Goal: Information Seeking & Learning: Learn about a topic

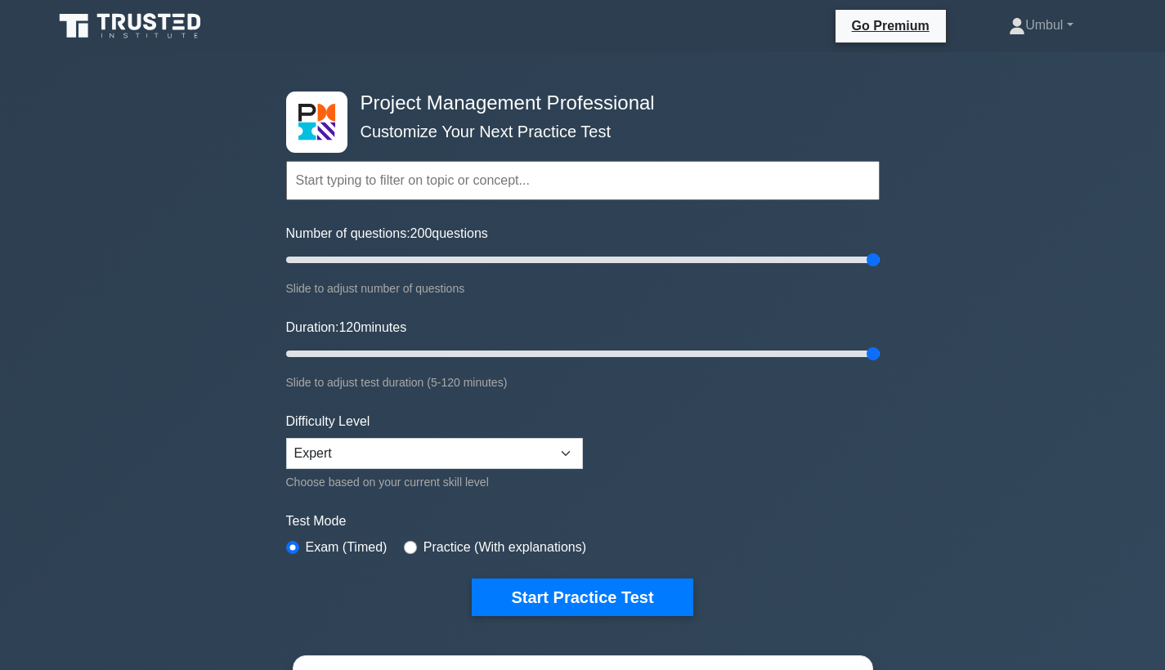
type input "120"
click at [968, 339] on div "Project Management Professional Customize Your Next Practice Test Topics Scope …" at bounding box center [582, 550] width 1165 height 997
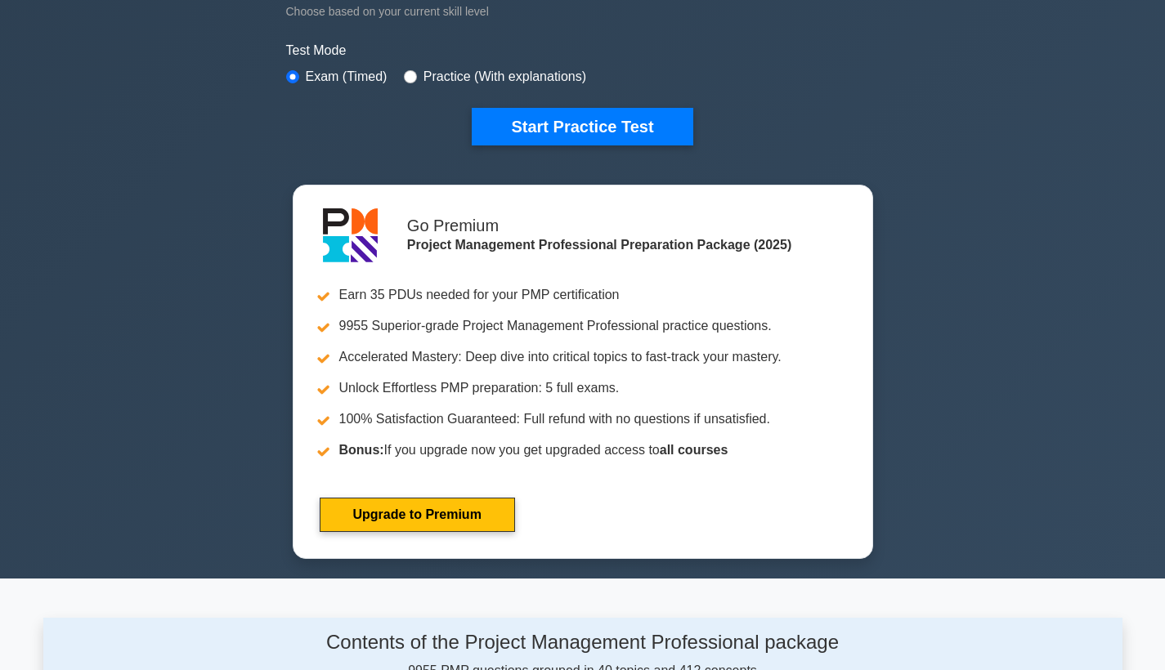
scroll to position [462, 0]
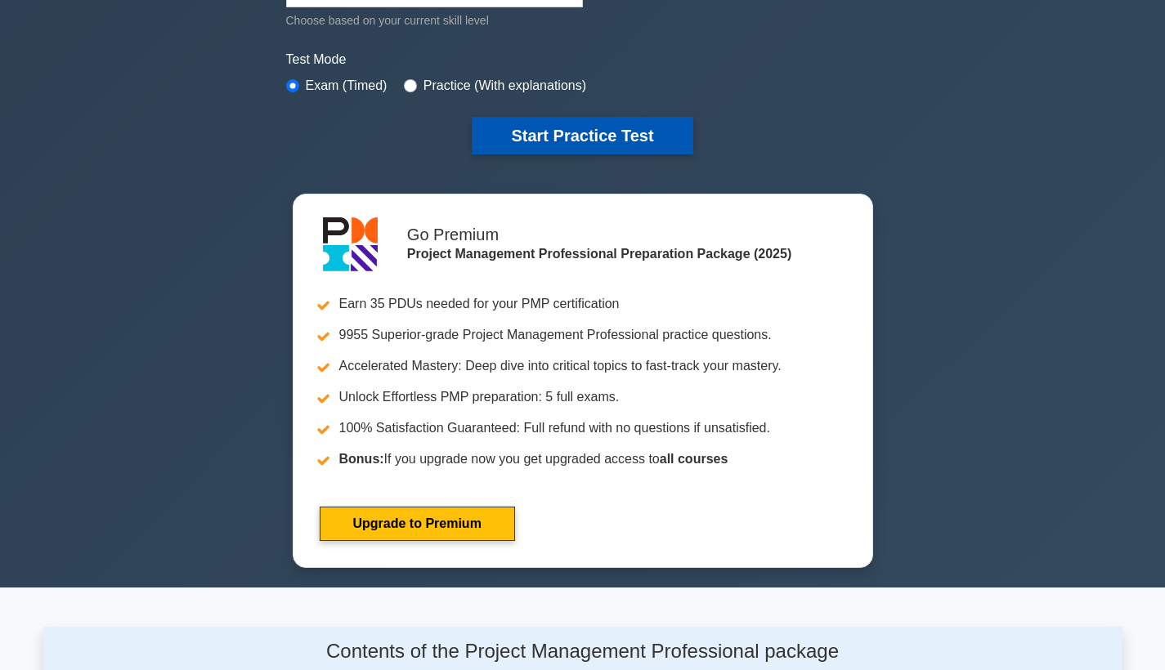
click at [637, 128] on button "Start Practice Test" at bounding box center [582, 136] width 221 height 38
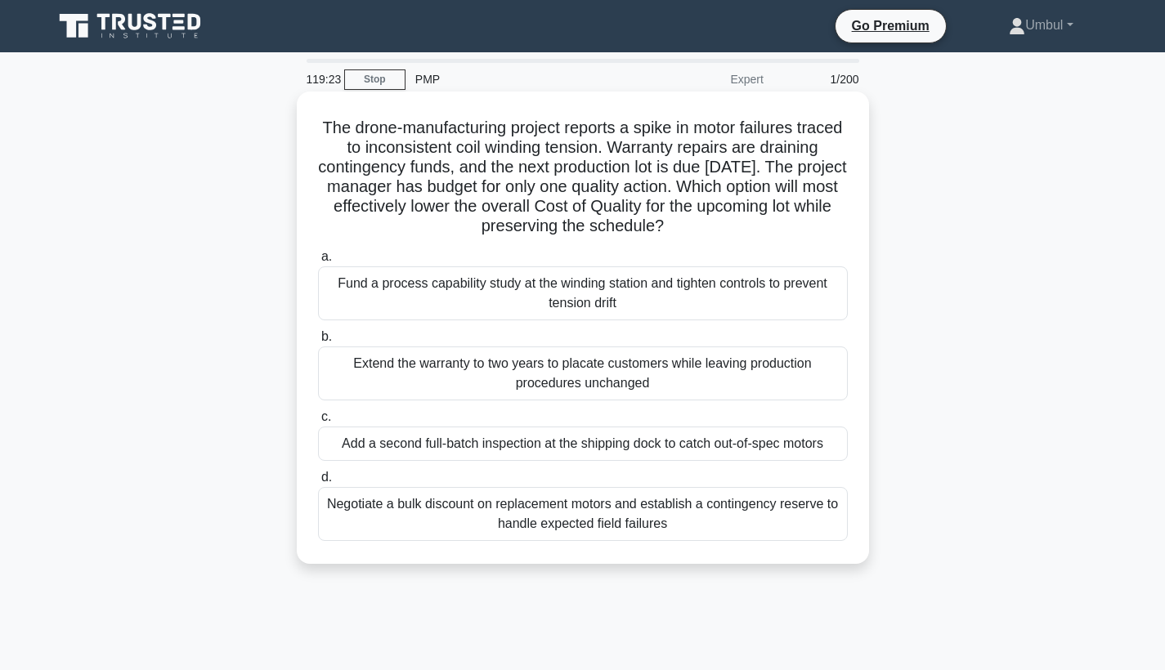
click at [539, 512] on div "Negotiate a bulk discount on replacement motors and establish a contingency res…" at bounding box center [583, 514] width 530 height 54
click at [318, 483] on input "d. Negotiate a bulk discount on replacement motors and establish a contingency …" at bounding box center [318, 477] width 0 height 11
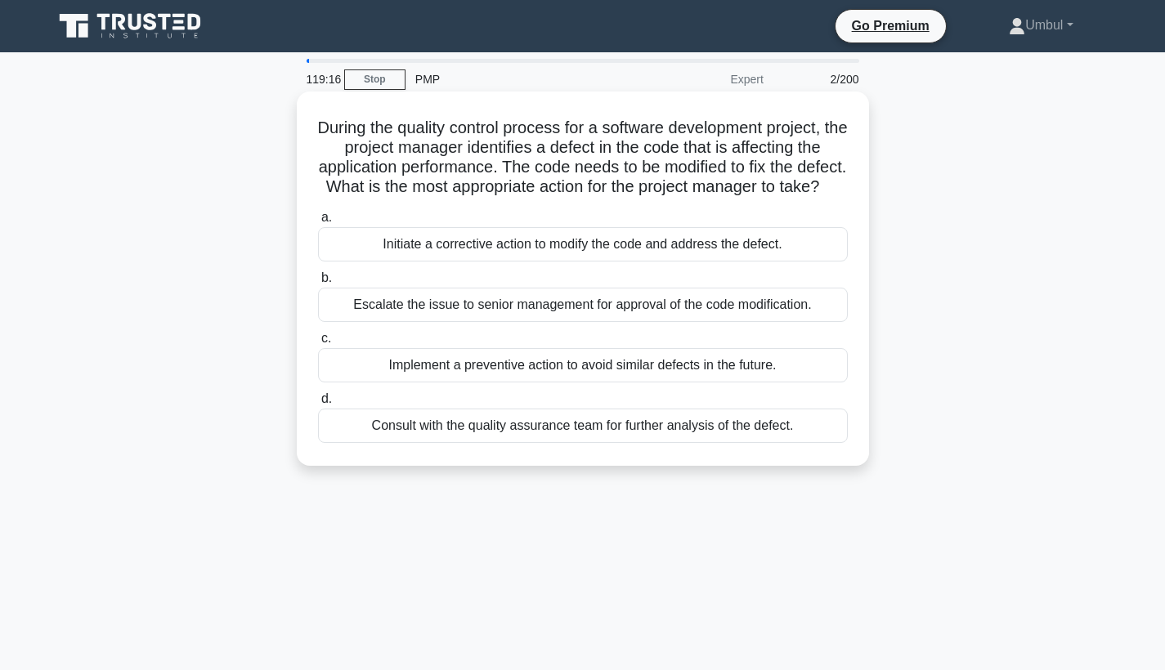
click at [556, 245] on div "Initiate a corrective action to modify the code and address the defect." at bounding box center [583, 244] width 530 height 34
click at [318, 223] on input "a. Initiate a corrective action to modify the code and address the defect." at bounding box center [318, 217] width 0 height 11
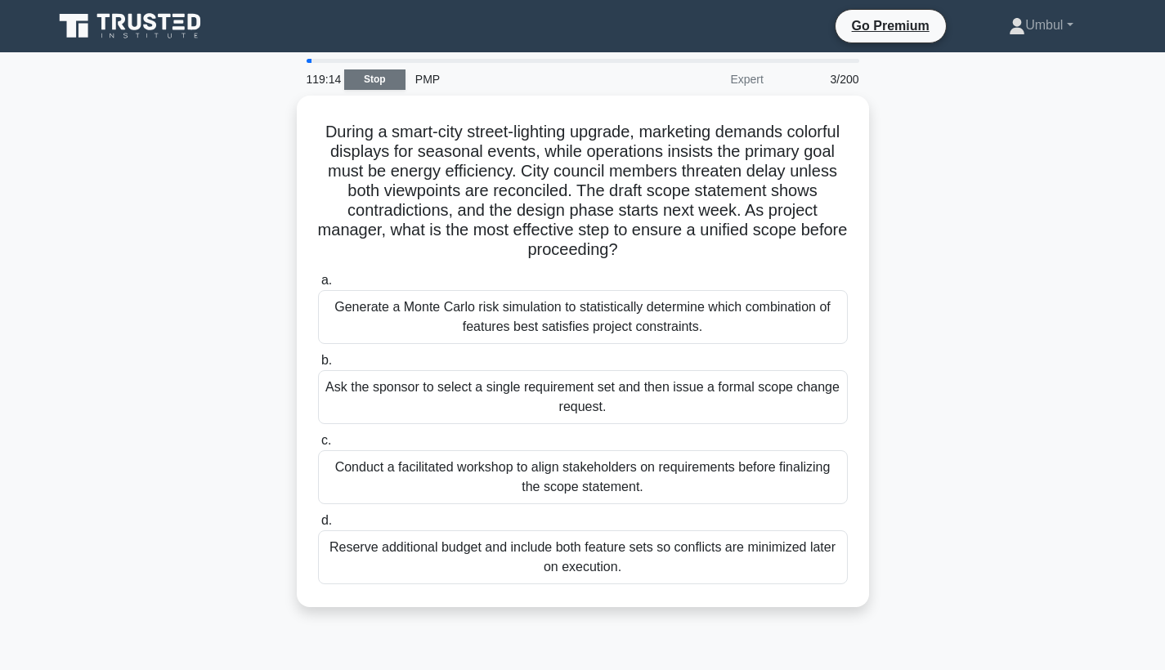
click at [378, 78] on link "Stop" at bounding box center [374, 79] width 61 height 20
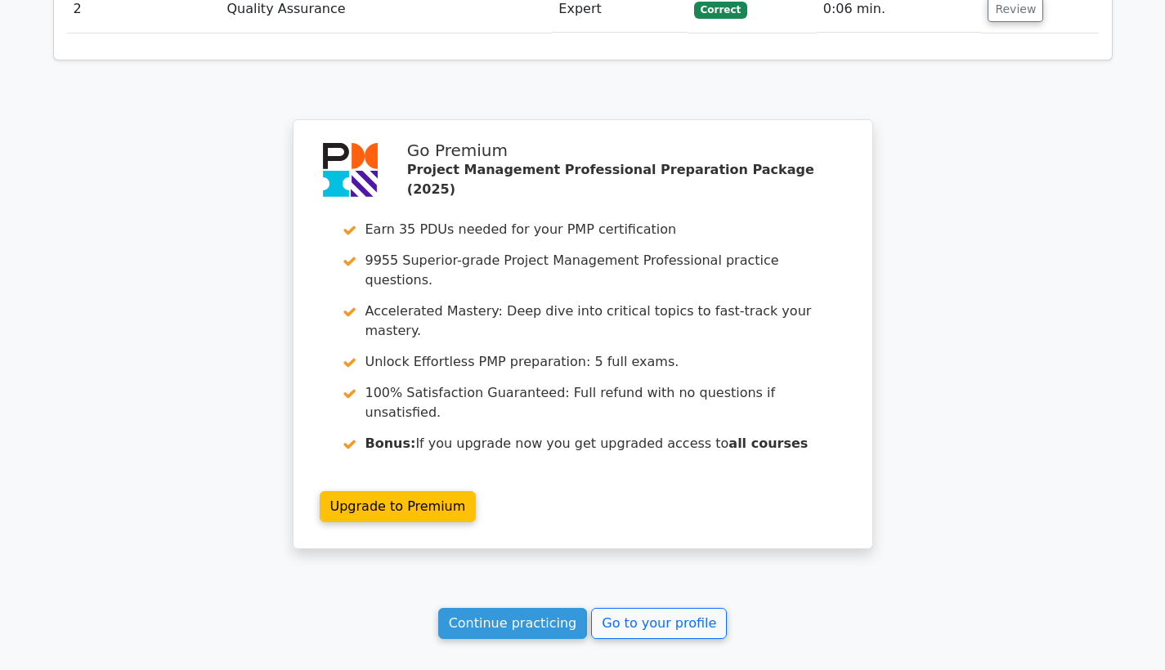
scroll to position [2234, 0]
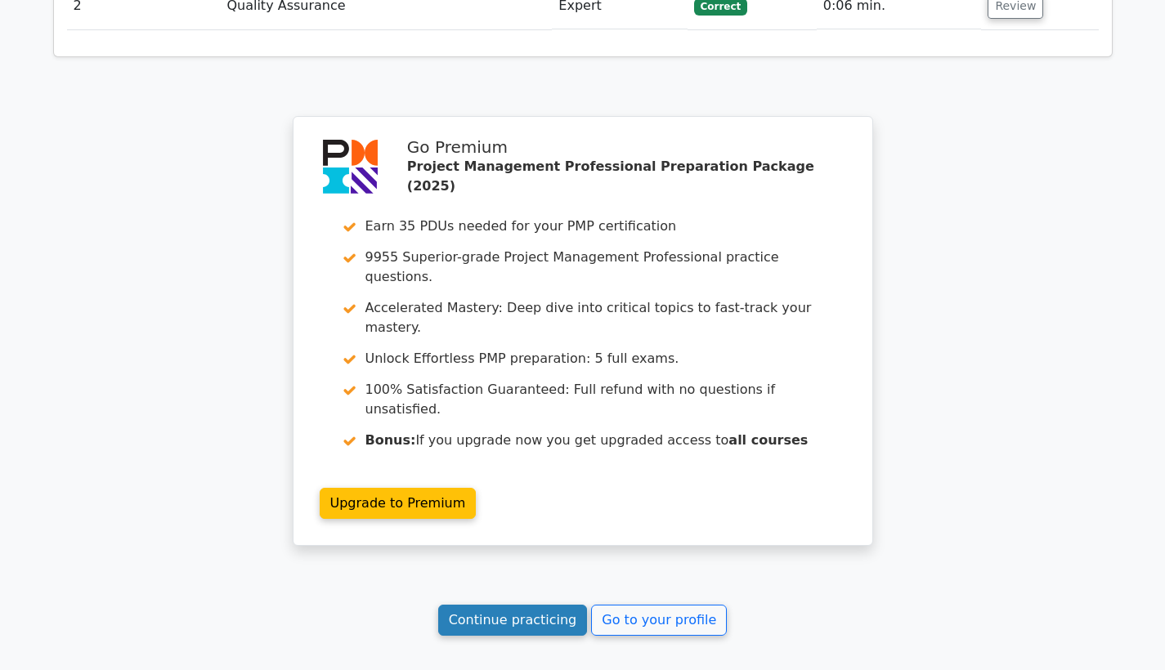
click at [508, 605] on link "Continue practicing" at bounding box center [513, 620] width 150 height 31
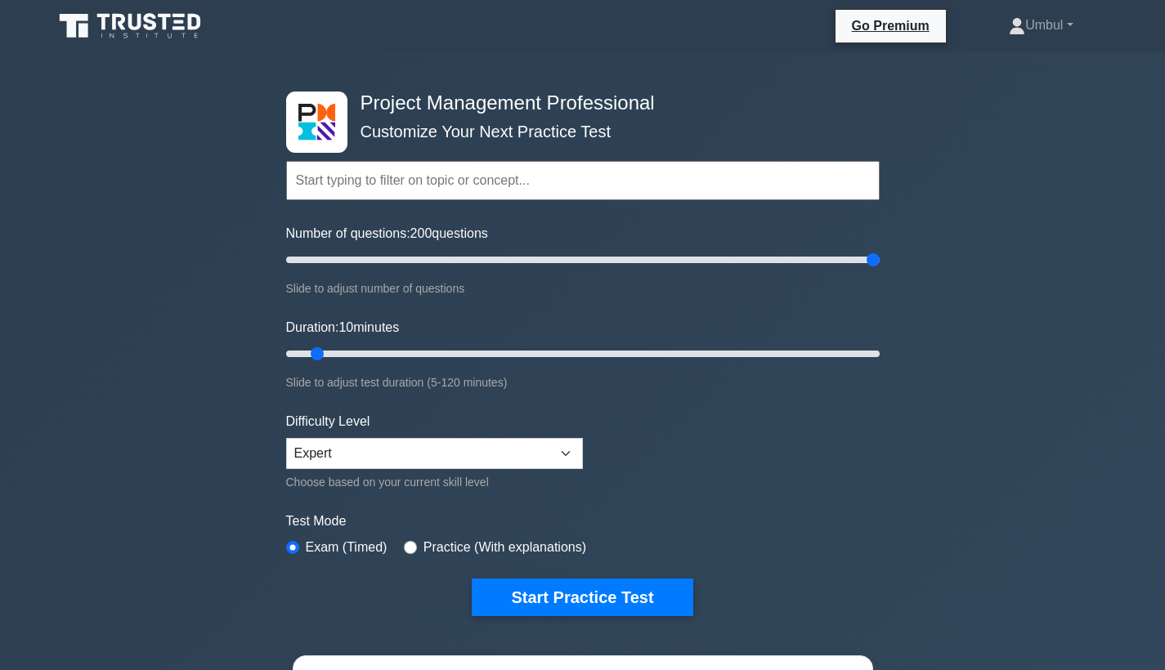
drag, startPoint x: 309, startPoint y: 257, endPoint x: 965, endPoint y: 247, distance: 656.3
type input "200"
click at [965, 247] on div "Project Management Professional Customize Your Next Practice Test Topics Scope …" at bounding box center [582, 550] width 1165 height 997
drag, startPoint x: 317, startPoint y: 357, endPoint x: 1009, endPoint y: 357, distance: 692.2
type input "120"
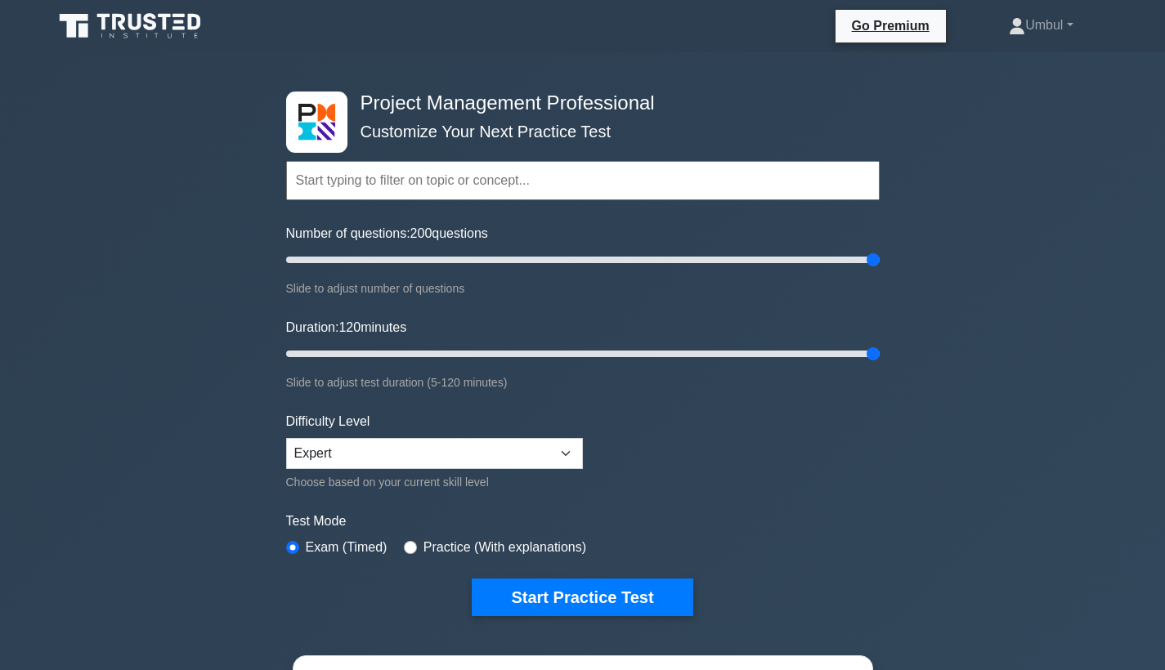
click at [1009, 358] on div "Project Management Professional Customize Your Next Practice Test Topics Scope …" at bounding box center [582, 550] width 1165 height 997
click at [597, 601] on button "Start Practice Test" at bounding box center [582, 598] width 221 height 38
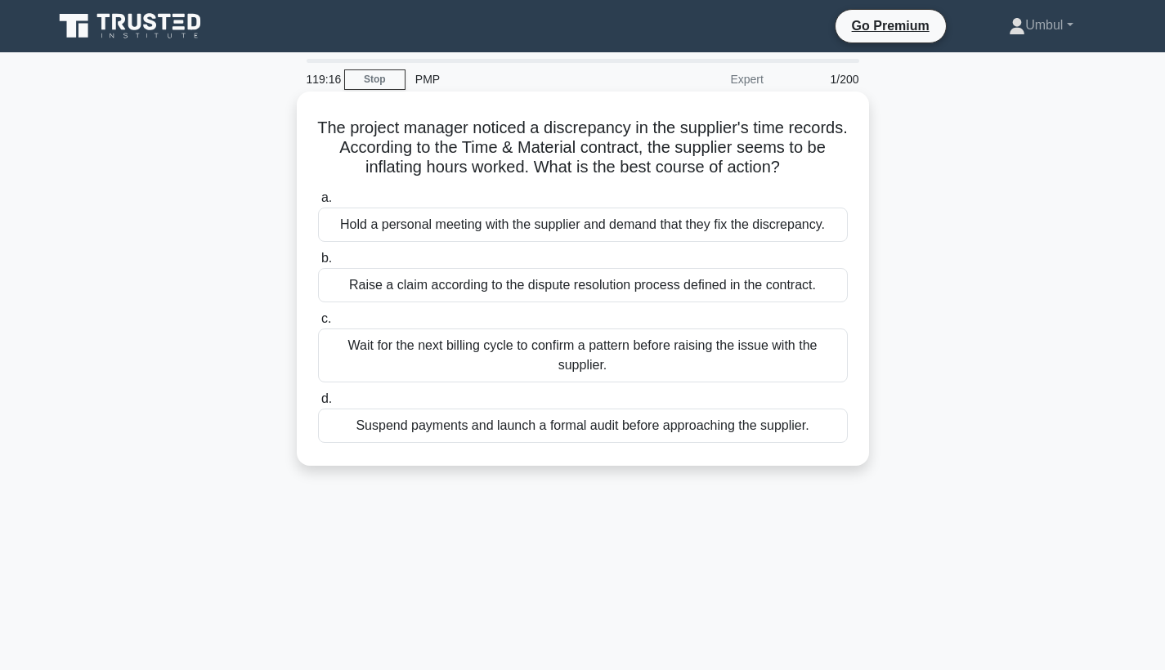
click at [633, 363] on div "Wait for the next billing cycle to confirm a pattern before raising the issue w…" at bounding box center [583, 356] width 530 height 54
click at [318, 324] on input "c. Wait for the next billing cycle to confirm a pattern before raising the issu…" at bounding box center [318, 319] width 0 height 11
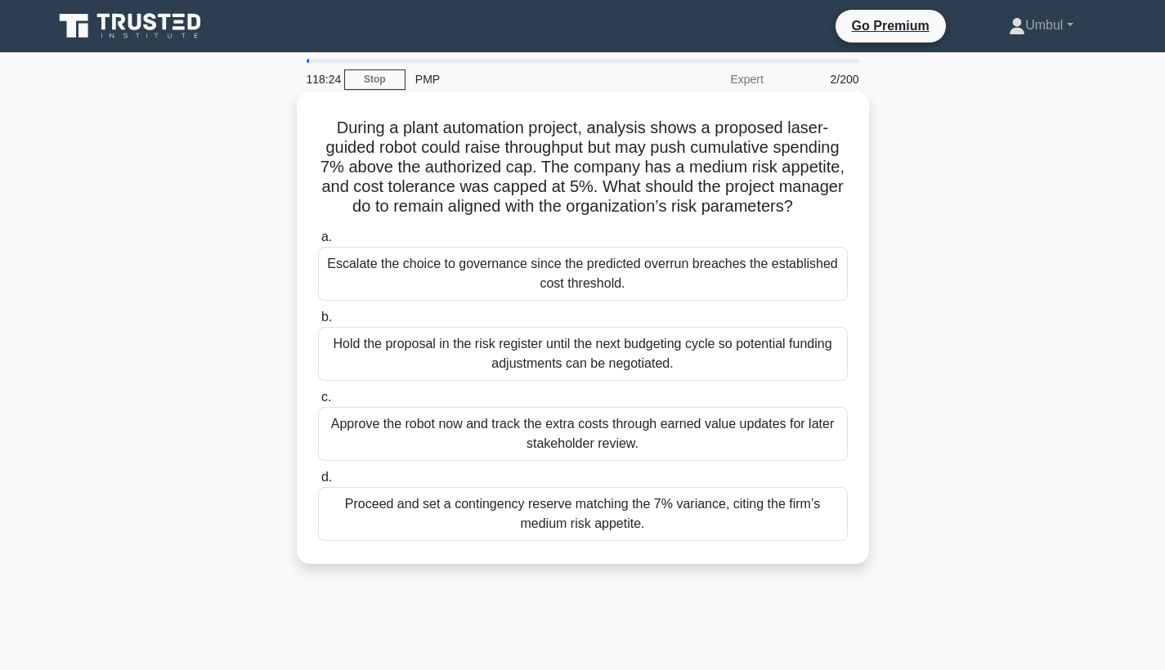
click at [590, 286] on div "Escalate the choice to governance since the predicted overrun breaches the esta…" at bounding box center [583, 274] width 530 height 54
click at [318, 243] on input "a. Escalate the choice to governance since the predicted overrun breaches the e…" at bounding box center [318, 237] width 0 height 11
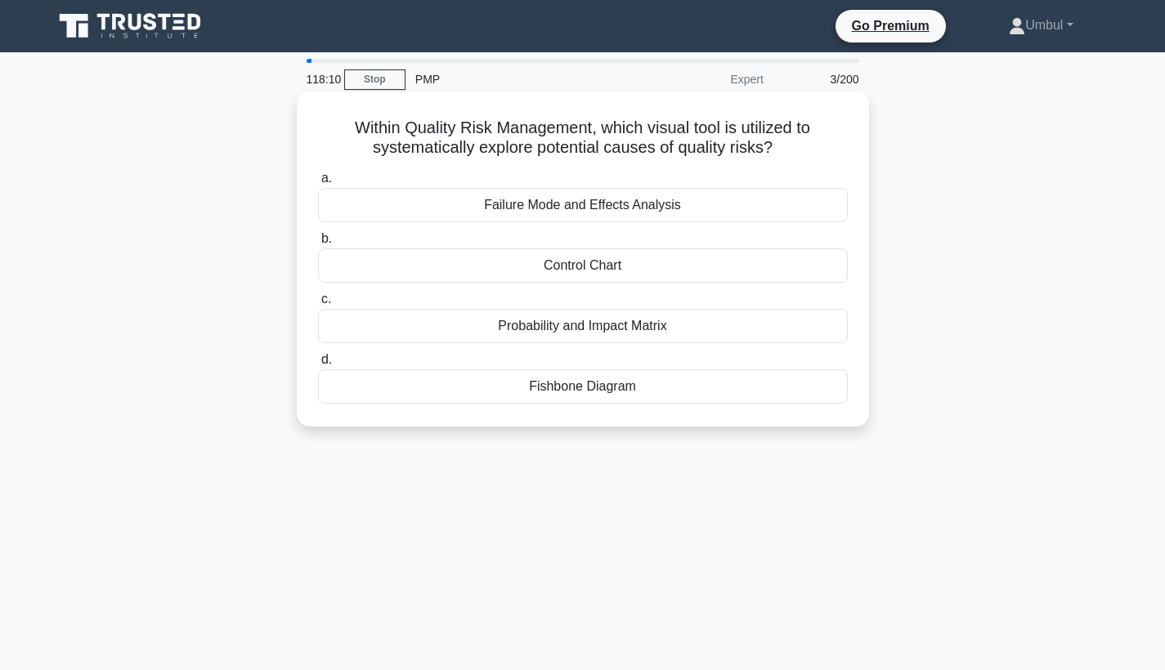
click at [611, 208] on div "Failure Mode and Effects Analysis" at bounding box center [583, 205] width 530 height 34
click at [318, 184] on input "a. Failure Mode and Effects Analysis" at bounding box center [318, 178] width 0 height 11
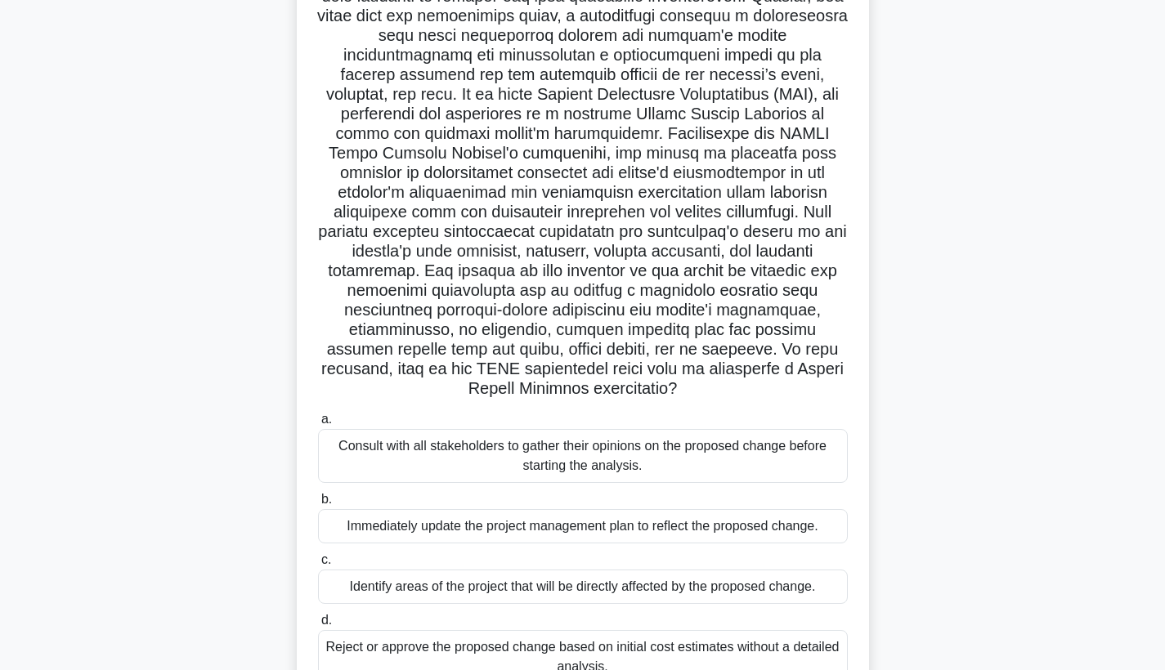
scroll to position [258, 0]
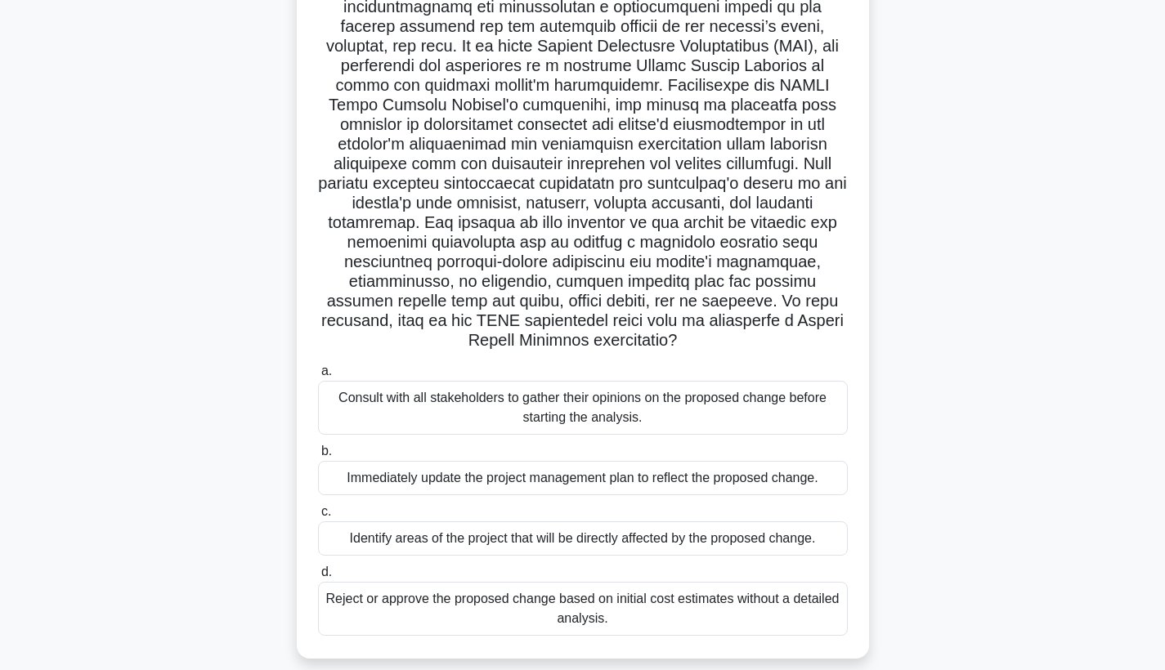
click at [609, 383] on div "Consult with all stakeholders to gather their opinions on the proposed change b…" at bounding box center [583, 408] width 530 height 54
click at [318, 377] on input "a. Consult with all stakeholders to gather their opinions on the proposed chang…" at bounding box center [318, 371] width 0 height 11
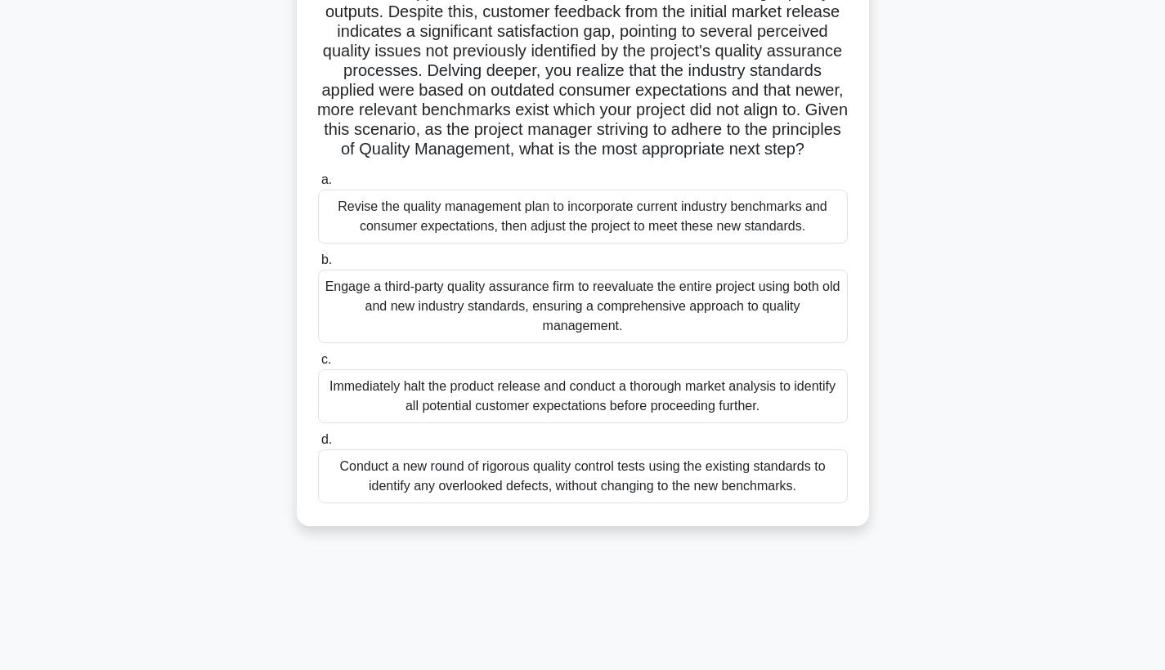
scroll to position [159, 0]
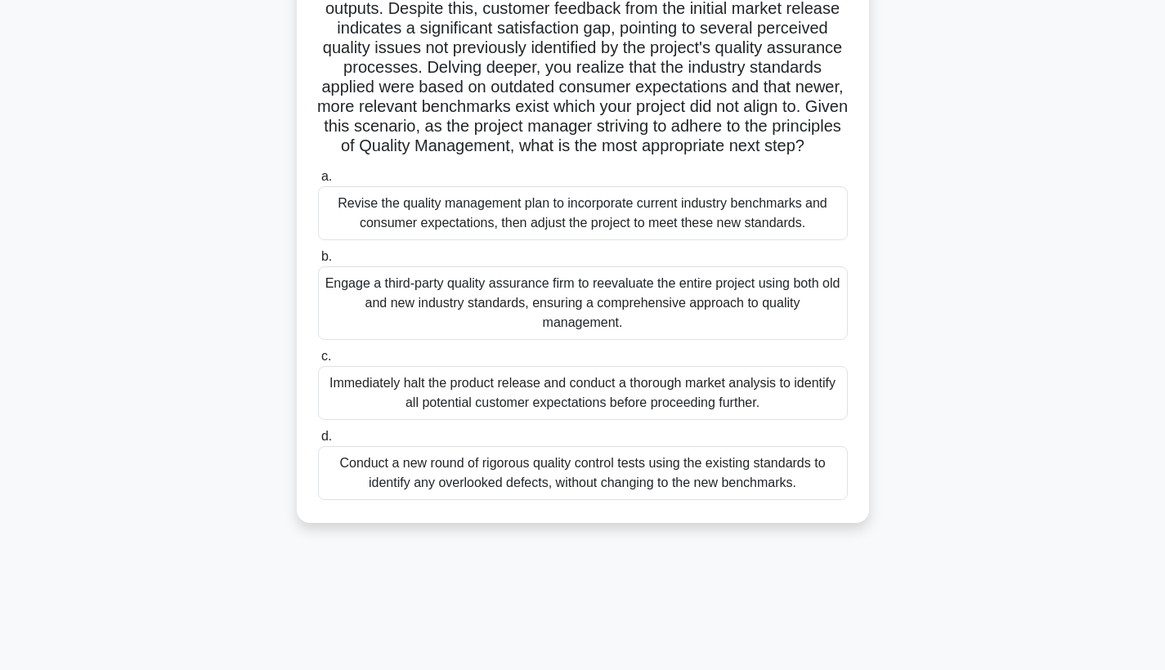
click at [578, 406] on div "Immediately halt the product release and conduct a thorough market analysis to …" at bounding box center [583, 393] width 530 height 54
click at [318, 362] on input "c. Immediately halt the product release and conduct a thorough market analysis …" at bounding box center [318, 356] width 0 height 11
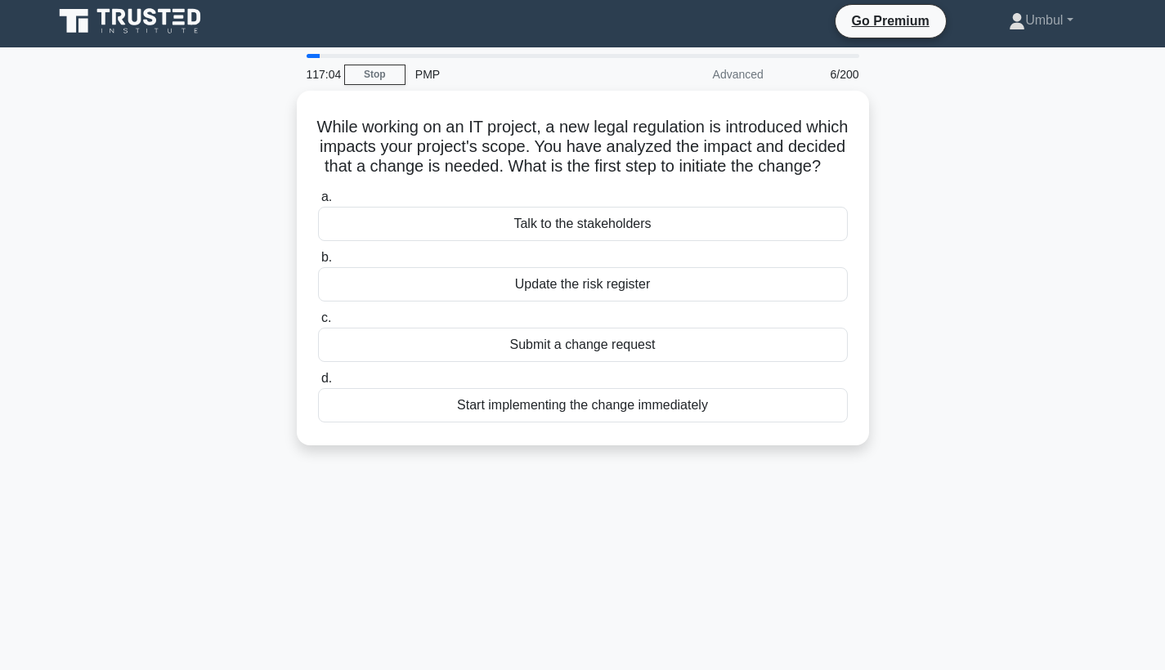
scroll to position [0, 0]
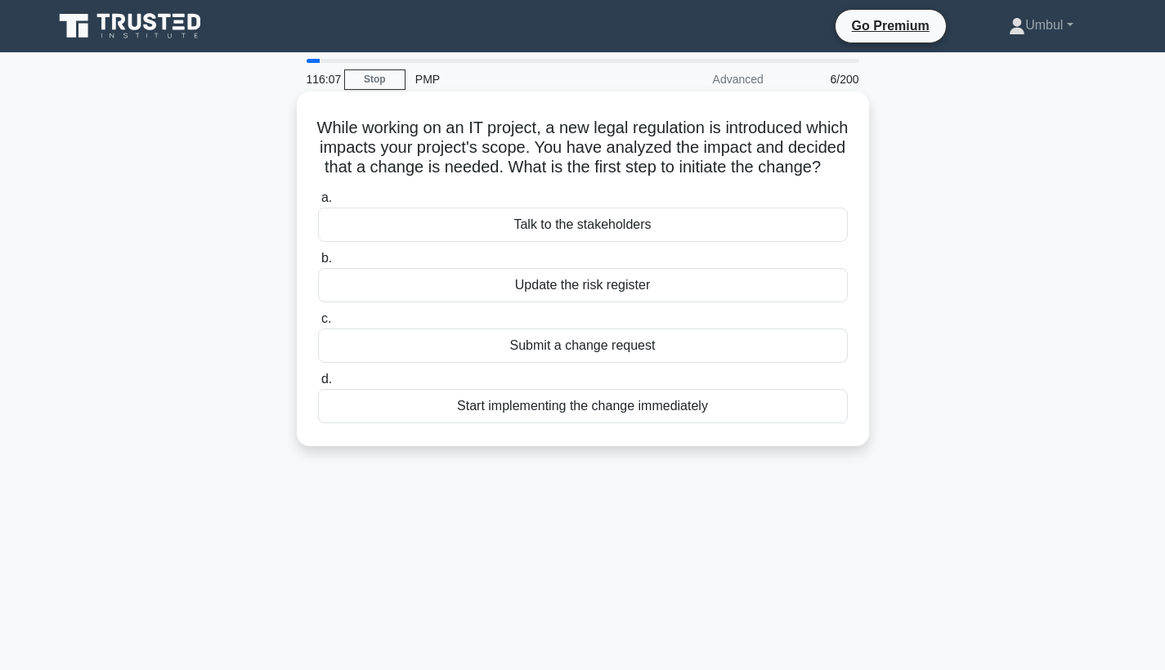
click at [516, 363] on div "Submit a change request" at bounding box center [583, 346] width 530 height 34
click at [318, 324] on input "c. Submit a change request" at bounding box center [318, 319] width 0 height 11
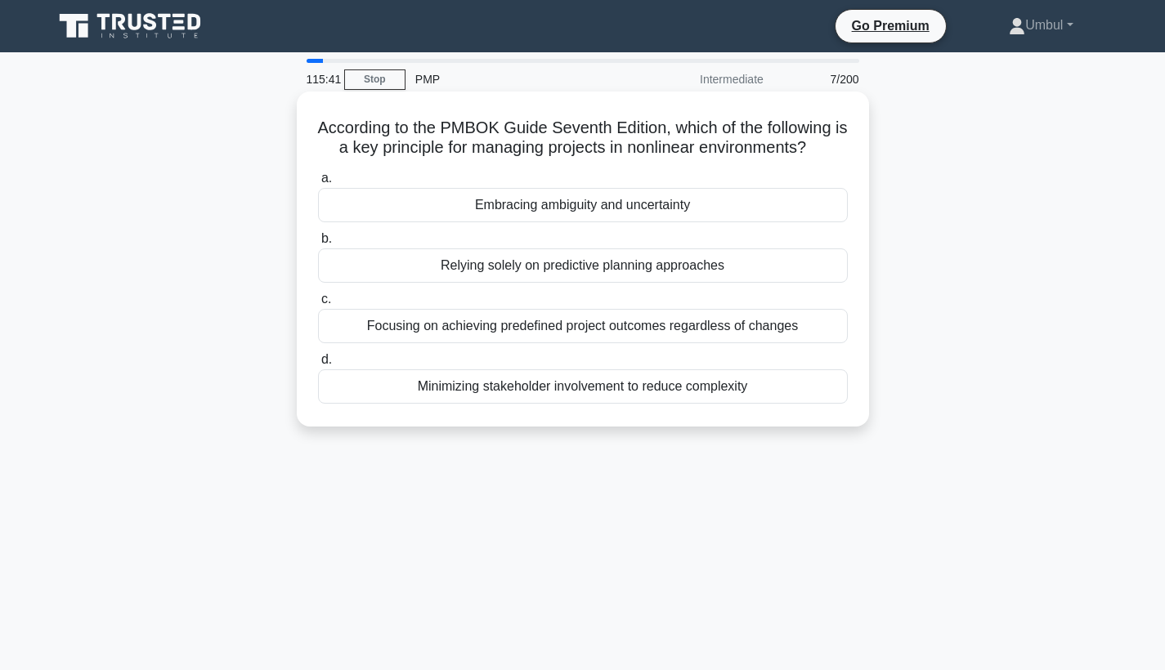
click at [560, 395] on div "Minimizing stakeholder involvement to reduce complexity" at bounding box center [583, 386] width 530 height 34
click at [318, 365] on input "d. Minimizing stakeholder involvement to reduce complexity" at bounding box center [318, 360] width 0 height 11
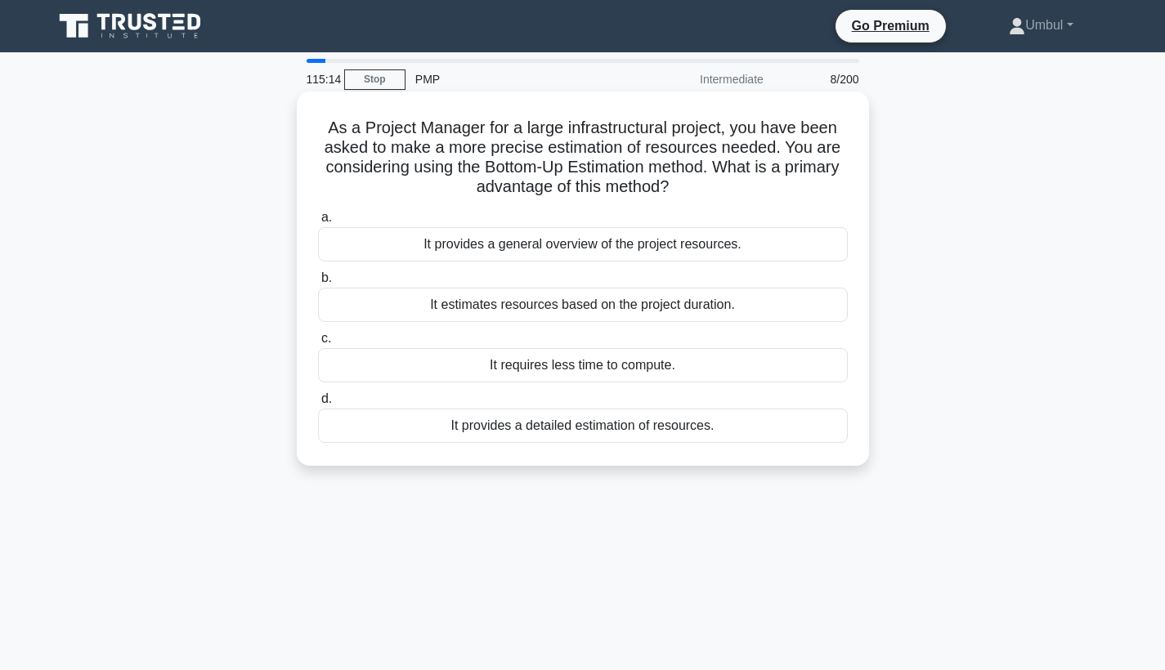
click at [574, 430] on div "It provides a detailed estimation of resources." at bounding box center [583, 426] width 530 height 34
click at [318, 405] on input "d. It provides a detailed estimation of resources." at bounding box center [318, 399] width 0 height 11
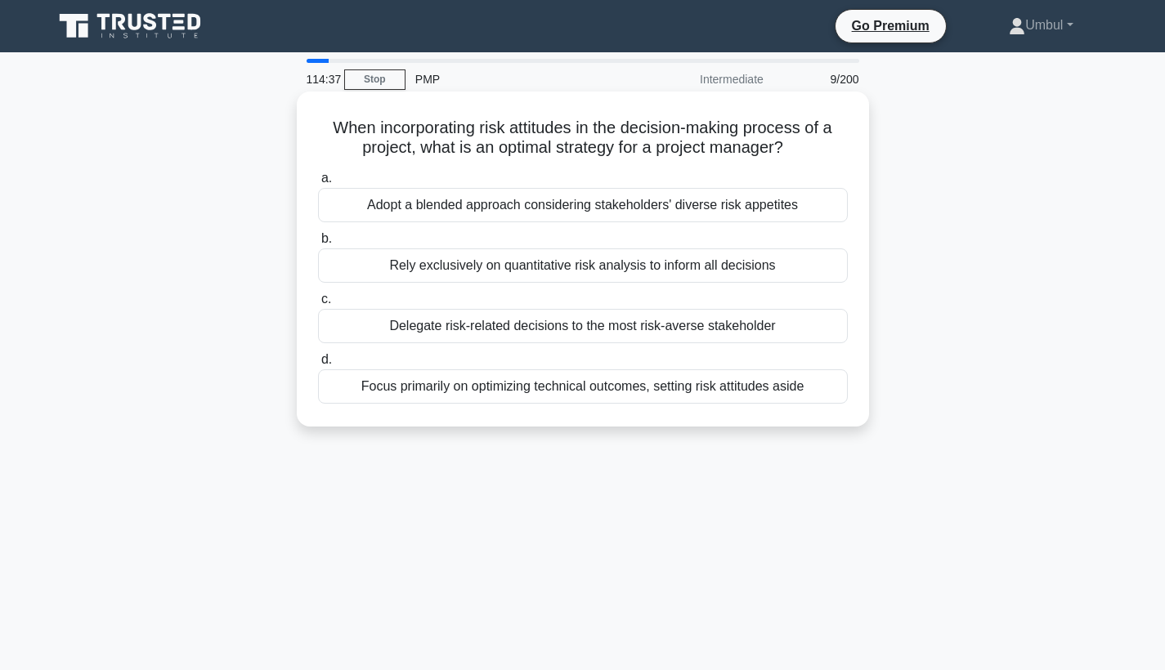
click at [659, 209] on div "Adopt a blended approach considering stakeholders' diverse risk appetites" at bounding box center [583, 205] width 530 height 34
click at [318, 184] on input "a. Adopt a blended approach considering stakeholders' diverse risk appetites" at bounding box center [318, 178] width 0 height 11
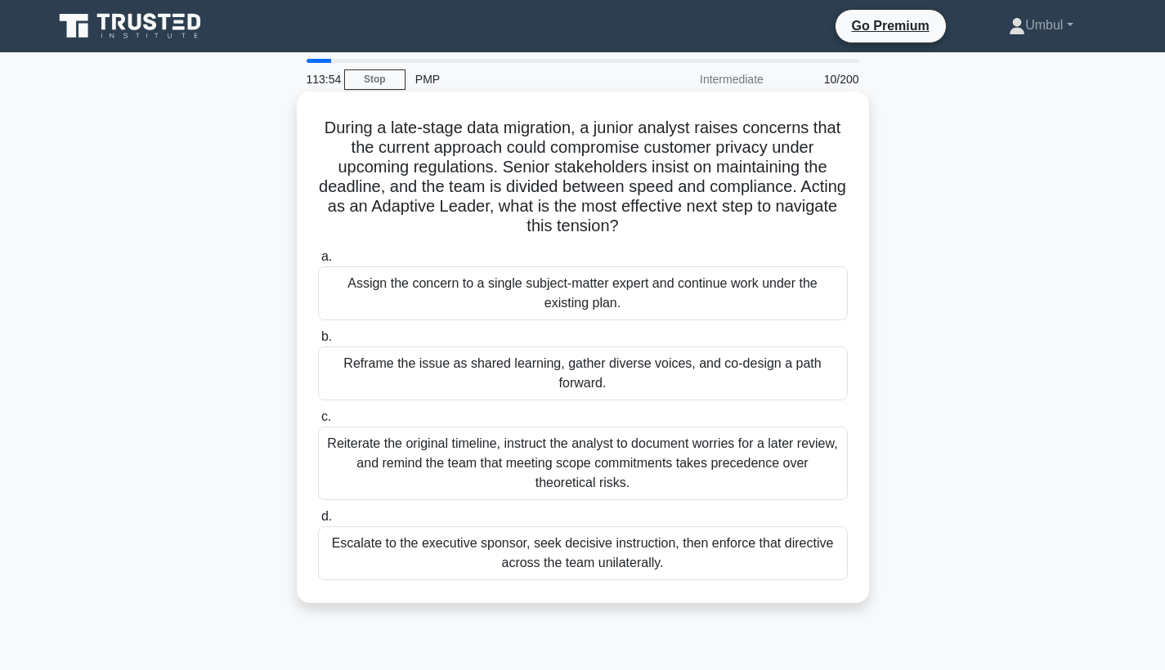
click at [607, 378] on div "Reframe the issue as shared learning, gather diverse voices, and co-design a pa…" at bounding box center [583, 373] width 530 height 54
click at [318, 342] on input "b. Reframe the issue as shared learning, gather diverse voices, and co-design a…" at bounding box center [318, 337] width 0 height 11
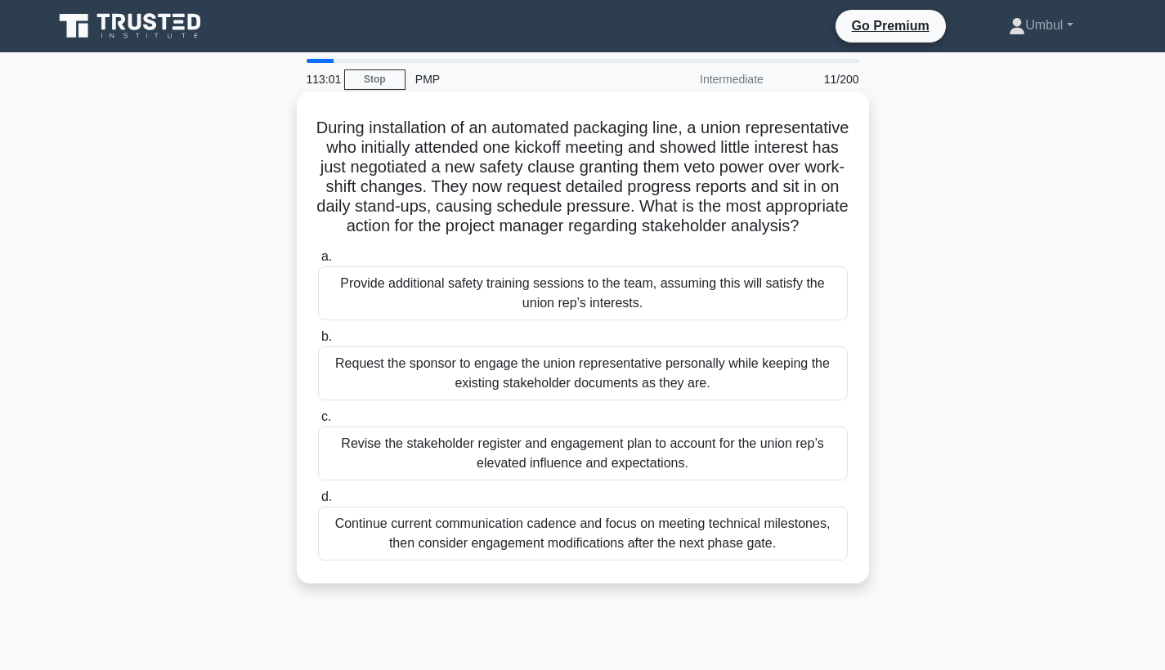
click at [590, 561] on div "Continue current communication cadence and focus on meeting technical milestone…" at bounding box center [583, 534] width 530 height 54
click at [318, 503] on input "d. Continue current communication cadence and focus on meeting technical milest…" at bounding box center [318, 497] width 0 height 11
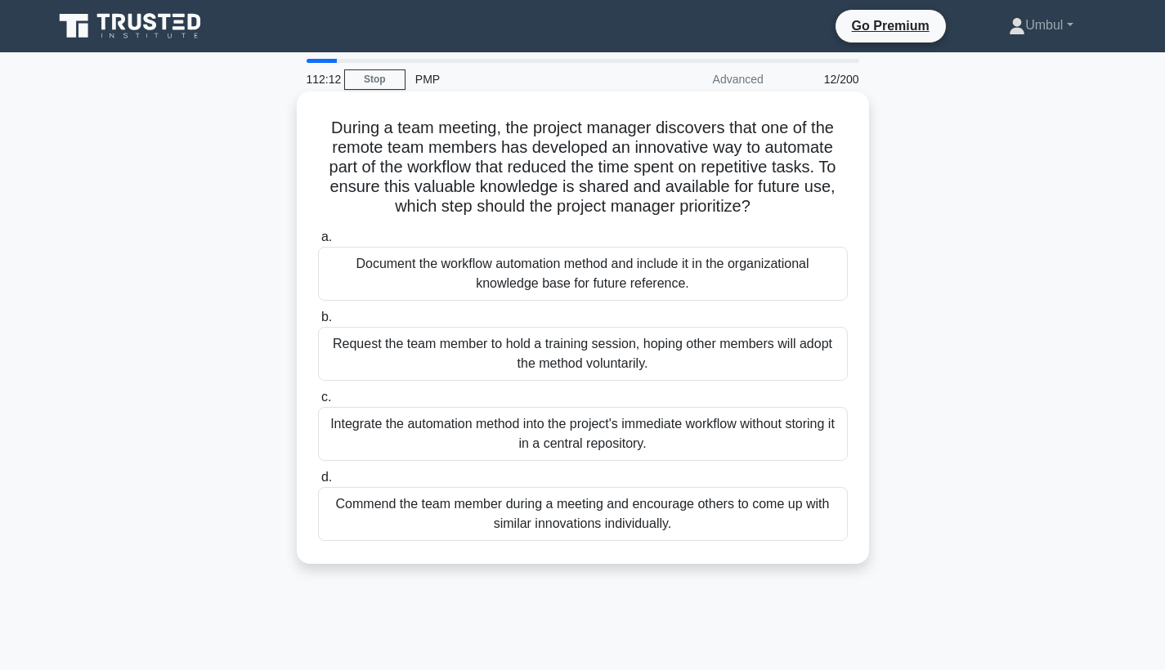
click at [617, 353] on div "Request the team member to hold a training session, hoping other members will a…" at bounding box center [583, 354] width 530 height 54
click at [318, 323] on input "b. Request the team member to hold a training session, hoping other members wil…" at bounding box center [318, 317] width 0 height 11
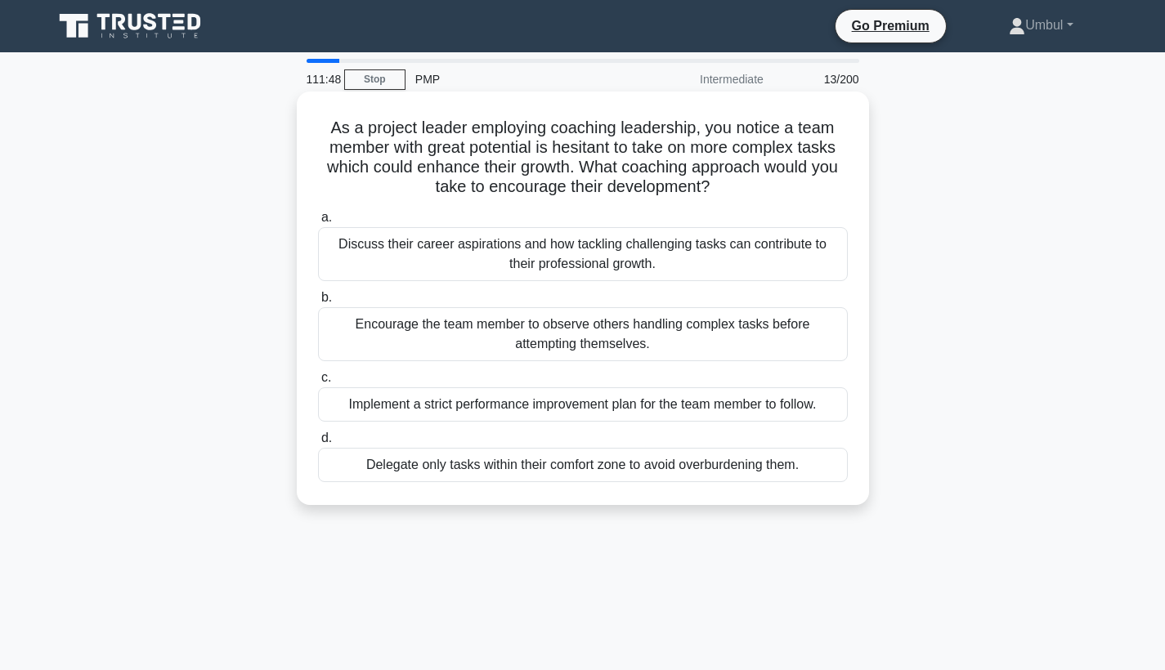
click at [588, 345] on div "Encourage the team member to observe others handling complex tasks before attem…" at bounding box center [583, 334] width 530 height 54
click at [318, 303] on input "b. Encourage the team member to observe others handling complex tasks before at…" at bounding box center [318, 298] width 0 height 11
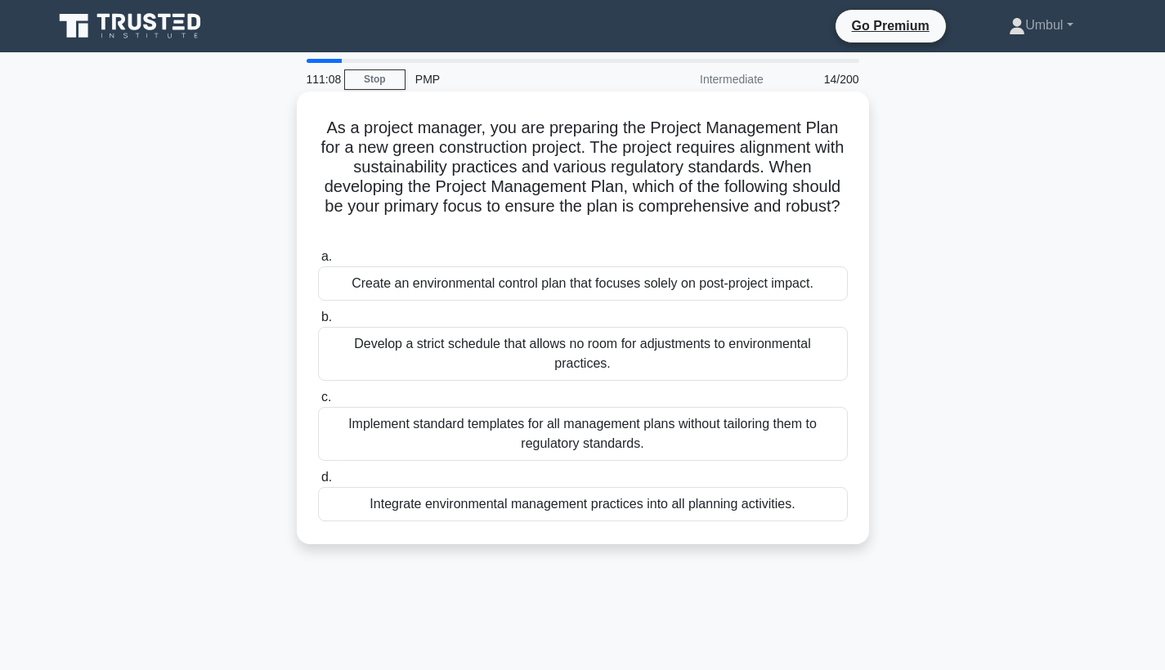
click at [520, 508] on div "Integrate environmental management practices into all planning activities." at bounding box center [583, 504] width 530 height 34
click at [318, 483] on input "d. Integrate environmental management practices into all planning activities." at bounding box center [318, 477] width 0 height 11
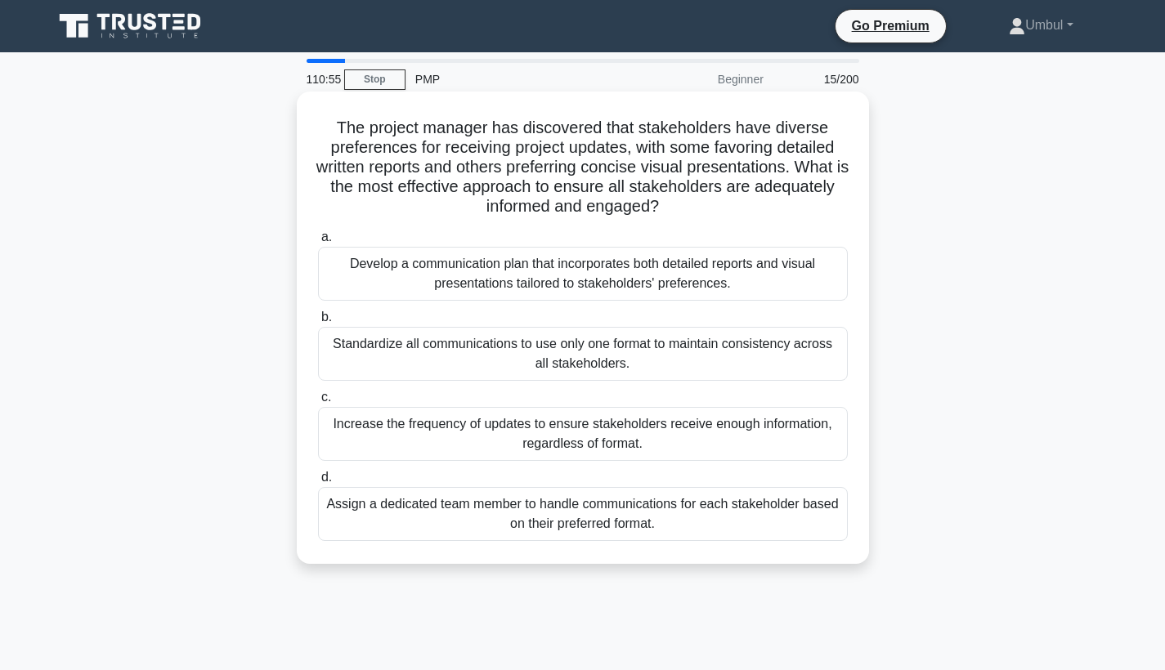
click at [642, 273] on div "Develop a communication plan that incorporates both detailed reports and visual…" at bounding box center [583, 274] width 530 height 54
click at [318, 243] on input "a. Develop a communication plan that incorporates both detailed reports and vis…" at bounding box center [318, 237] width 0 height 11
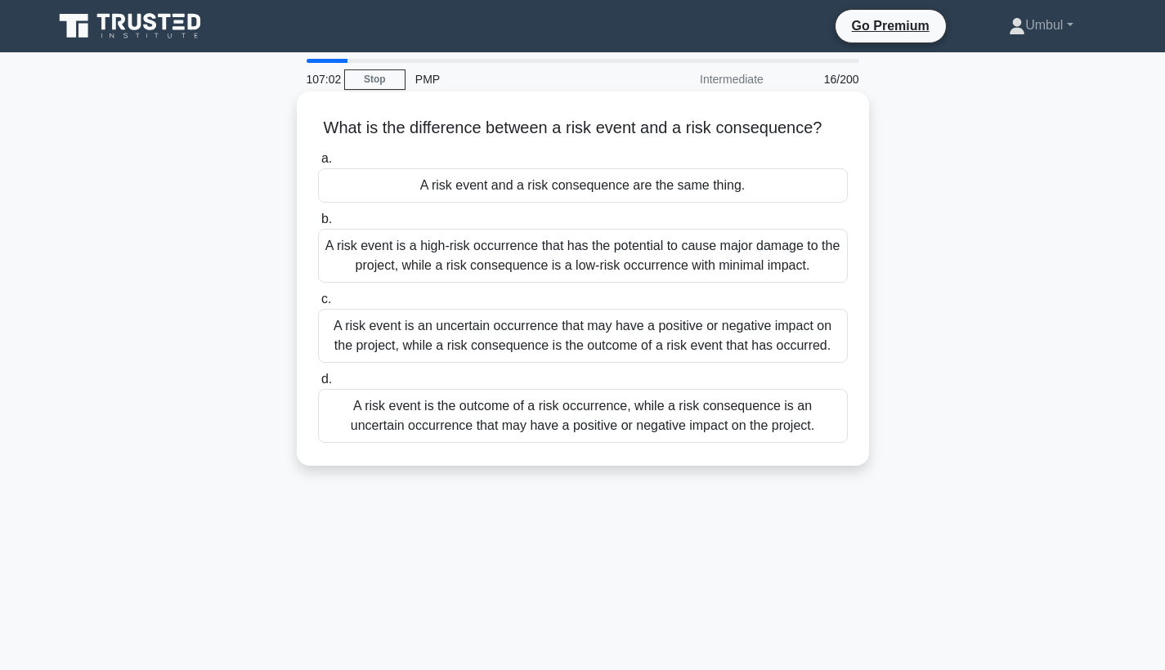
click at [699, 334] on div "A risk event is an uncertain occurrence that may have a positive or negative im…" at bounding box center [583, 336] width 530 height 54
click at [318, 305] on input "c. A risk event is an uncertain occurrence that may have a positive or negative…" at bounding box center [318, 299] width 0 height 11
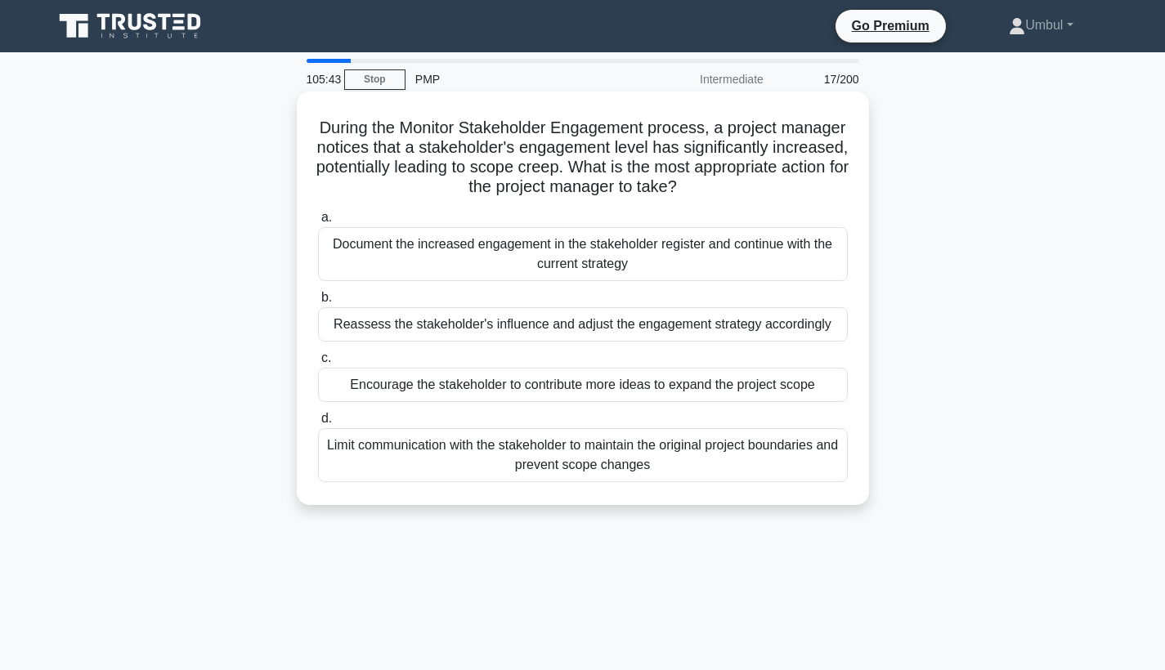
click at [713, 322] on div "Reassess the stakeholder's influence and adjust the engagement strategy accordi…" at bounding box center [583, 324] width 530 height 34
click at [318, 303] on input "b. Reassess the stakeholder's influence and adjust the engagement strategy acco…" at bounding box center [318, 298] width 0 height 11
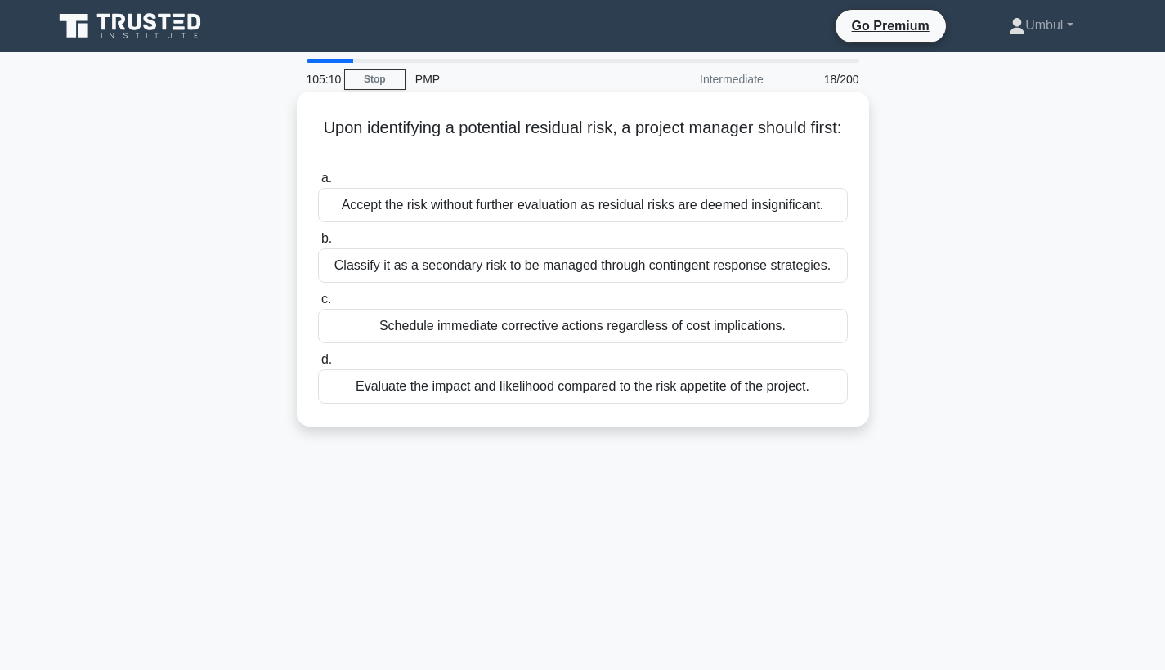
click at [736, 391] on div "Evaluate the impact and likelihood compared to the risk appetite of the project." at bounding box center [583, 386] width 530 height 34
click at [318, 365] on input "d. Evaluate the impact and likelihood compared to the risk appetite of the proj…" at bounding box center [318, 360] width 0 height 11
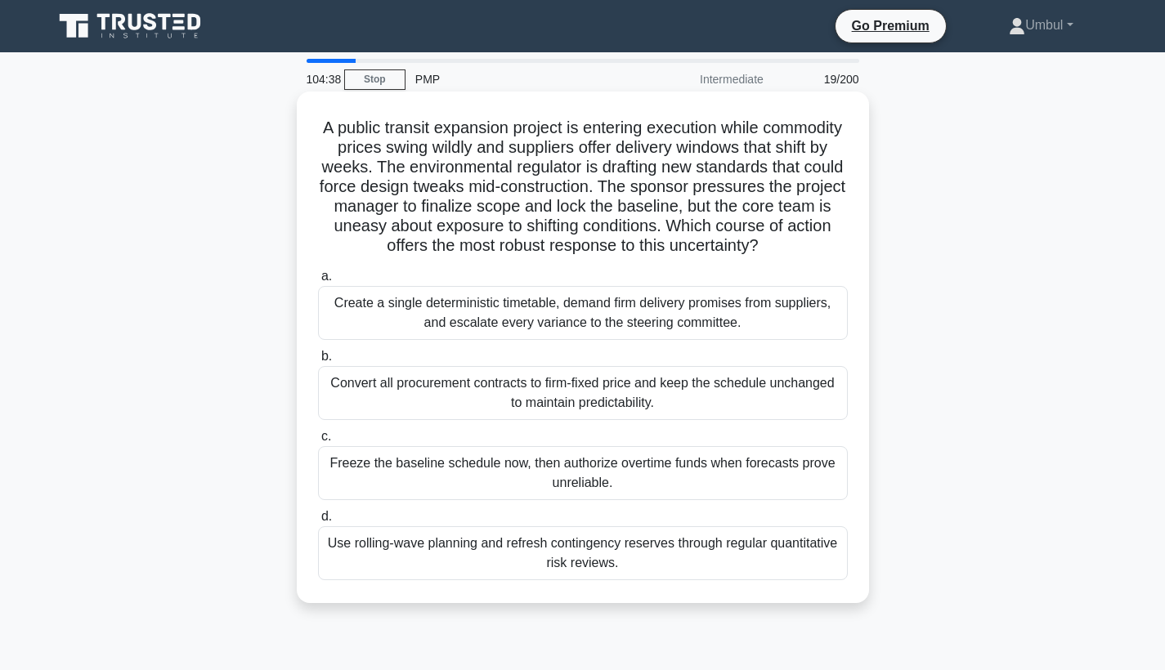
click at [645, 325] on div "Create a single deterministic timetable, demand firm delivery promises from sup…" at bounding box center [583, 313] width 530 height 54
click at [318, 282] on input "a. Create a single deterministic timetable, demand firm delivery promises from …" at bounding box center [318, 276] width 0 height 11
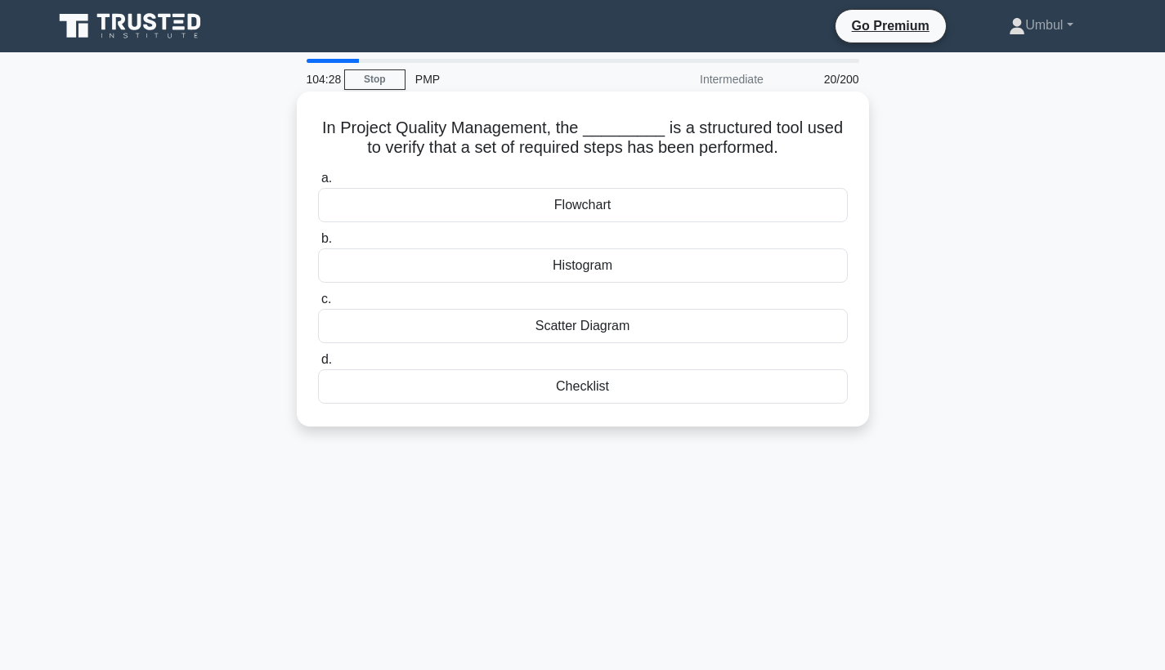
click at [585, 387] on div "Checklist" at bounding box center [583, 386] width 530 height 34
click at [318, 365] on input "d. Checklist" at bounding box center [318, 360] width 0 height 11
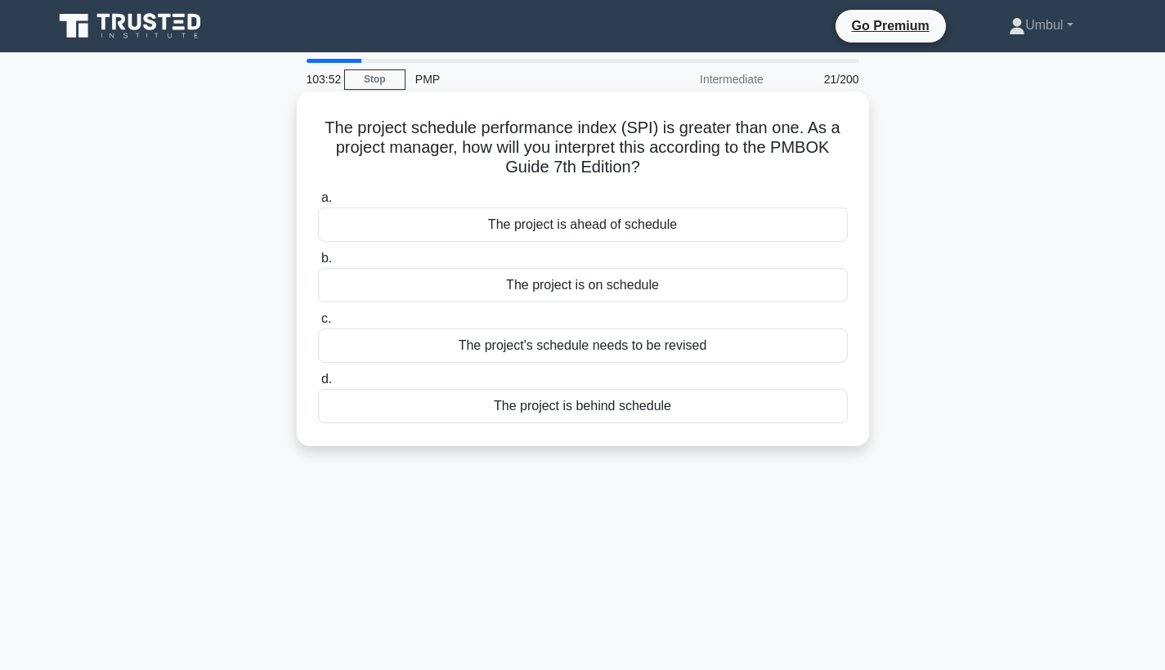
click at [589, 235] on div "The project is ahead of schedule" at bounding box center [583, 225] width 530 height 34
click at [318, 203] on input "a. The project is ahead of schedule" at bounding box center [318, 198] width 0 height 11
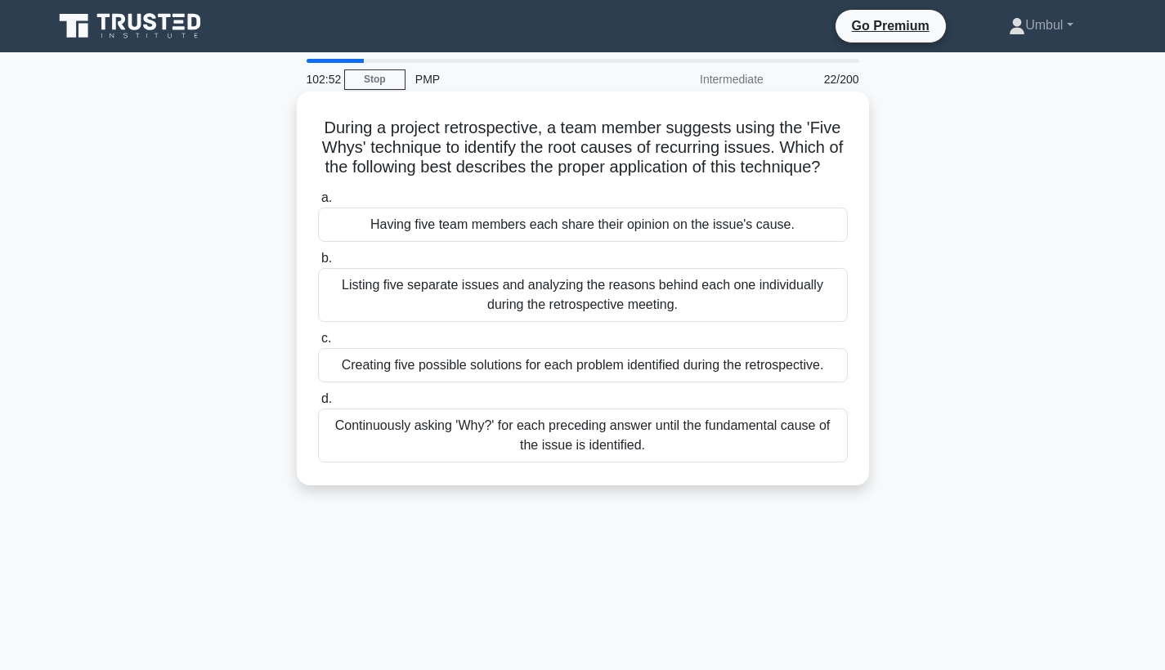
click at [628, 362] on div "Creating five possible solutions for each problem identified during the retrosp…" at bounding box center [583, 365] width 530 height 34
click at [318, 344] on input "c. Creating five possible solutions for each problem identified during the retr…" at bounding box center [318, 338] width 0 height 11
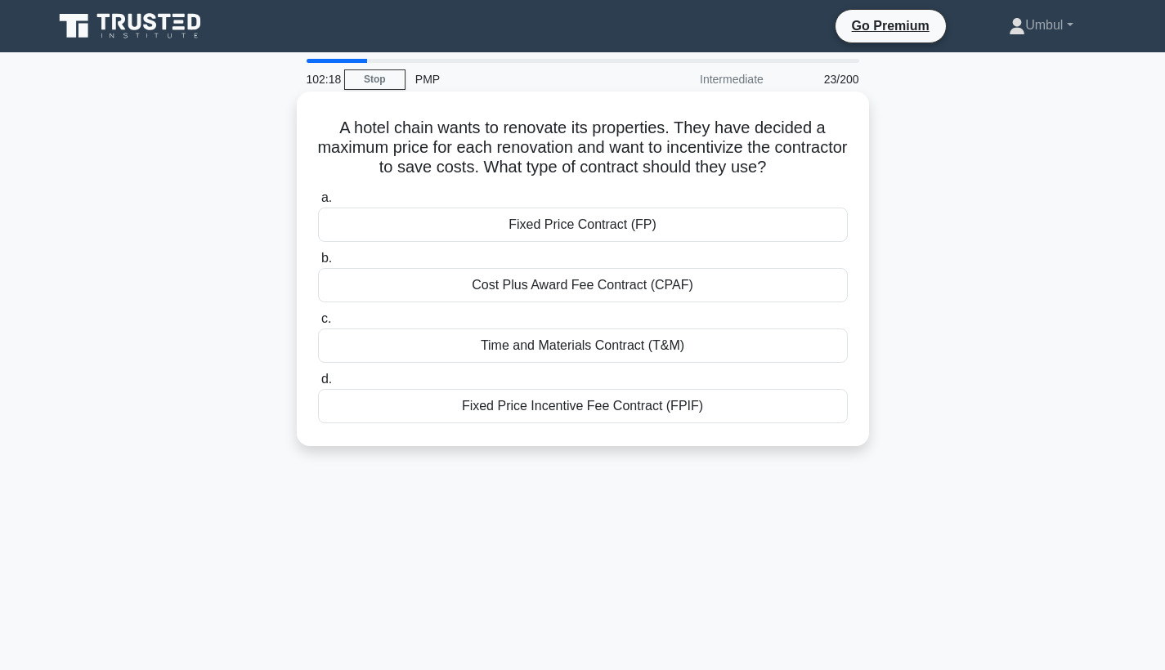
click at [610, 289] on div "Cost Plus Award Fee Contract (CPAF)" at bounding box center [583, 285] width 530 height 34
click at [318, 264] on input "b. Cost Plus Award Fee Contract (CPAF)" at bounding box center [318, 258] width 0 height 11
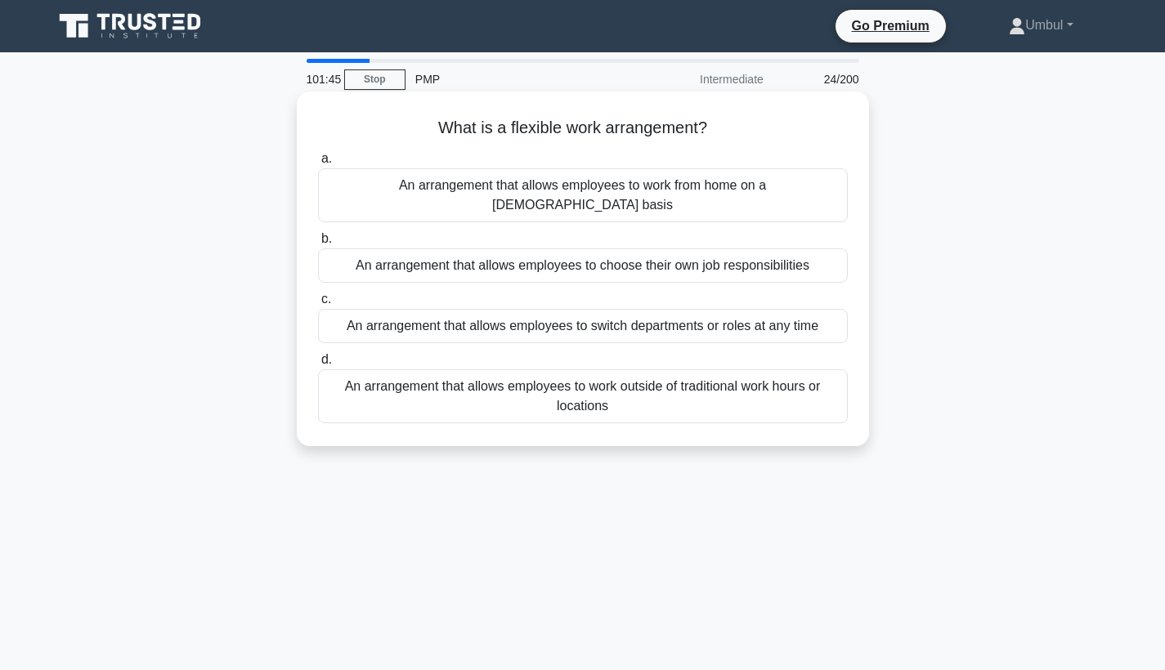
click at [580, 373] on div "An arrangement that allows employees to work outside of traditional work hours …" at bounding box center [583, 396] width 530 height 54
click at [318, 365] on input "d. An arrangement that allows employees to work outside of traditional work hou…" at bounding box center [318, 360] width 0 height 11
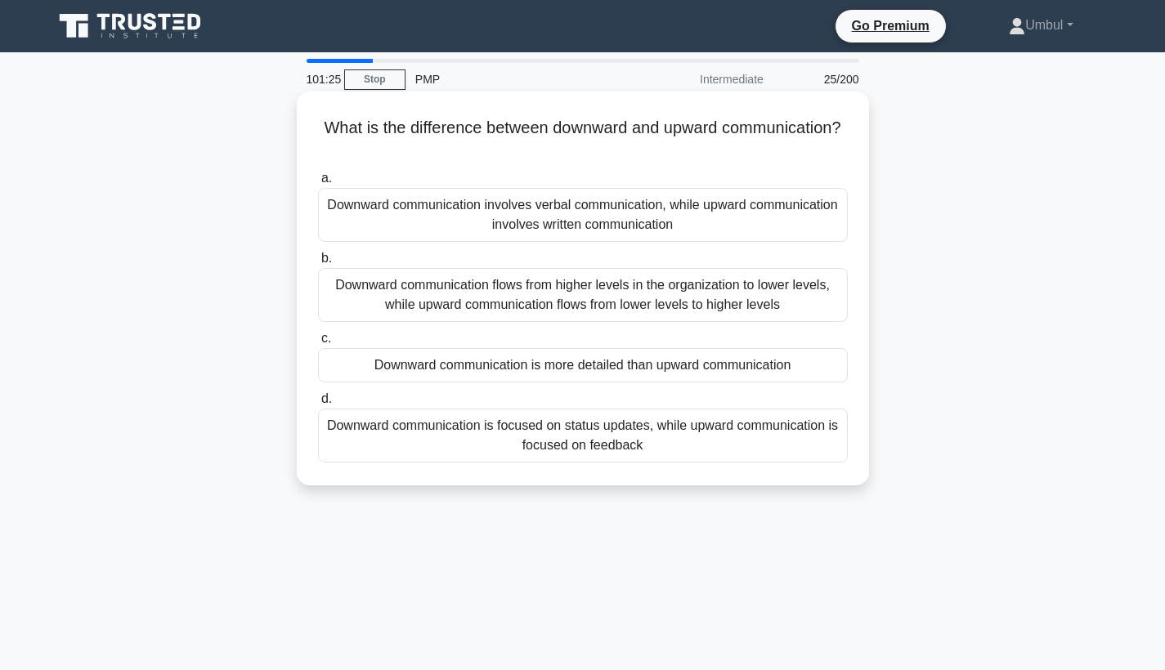
click at [620, 290] on div "Downward communication flows from higher levels in the organization to lower le…" at bounding box center [583, 295] width 530 height 54
click at [318, 264] on input "b. Downward communication flows from higher levels in the organization to lower…" at bounding box center [318, 258] width 0 height 11
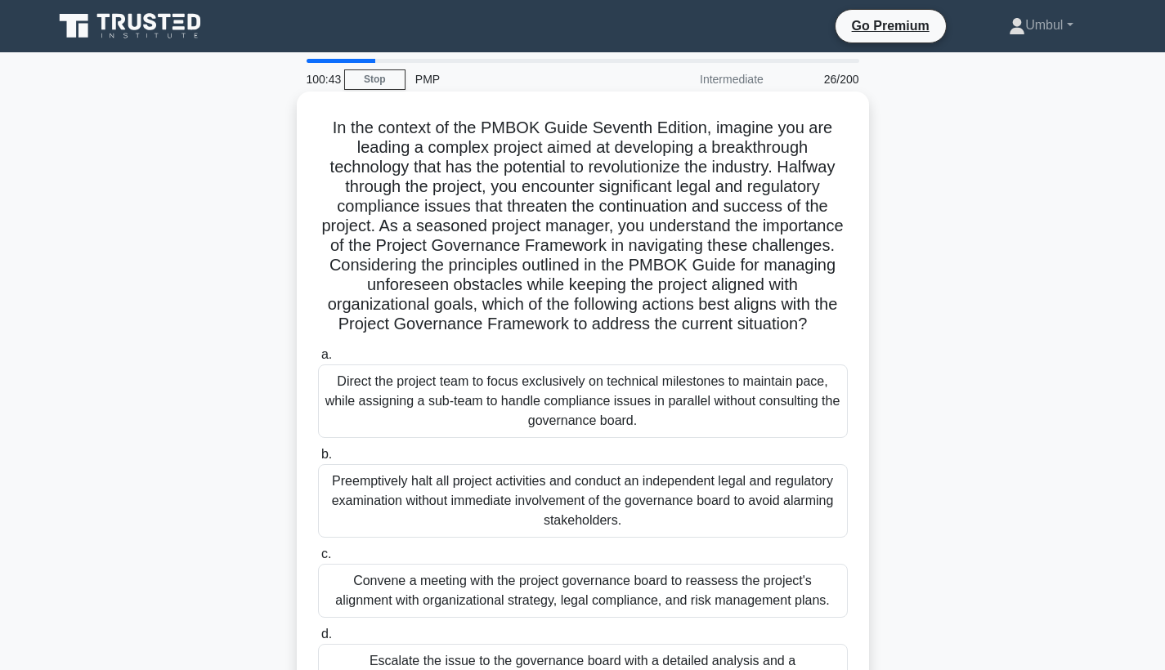
click at [601, 501] on div "Preemptively halt all project activities and conduct an independent legal and r…" at bounding box center [583, 501] width 530 height 74
click at [318, 460] on input "b. Preemptively halt all project activities and conduct an independent legal an…" at bounding box center [318, 454] width 0 height 11
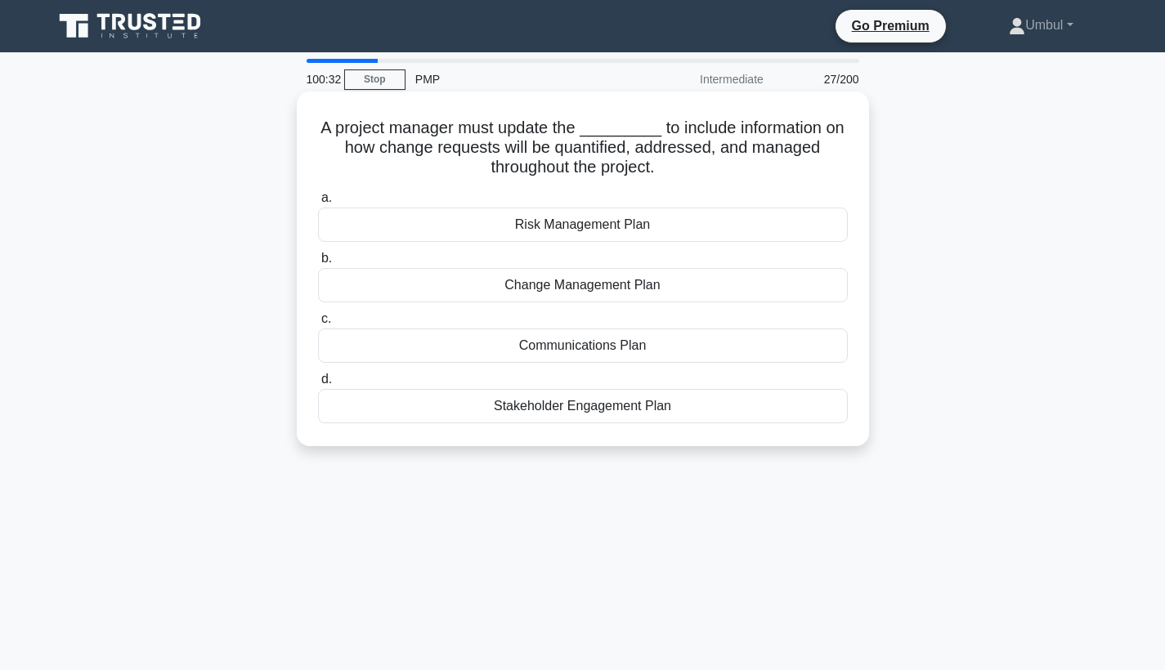
click at [661, 297] on div "Change Management Plan" at bounding box center [583, 285] width 530 height 34
click at [318, 264] on input "b. Change Management Plan" at bounding box center [318, 258] width 0 height 11
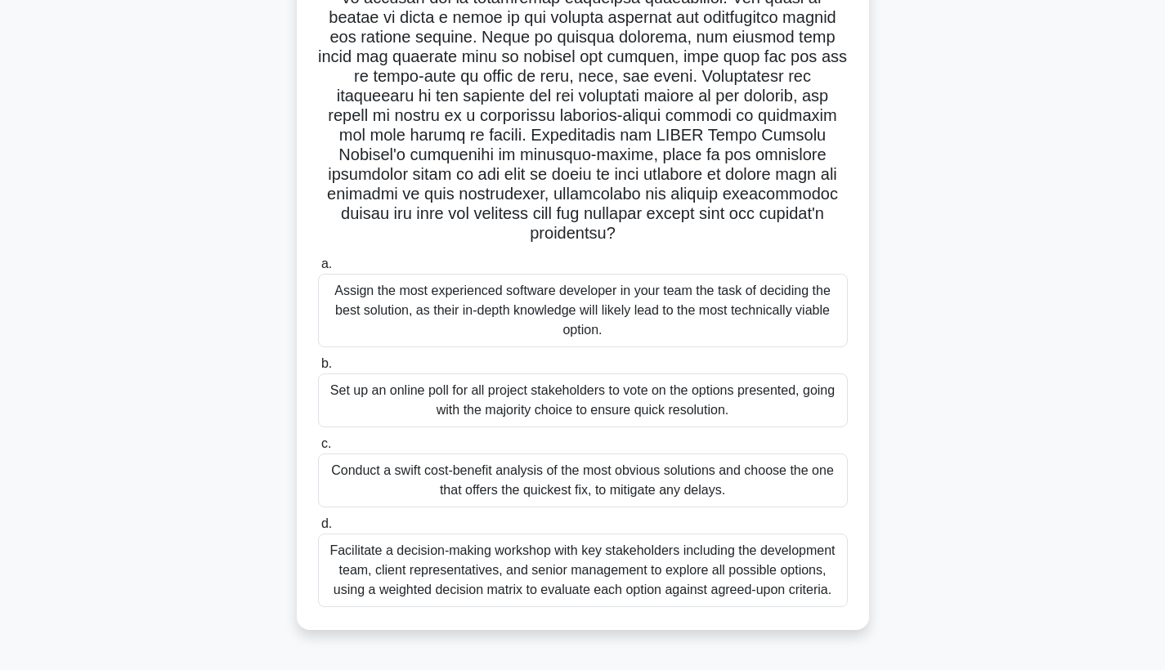
scroll to position [212, 0]
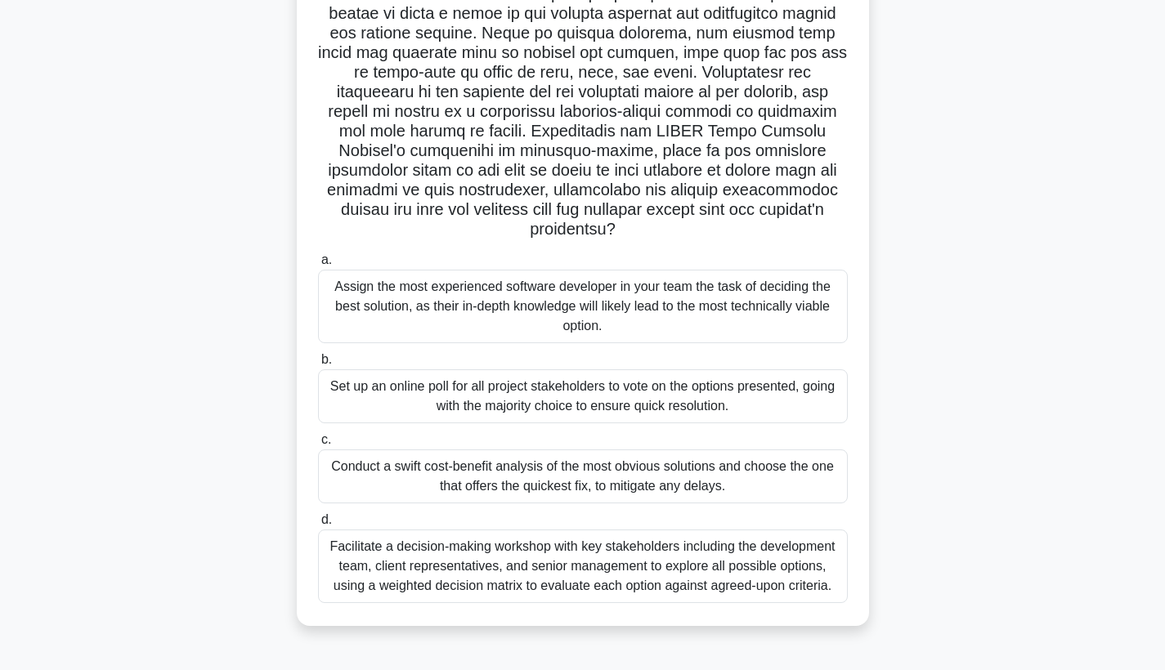
click at [716, 541] on div "Facilitate a decision-making workshop with key stakeholders including the devel…" at bounding box center [583, 567] width 530 height 74
click at [318, 525] on input "d. Facilitate a decision-making workshop with key stakeholders including the de…" at bounding box center [318, 520] width 0 height 11
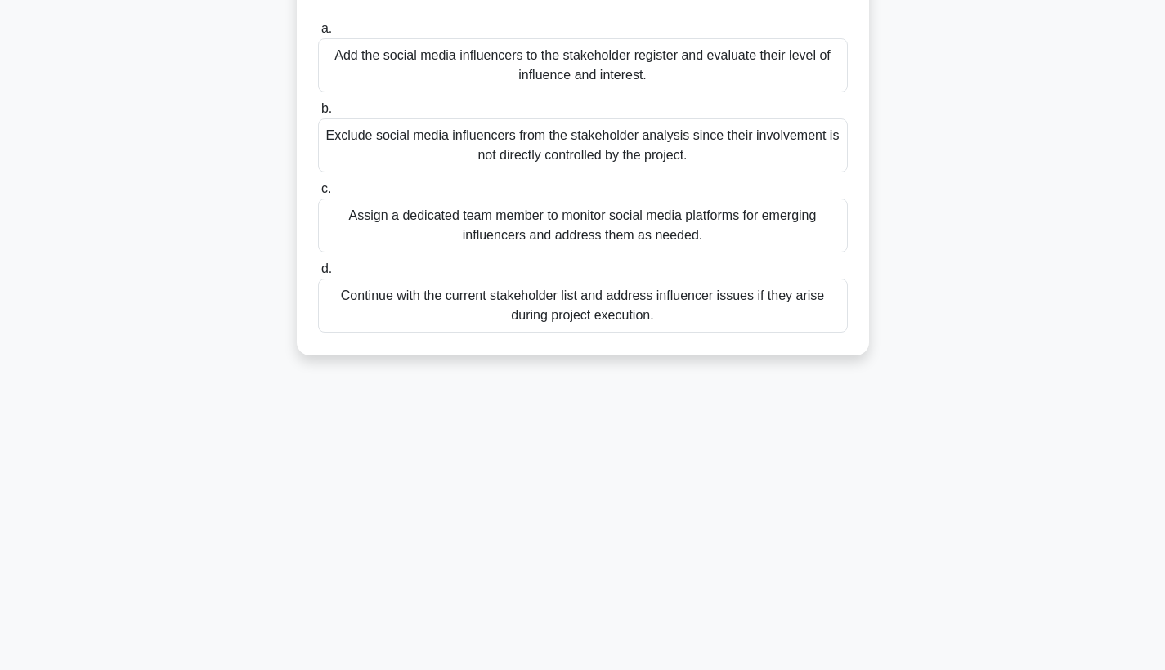
scroll to position [0, 0]
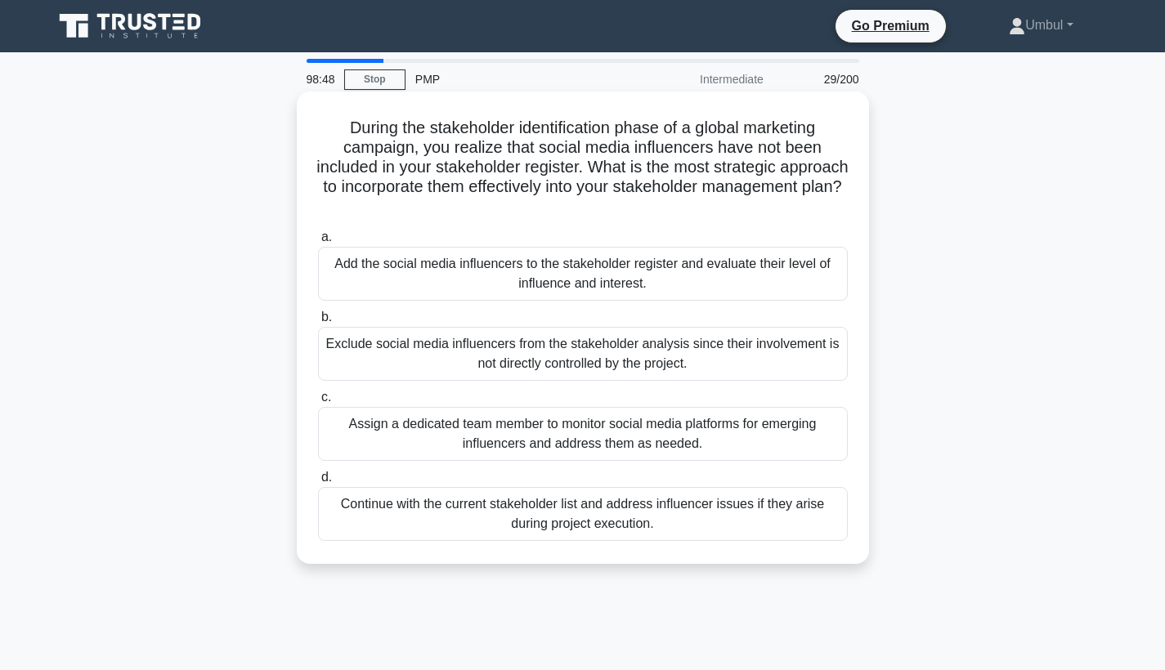
click at [700, 428] on div "Assign a dedicated team member to monitor social media platforms for emerging i…" at bounding box center [583, 434] width 530 height 54
click at [318, 403] on input "c. Assign a dedicated team member to monitor social media platforms for emergin…" at bounding box center [318, 397] width 0 height 11
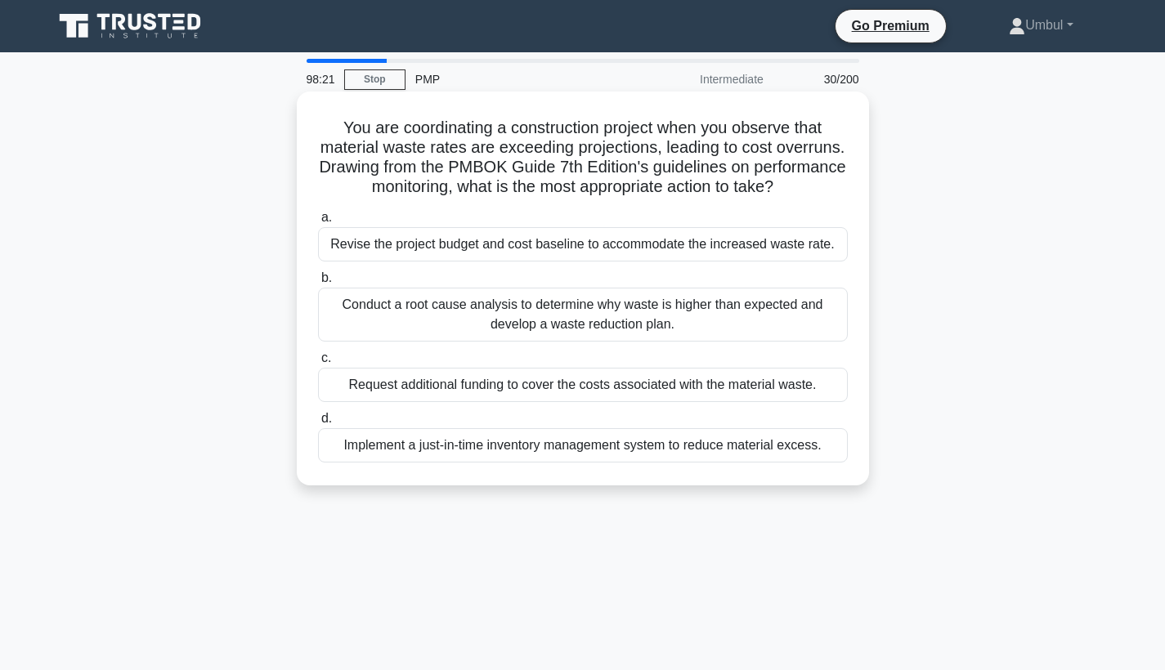
click at [665, 333] on div "Conduct a root cause analysis to determine why waste is higher than expected an…" at bounding box center [583, 315] width 530 height 54
click at [318, 284] on input "b. Conduct a root cause analysis to determine why waste is higher than expected…" at bounding box center [318, 278] width 0 height 11
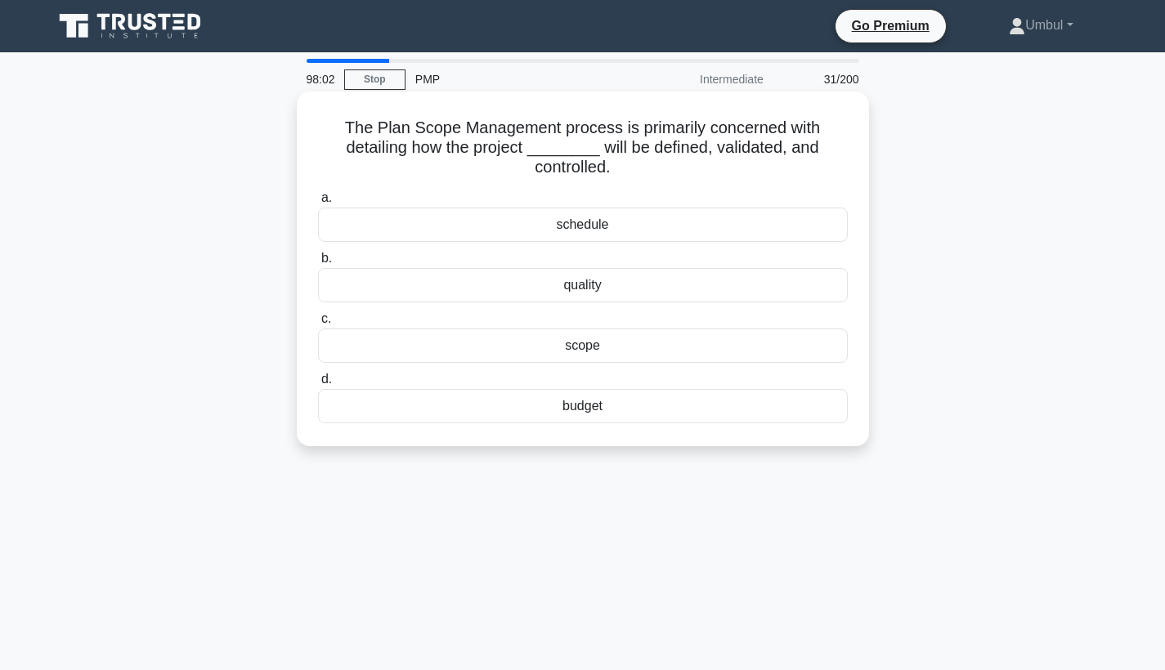
click at [619, 346] on div "scope" at bounding box center [583, 346] width 530 height 34
click at [318, 324] on input "c. scope" at bounding box center [318, 319] width 0 height 11
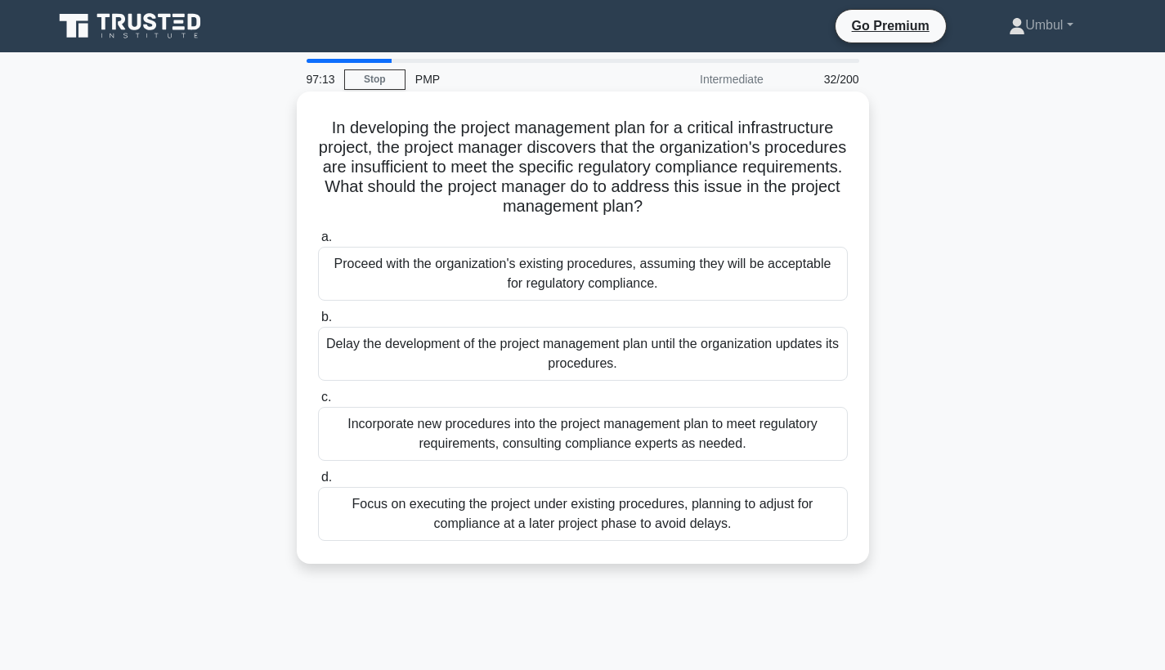
click at [640, 424] on div "Incorporate new procedures into the project management plan to meet regulatory …" at bounding box center [583, 434] width 530 height 54
click at [318, 403] on input "c. Incorporate new procedures into the project management plan to meet regulato…" at bounding box center [318, 397] width 0 height 11
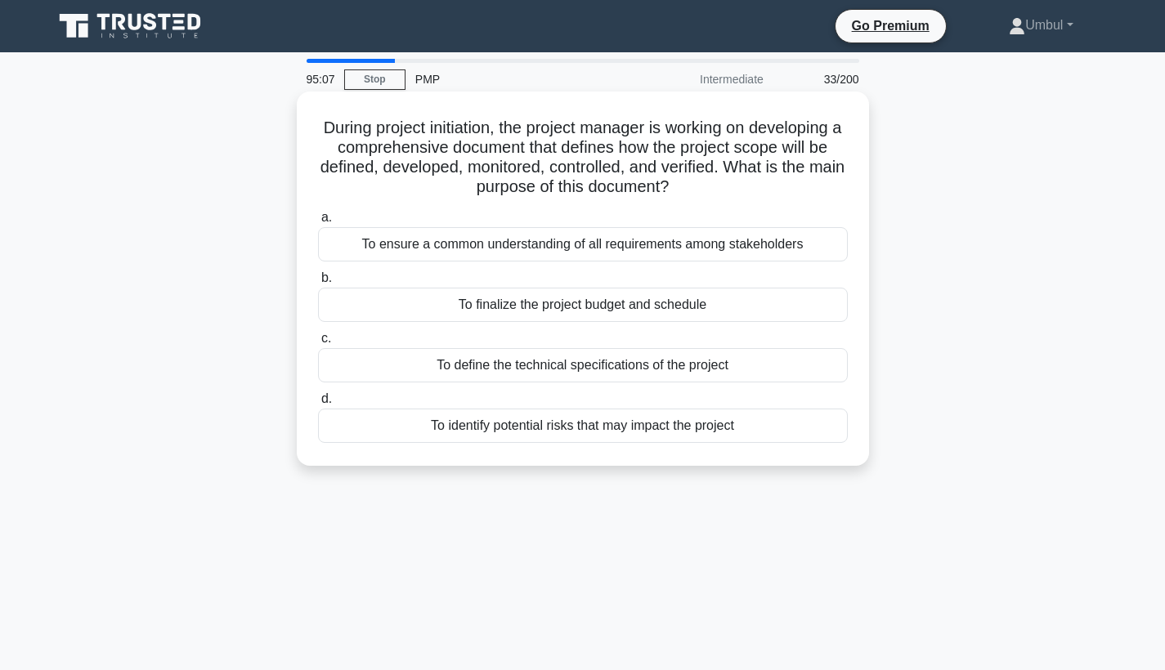
click at [577, 248] on div "To ensure a common understanding of all requirements among stakeholders" at bounding box center [583, 244] width 530 height 34
click at [318, 223] on input "a. To ensure a common understanding of all requirements among stakeholders" at bounding box center [318, 217] width 0 height 11
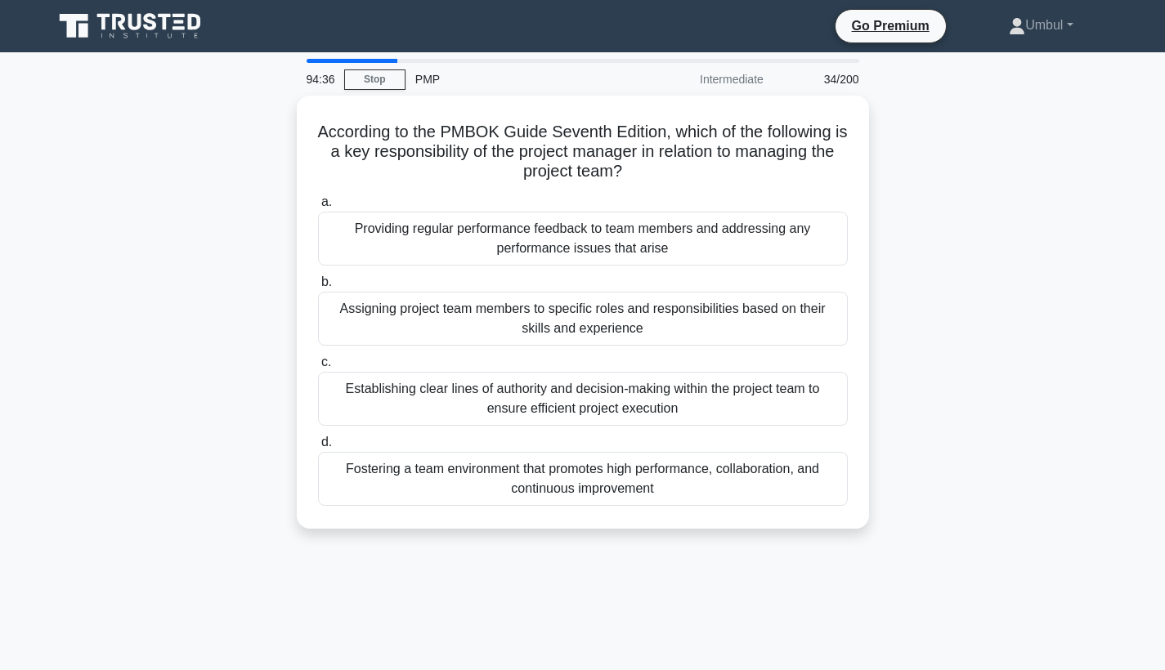
click at [577, 248] on div "Providing regular performance feedback to team members and addressing any perfo…" at bounding box center [583, 239] width 530 height 54
click at [318, 208] on input "a. Providing regular performance feedback to team members and addressing any pe…" at bounding box center [318, 202] width 0 height 11
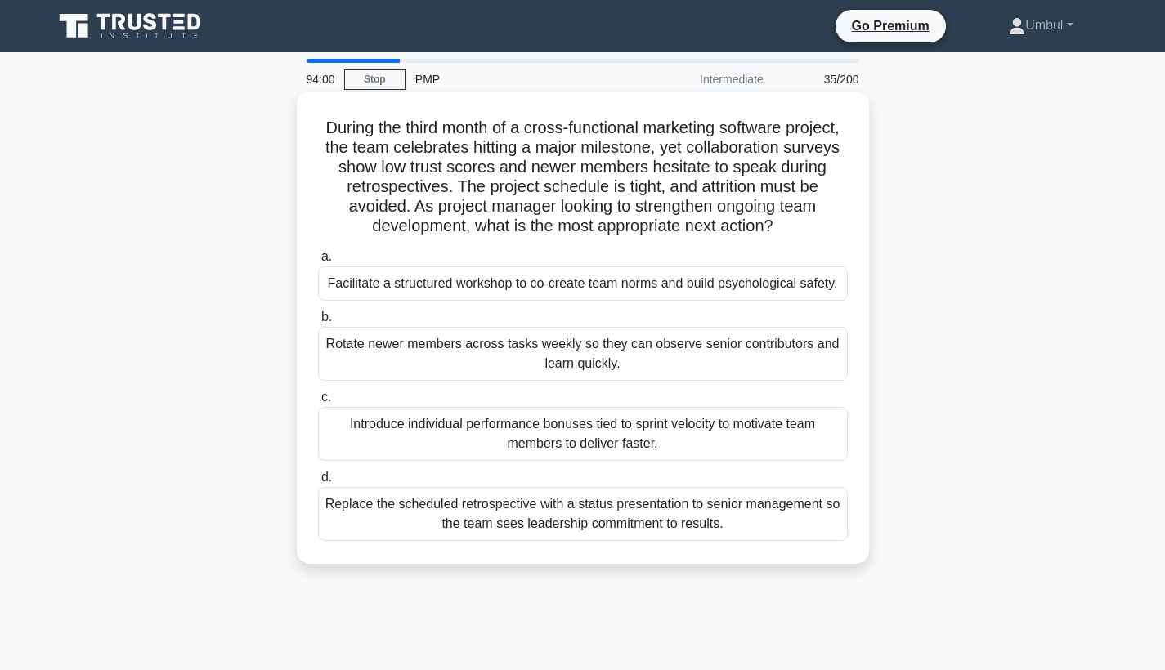
click at [619, 516] on div "Replace the scheduled retrospective with a status presentation to senior manage…" at bounding box center [583, 514] width 530 height 54
click at [318, 483] on input "d. Replace the scheduled retrospective with a status presentation to senior man…" at bounding box center [318, 477] width 0 height 11
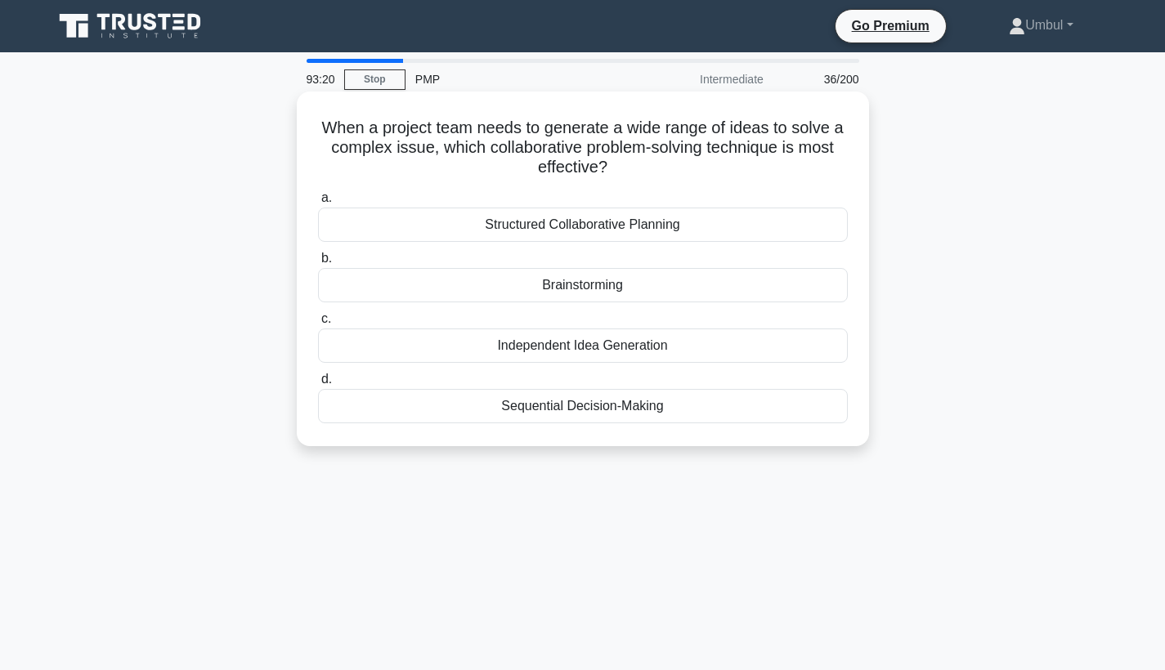
click at [652, 278] on div "Brainstorming" at bounding box center [583, 285] width 530 height 34
click at [318, 264] on input "b. Brainstorming" at bounding box center [318, 258] width 0 height 11
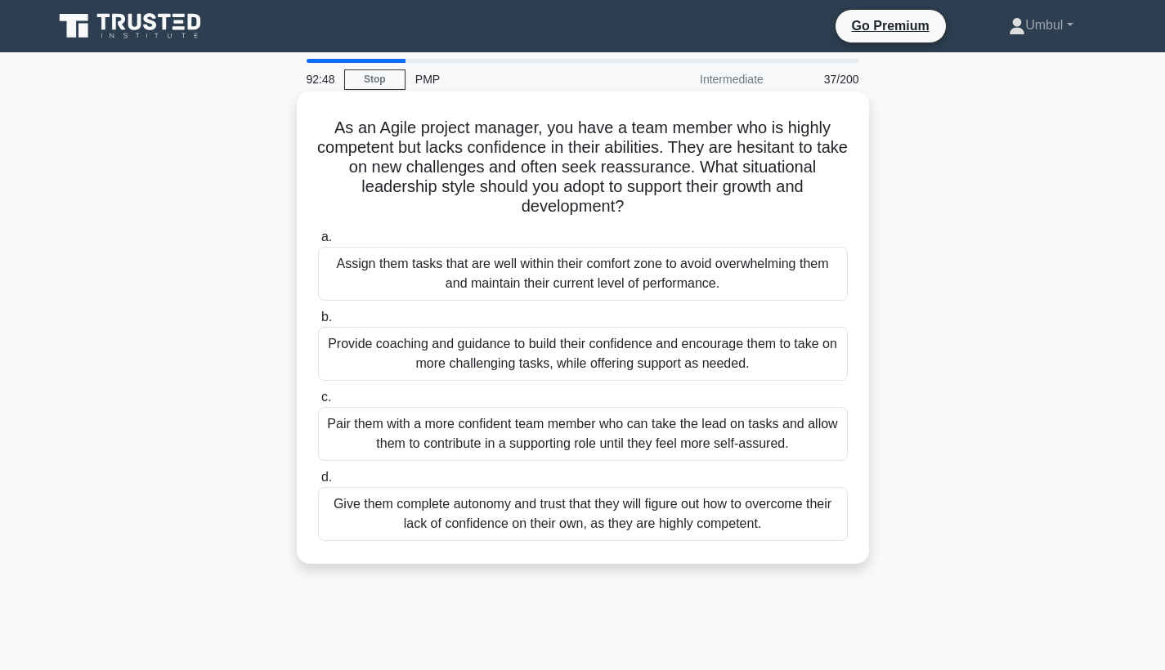
click at [695, 436] on div "Pair them with a more confident team member who can take the lead on tasks and …" at bounding box center [583, 434] width 530 height 54
click at [318, 403] on input "c. Pair them with a more confident team member who can take the lead on tasks a…" at bounding box center [318, 397] width 0 height 11
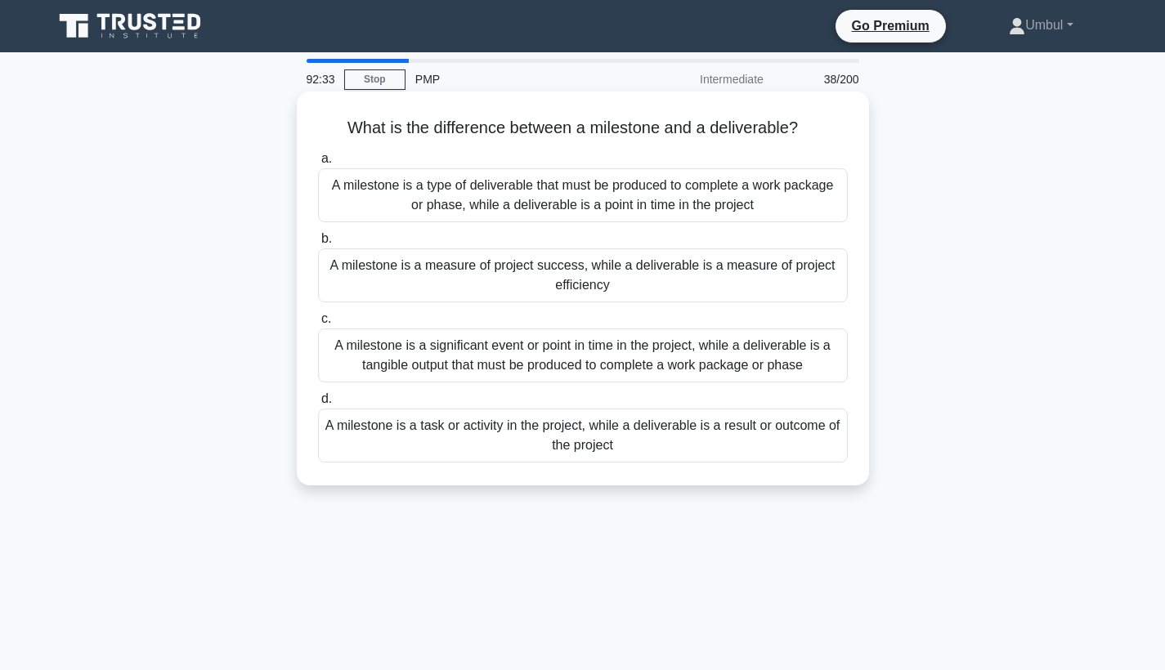
click at [680, 373] on div "A milestone is a significant event or point in time in the project, while a del…" at bounding box center [583, 356] width 530 height 54
click at [318, 324] on input "c. A milestone is a significant event or point in time in the project, while a …" at bounding box center [318, 319] width 0 height 11
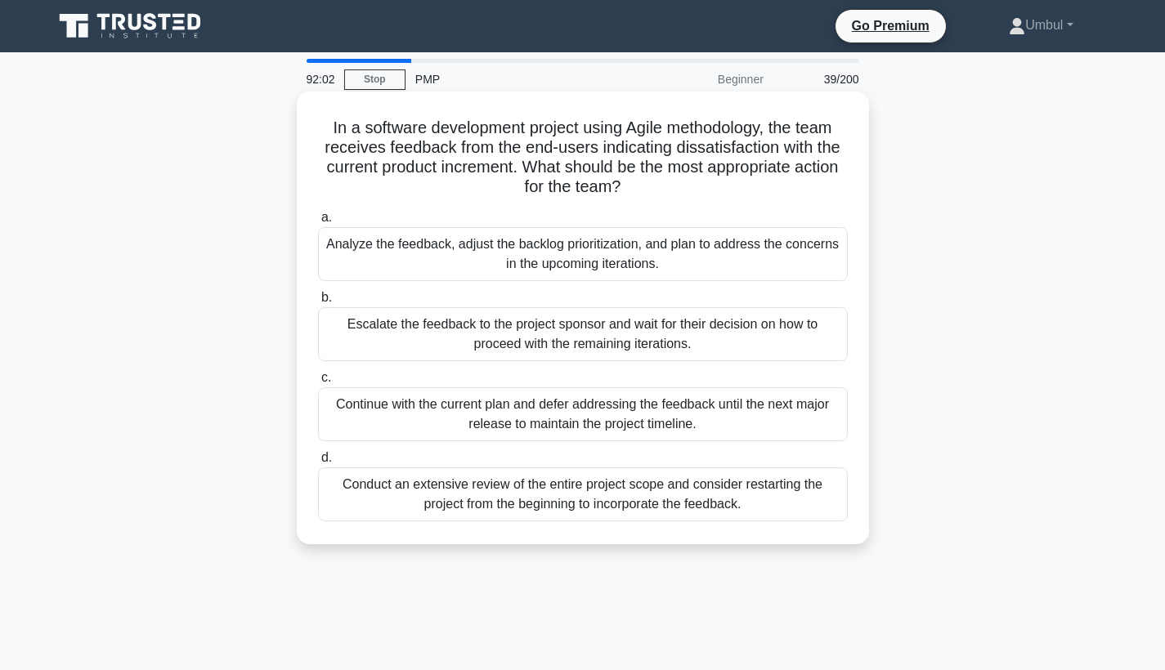
click at [572, 262] on div "Analyze the feedback, adjust the backlog prioritization, and plan to address th…" at bounding box center [583, 254] width 530 height 54
click at [318, 223] on input "a. Analyze the feedback, adjust the backlog prioritization, and plan to address…" at bounding box center [318, 217] width 0 height 11
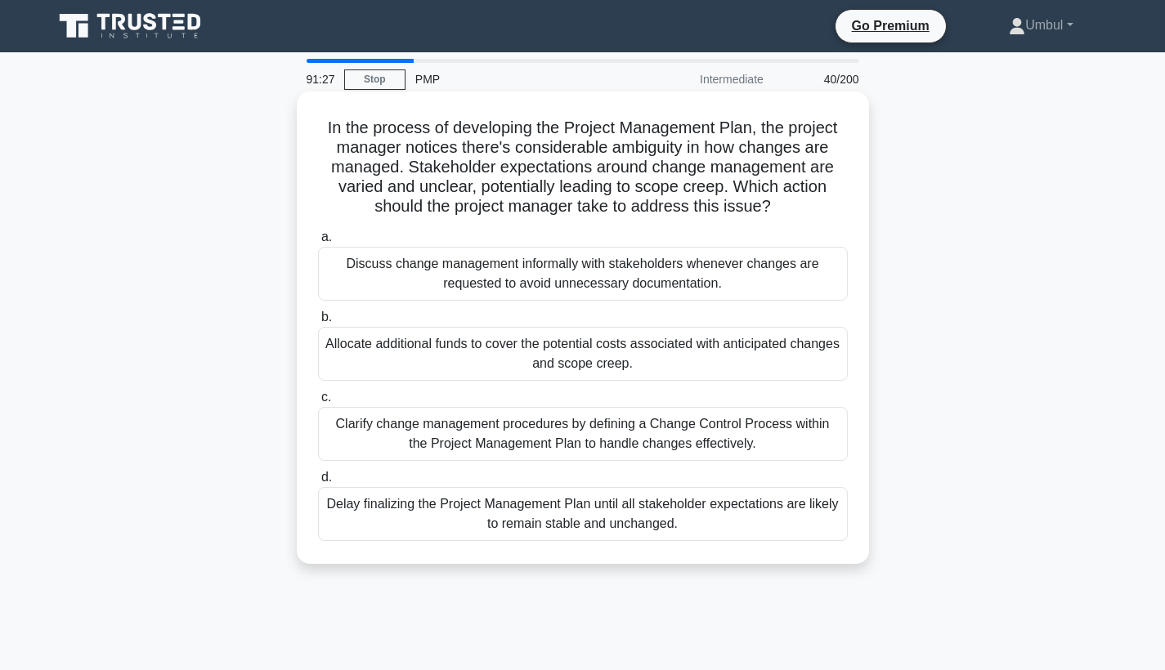
click at [502, 445] on div "Clarify change management procedures by defining a Change Control Process withi…" at bounding box center [583, 434] width 530 height 54
click at [318, 403] on input "c. Clarify change management procedures by defining a Change Control Process wi…" at bounding box center [318, 397] width 0 height 11
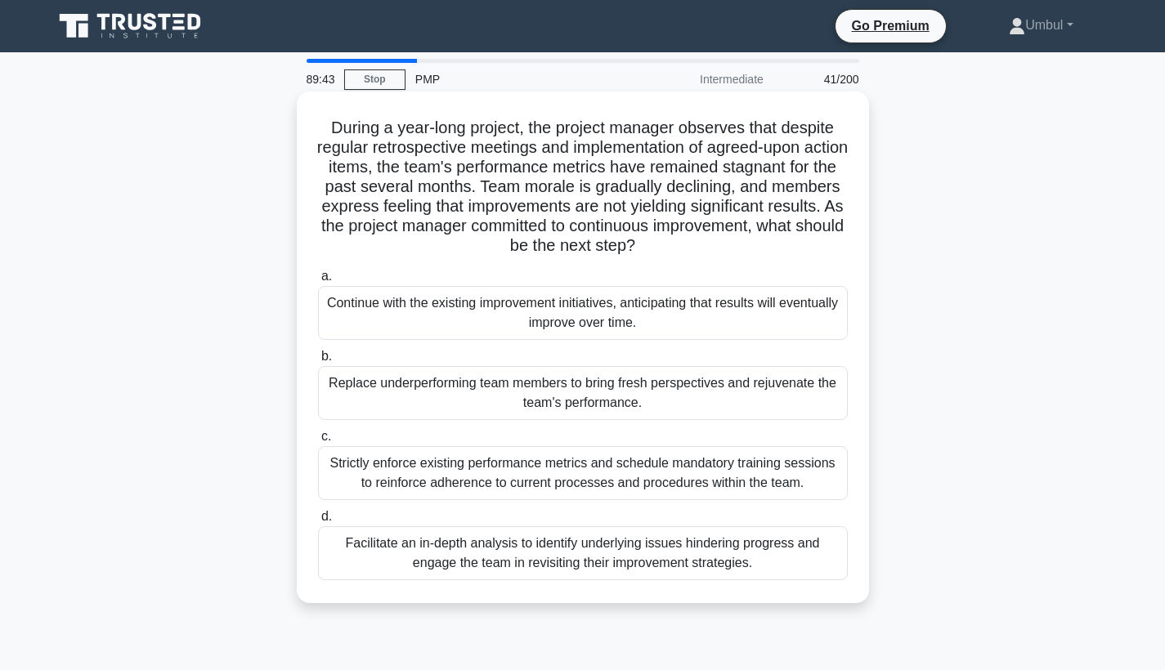
click at [655, 540] on div "Facilitate an in-depth analysis to identify underlying issues hindering progres…" at bounding box center [583, 553] width 530 height 54
click at [318, 522] on input "d. Facilitate an in-depth analysis to identify underlying issues hindering prog…" at bounding box center [318, 517] width 0 height 11
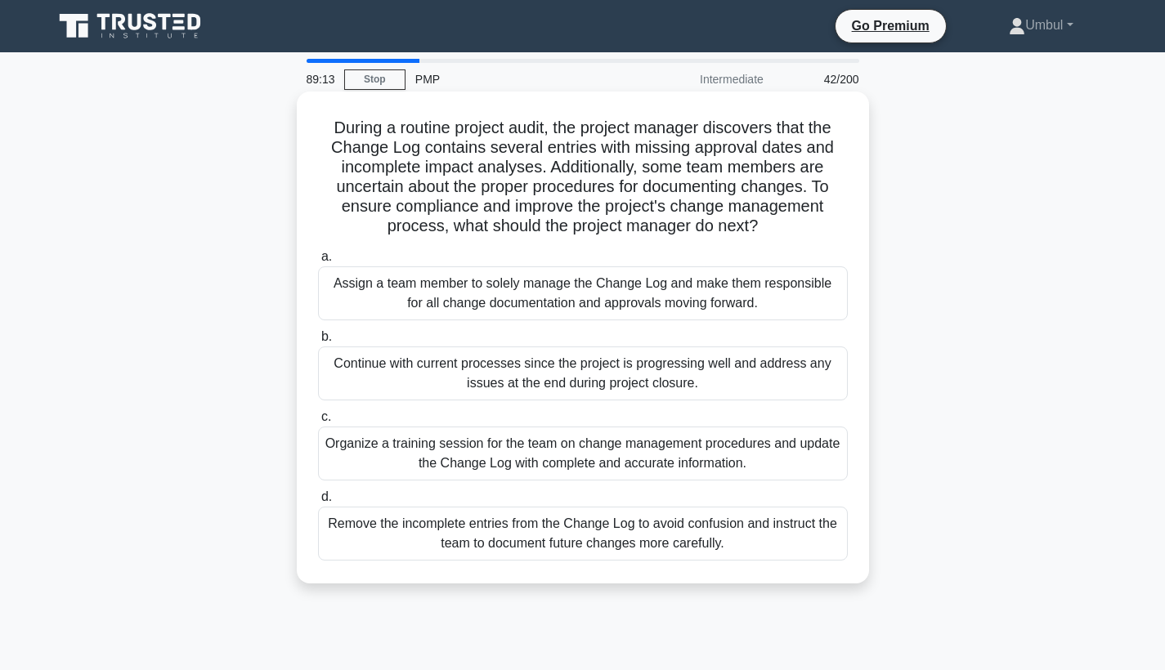
click at [684, 306] on div "Assign a team member to solely manage the Change Log and make them responsible …" at bounding box center [583, 293] width 530 height 54
click at [318, 262] on input "a. Assign a team member to solely manage the Change Log and make them responsib…" at bounding box center [318, 257] width 0 height 11
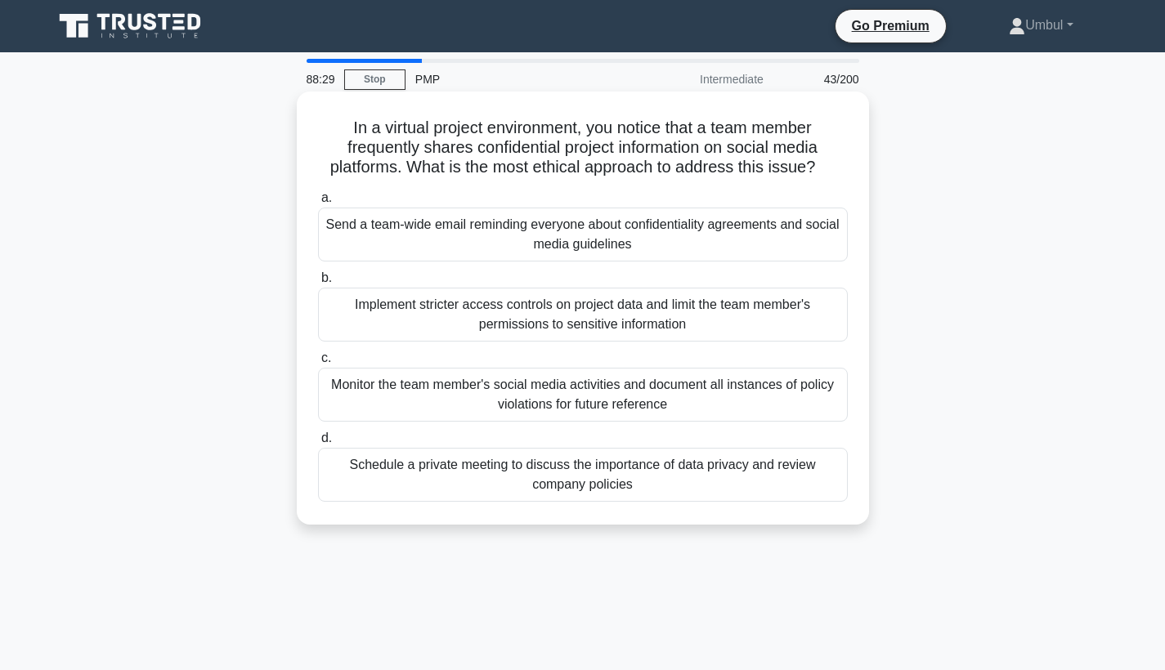
click at [615, 487] on div "Schedule a private meeting to discuss the importance of data privacy and review…" at bounding box center [583, 475] width 530 height 54
click at [318, 444] on input "d. Schedule a private meeting to discuss the importance of data privacy and rev…" at bounding box center [318, 438] width 0 height 11
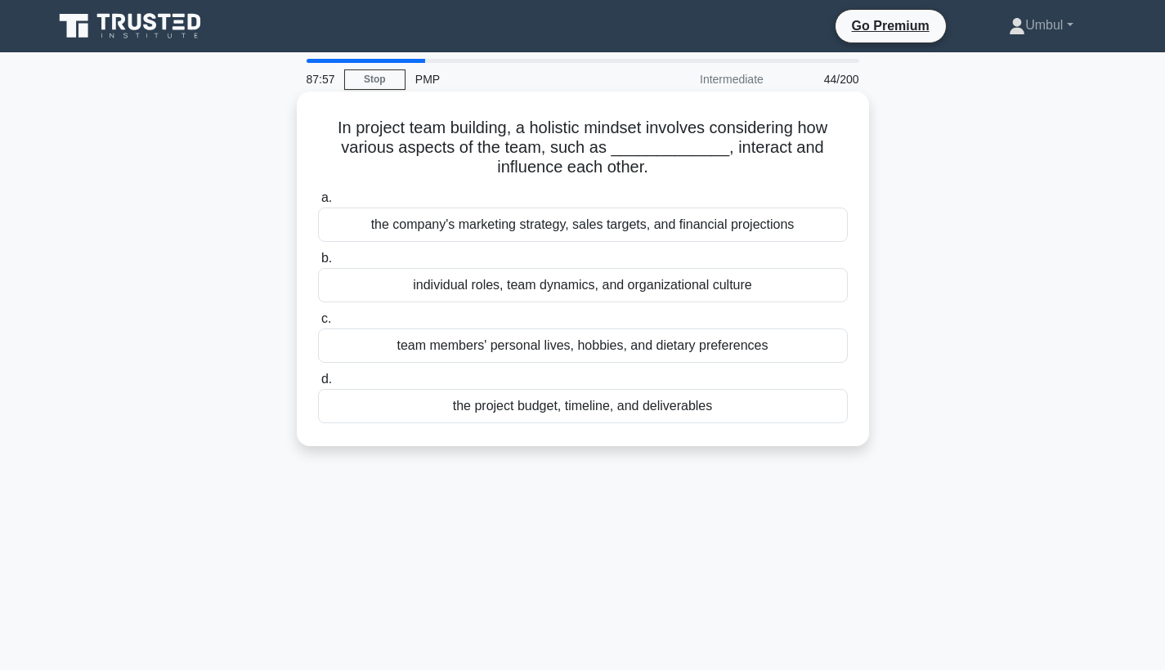
click at [657, 287] on div "individual roles, team dynamics, and organizational culture" at bounding box center [583, 285] width 530 height 34
click at [318, 264] on input "b. individual roles, team dynamics, and organizational culture" at bounding box center [318, 258] width 0 height 11
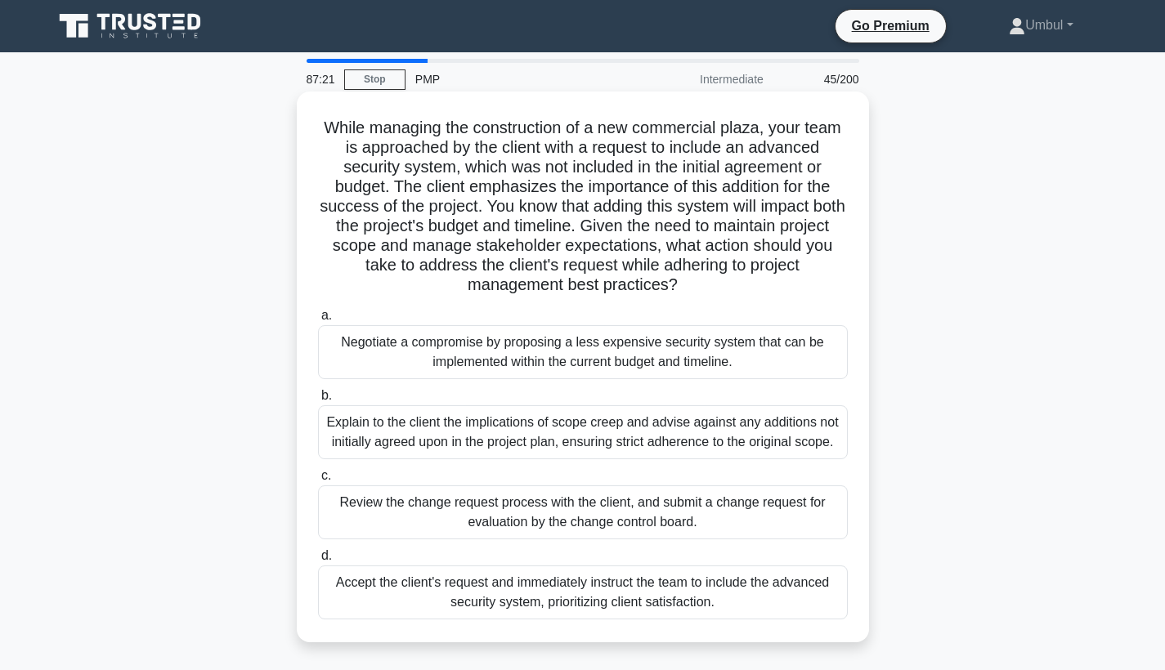
click at [628, 438] on div "Explain to the client the implications of scope creep and advise against any ad…" at bounding box center [583, 432] width 530 height 54
click at [318, 401] on input "b. Explain to the client the implications of scope creep and advise against any…" at bounding box center [318, 396] width 0 height 11
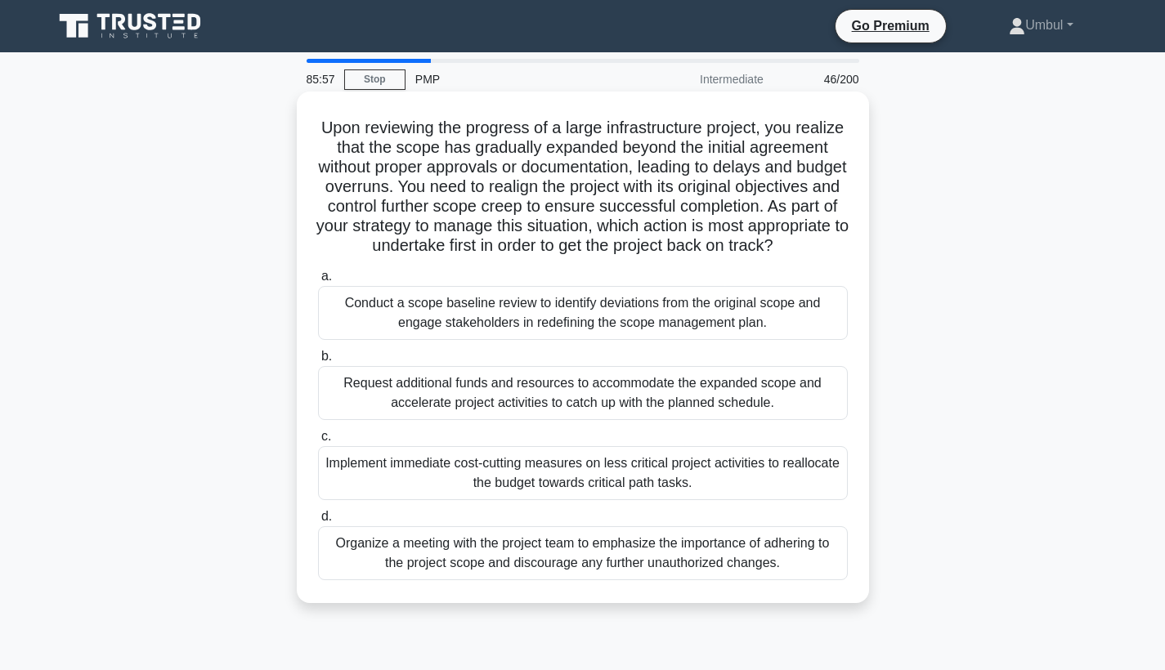
click at [686, 321] on div "Conduct a scope baseline review to identify deviations from the original scope …" at bounding box center [583, 313] width 530 height 54
click at [318, 282] on input "a. Conduct a scope baseline review to identify deviations from the original sco…" at bounding box center [318, 276] width 0 height 11
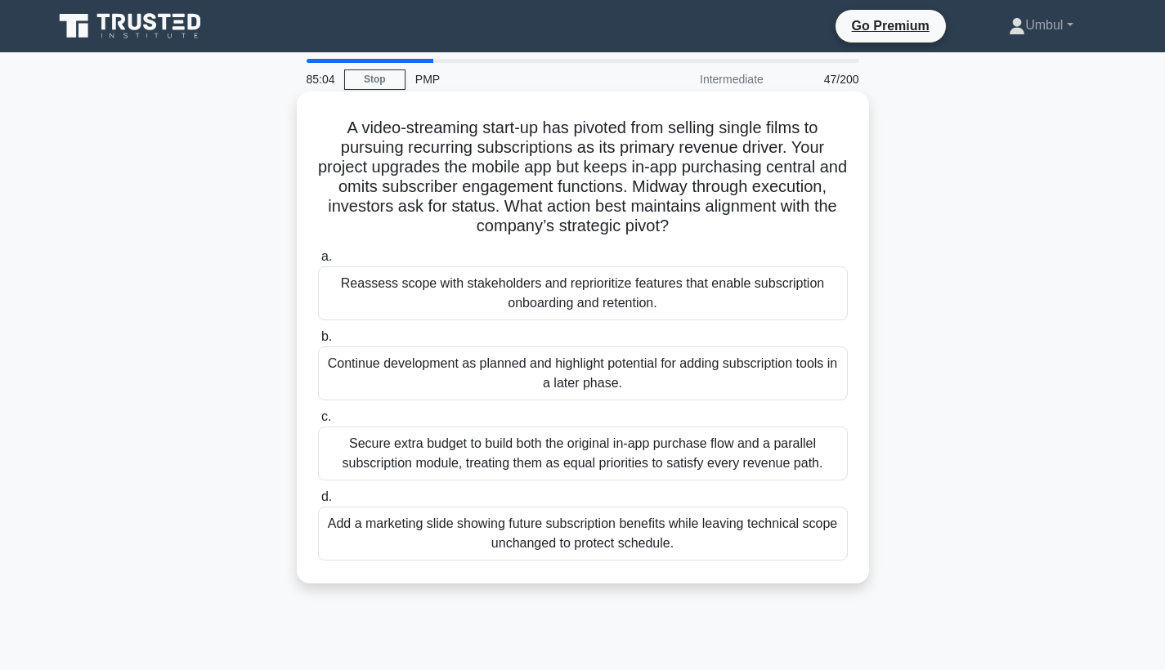
click at [680, 459] on div "Secure extra budget to build both the original in-app purchase flow and a paral…" at bounding box center [583, 454] width 530 height 54
click at [318, 422] on input "c. Secure extra budget to build both the original in-app purchase flow and a pa…" at bounding box center [318, 417] width 0 height 11
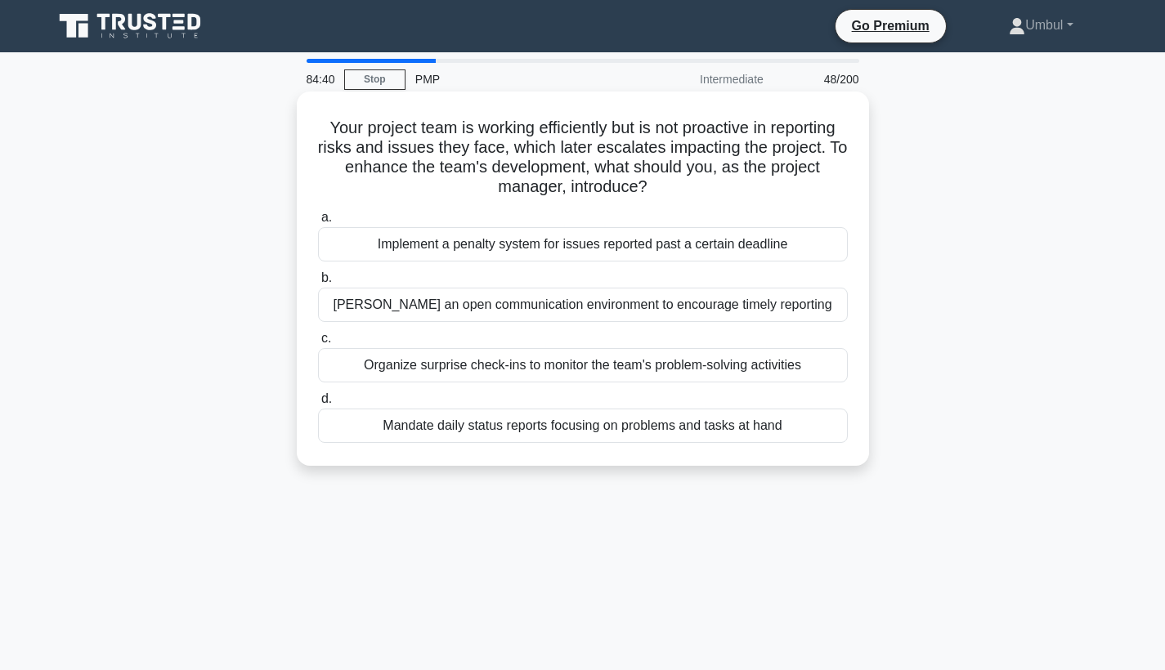
click at [705, 313] on div "Foster an open communication environment to encourage timely reporting" at bounding box center [583, 305] width 530 height 34
click at [318, 284] on input "b. Foster an open communication environment to encourage timely reporting" at bounding box center [318, 278] width 0 height 11
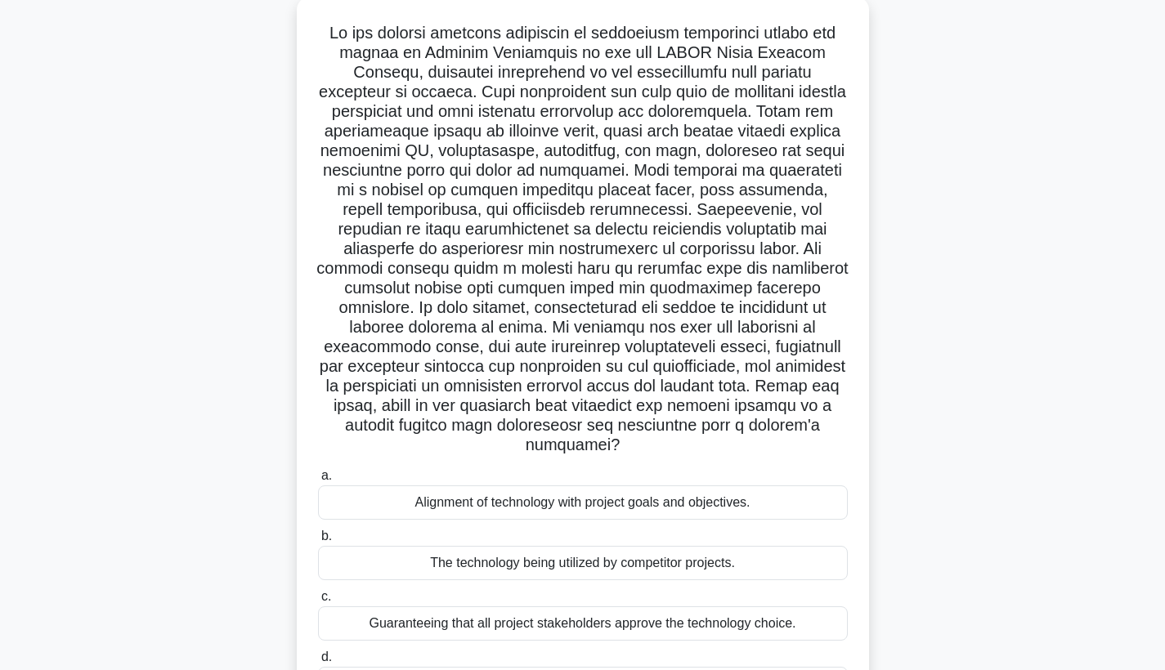
scroll to position [96, 0]
click at [762, 485] on div "Alignment of technology with project goals and objectives." at bounding box center [583, 502] width 530 height 34
click at [318, 481] on input "a. Alignment of technology with project goals and objectives." at bounding box center [318, 475] width 0 height 11
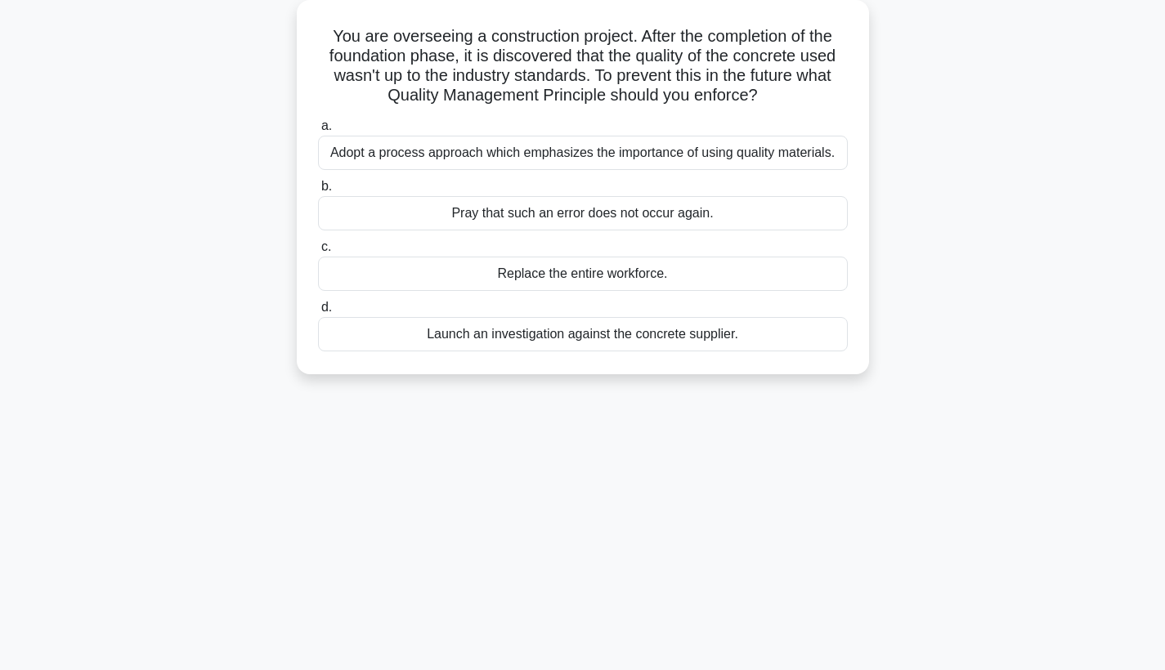
scroll to position [0, 0]
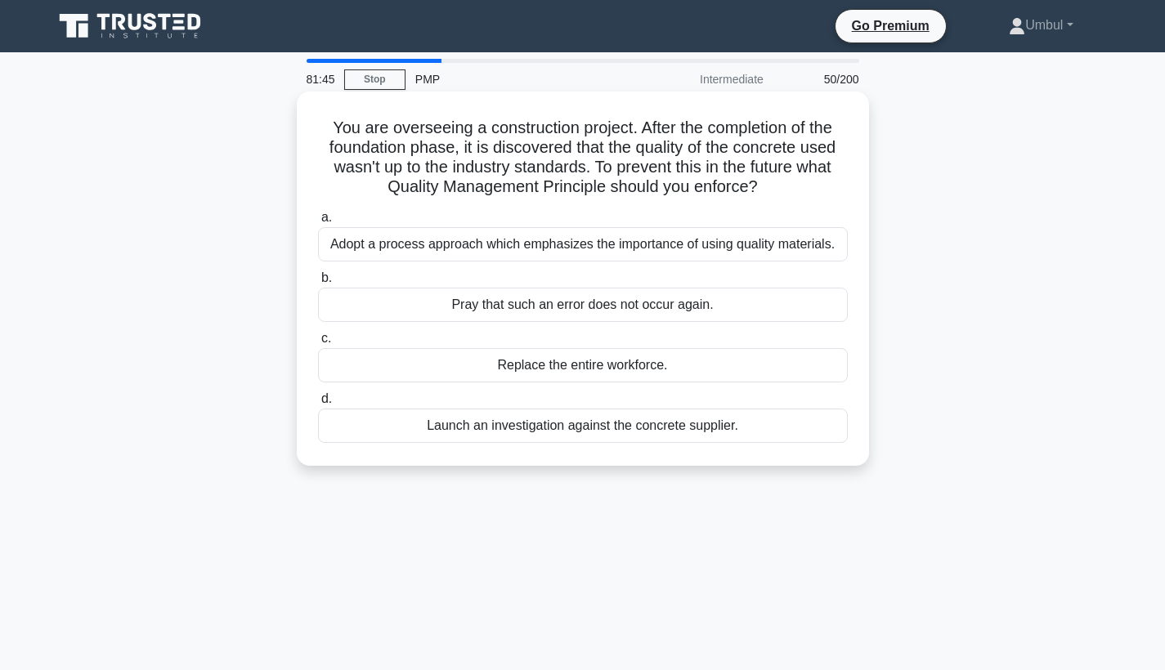
click at [744, 235] on div "Adopt a process approach which emphasizes the importance of using quality mater…" at bounding box center [583, 244] width 530 height 34
click at [318, 223] on input "a. Adopt a process approach which emphasizes the importance of using quality ma…" at bounding box center [318, 217] width 0 height 11
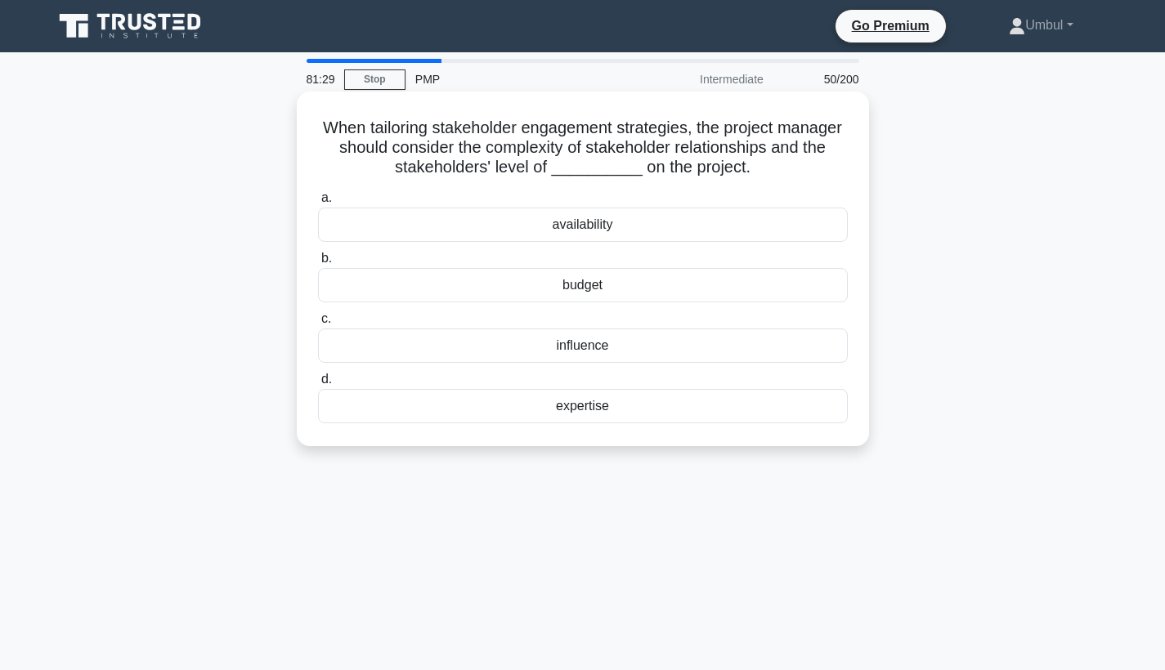
click at [615, 412] on div "expertise" at bounding box center [583, 406] width 530 height 34
click at [318, 385] on input "d. expertise" at bounding box center [318, 379] width 0 height 11
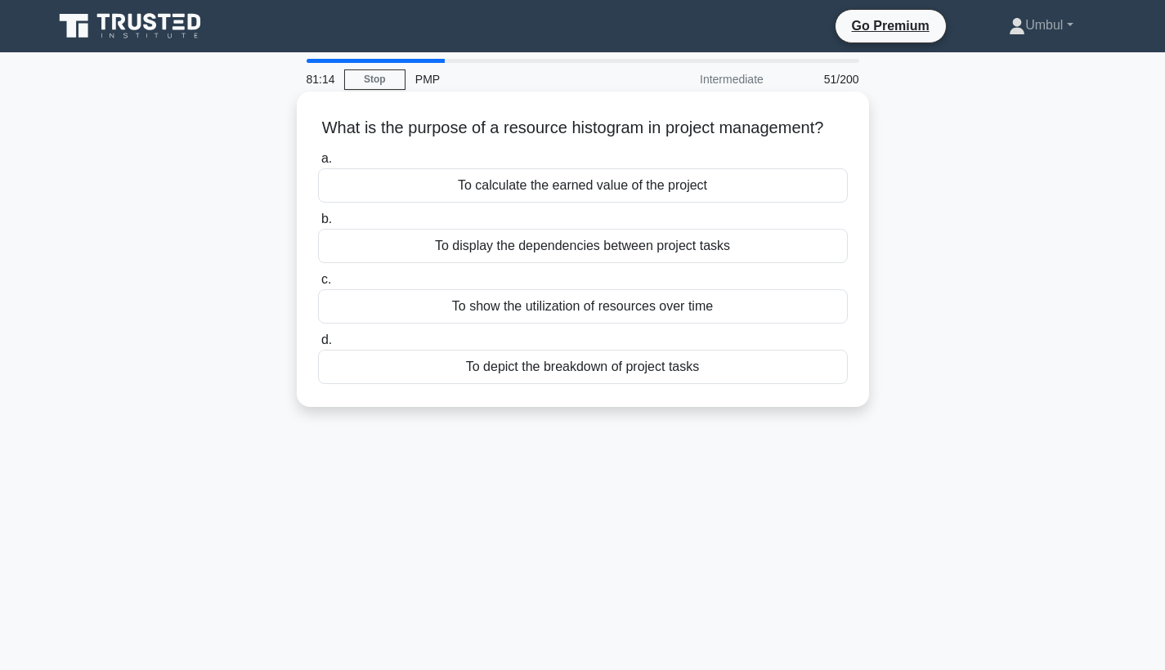
click at [602, 324] on div "To show the utilization of resources over time" at bounding box center [583, 306] width 530 height 34
click at [318, 285] on input "c. To show the utilization of resources over time" at bounding box center [318, 280] width 0 height 11
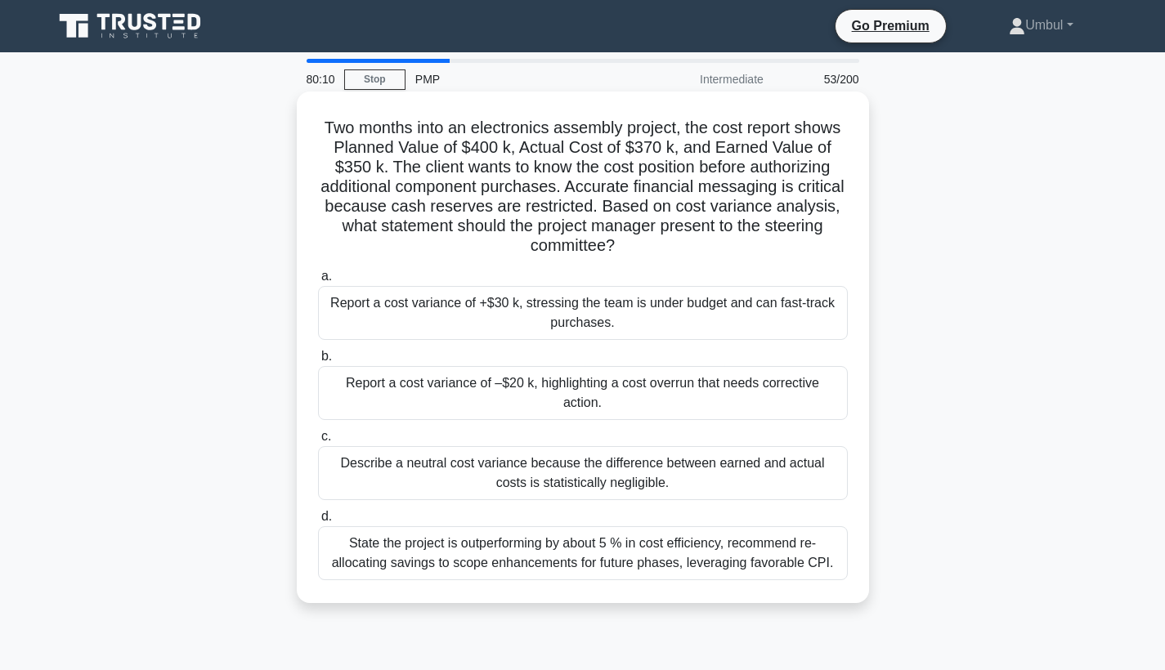
click at [570, 546] on div "State the project is outperforming by about 5 % in cost efficiency, recommend r…" at bounding box center [583, 553] width 530 height 54
click at [318, 522] on input "d. State the project is outperforming by about 5 % in cost efficiency, recommen…" at bounding box center [318, 517] width 0 height 11
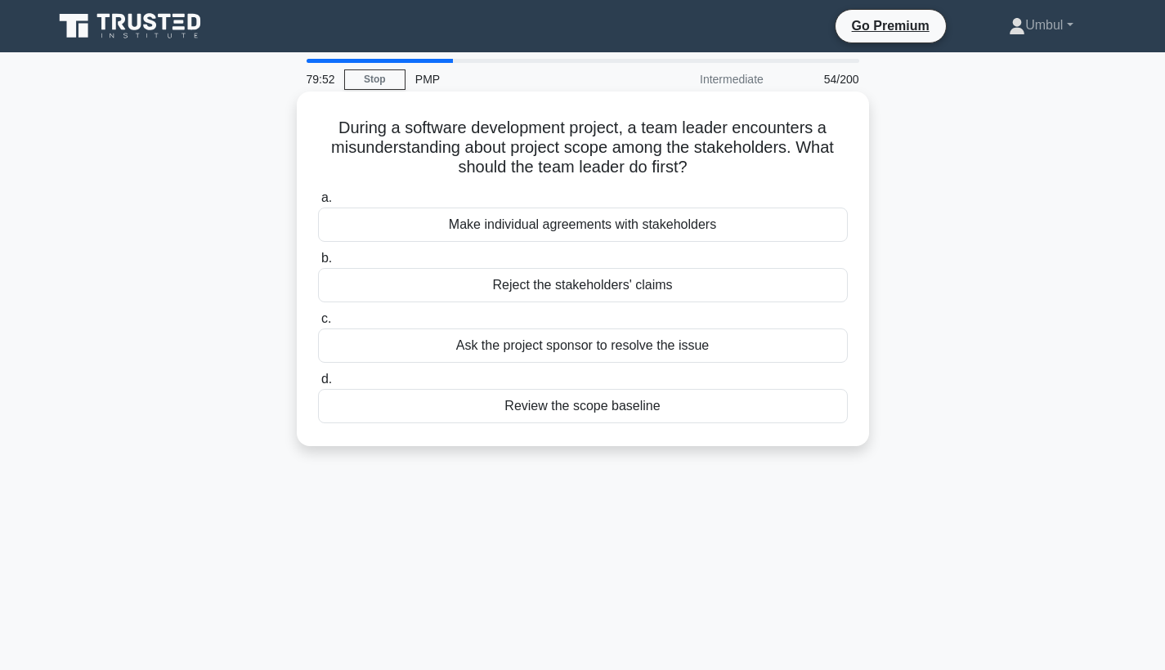
click at [616, 414] on div "Review the scope baseline" at bounding box center [583, 406] width 530 height 34
click at [318, 385] on input "d. Review the scope baseline" at bounding box center [318, 379] width 0 height 11
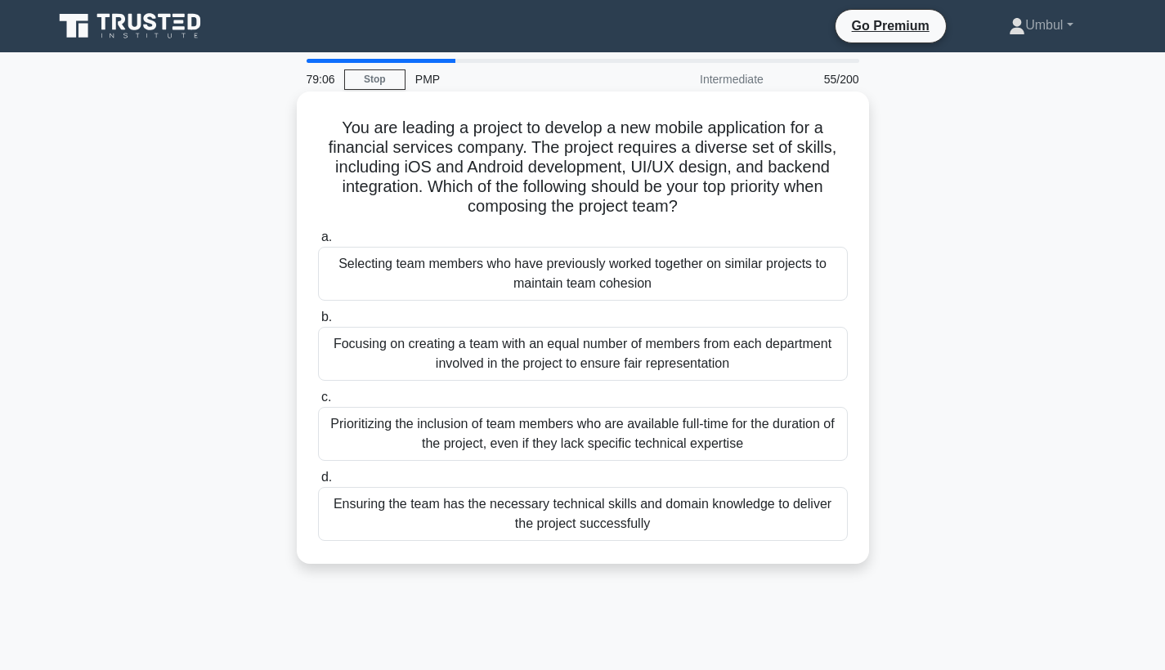
click at [615, 523] on div "Ensuring the team has the necessary technical skills and domain knowledge to de…" at bounding box center [583, 514] width 530 height 54
click at [318, 483] on input "d. Ensuring the team has the necessary technical skills and domain knowledge to…" at bounding box center [318, 477] width 0 height 11
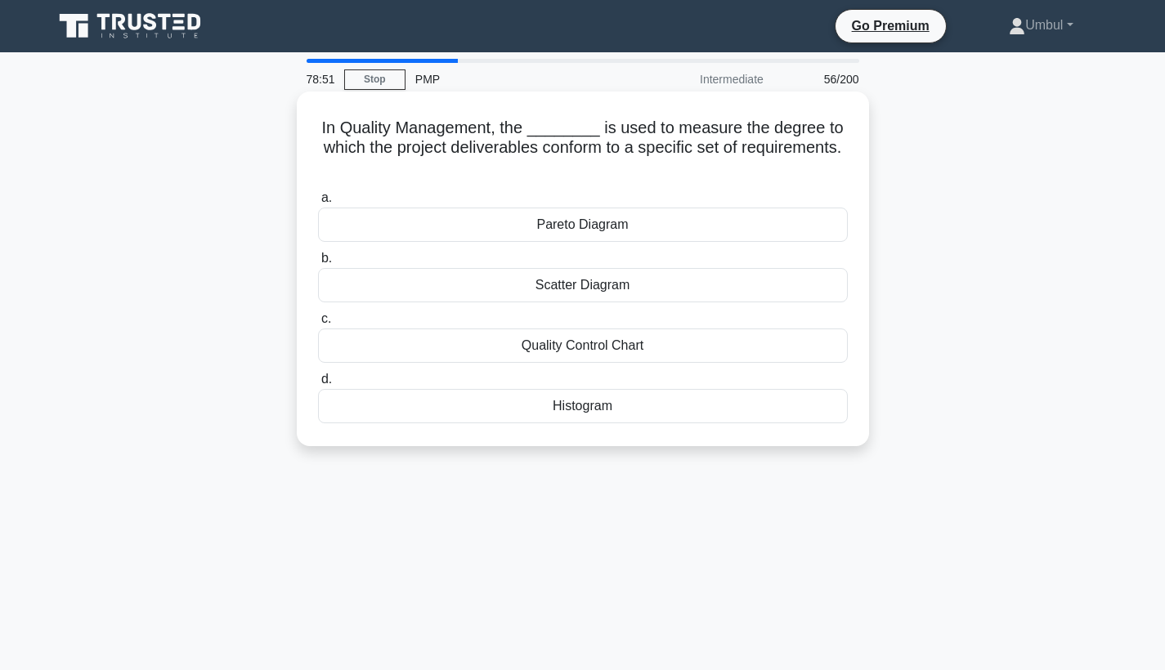
click at [654, 230] on div "Pareto Diagram" at bounding box center [583, 225] width 530 height 34
click at [318, 203] on input "a. Pareto Diagram" at bounding box center [318, 198] width 0 height 11
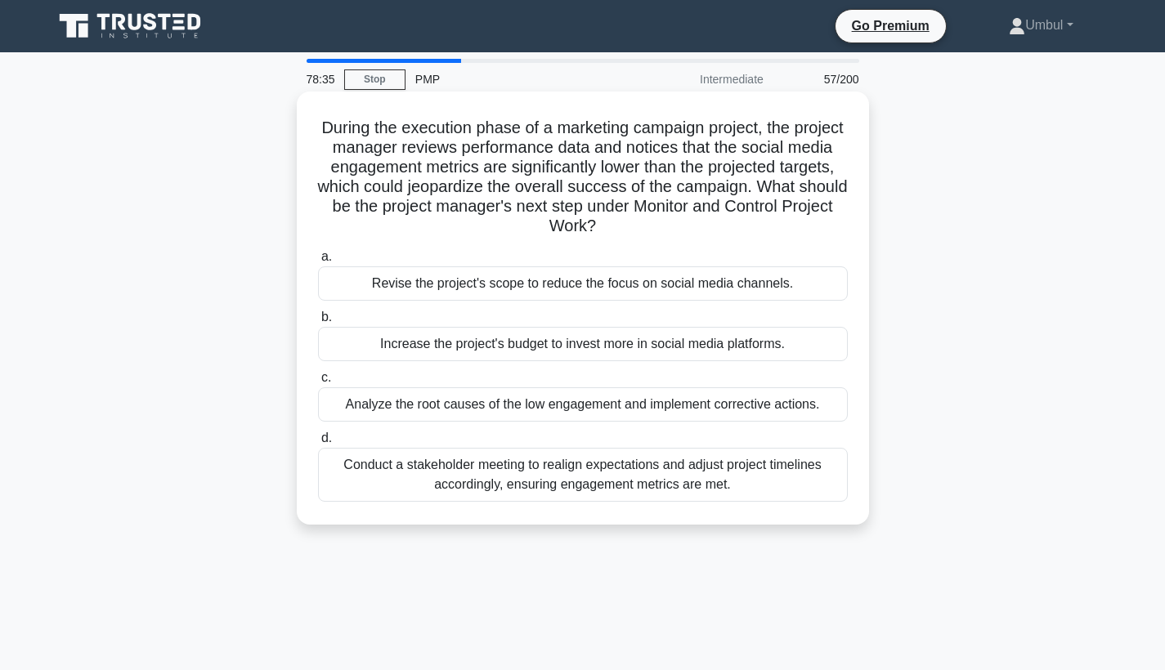
click at [574, 481] on div "Conduct a stakeholder meeting to realign expectations and adjust project timeli…" at bounding box center [583, 475] width 530 height 54
click at [318, 444] on input "d. Conduct a stakeholder meeting to realign expectations and adjust project tim…" at bounding box center [318, 438] width 0 height 11
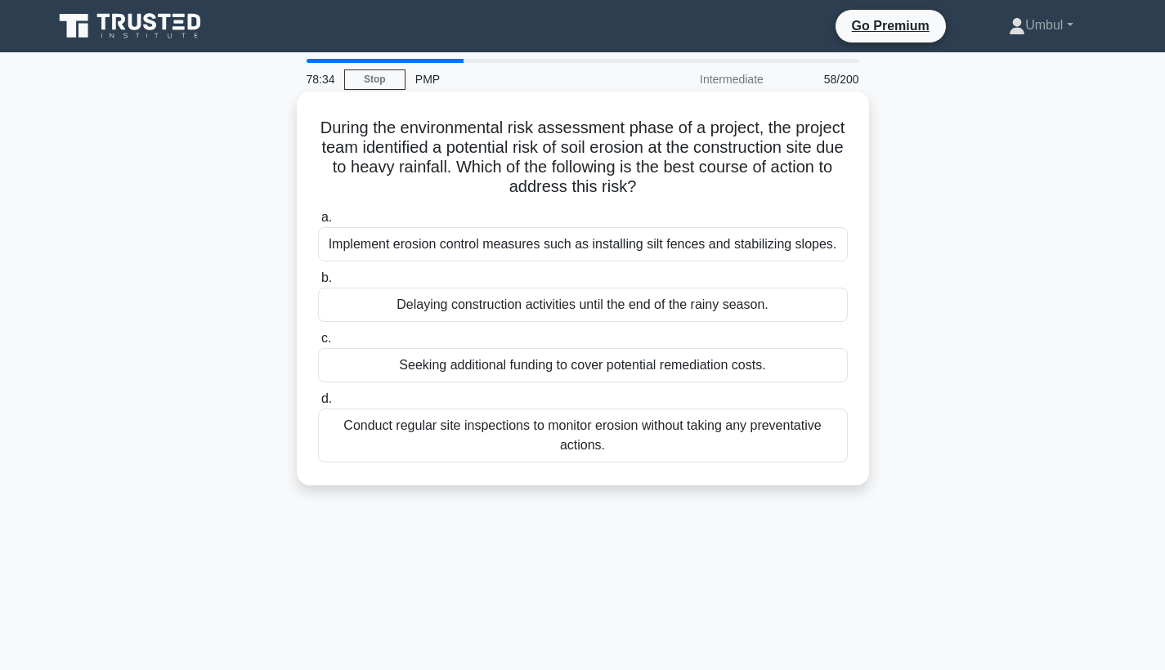
click at [578, 447] on div "Conduct regular site inspections to monitor erosion without taking any preventa…" at bounding box center [583, 436] width 530 height 54
click at [318, 405] on input "d. Conduct regular site inspections to monitor erosion without taking any preve…" at bounding box center [318, 399] width 0 height 11
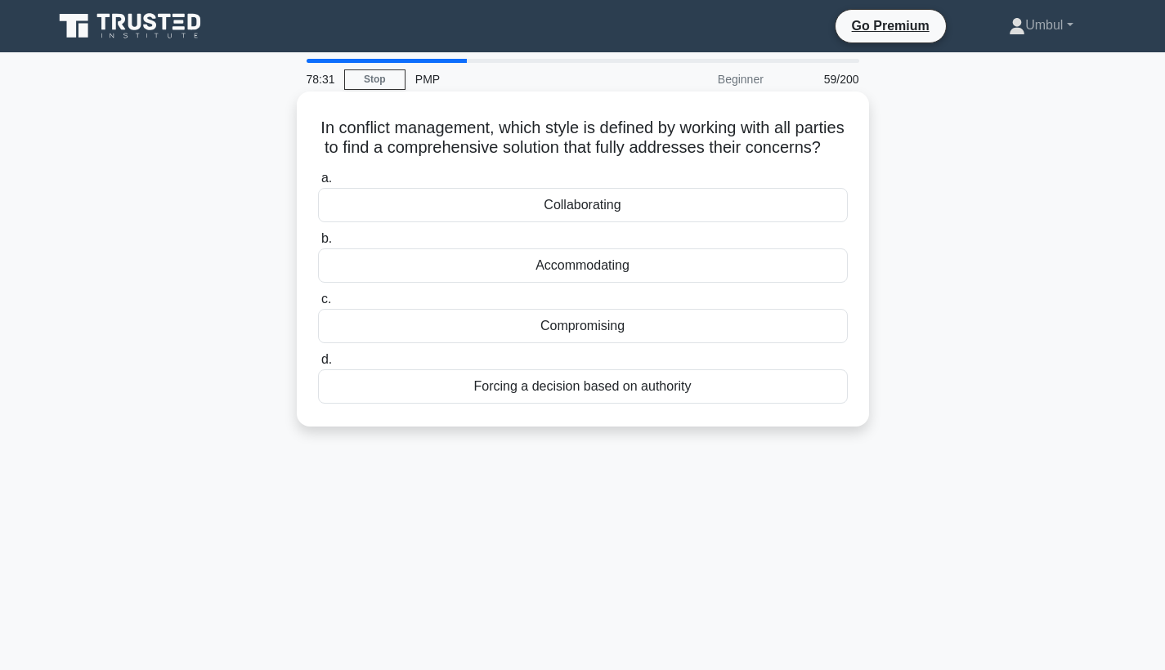
click at [613, 387] on div "Forcing a decision based on authority" at bounding box center [583, 386] width 530 height 34
click at [318, 365] on input "d. Forcing a decision based on authority" at bounding box center [318, 360] width 0 height 11
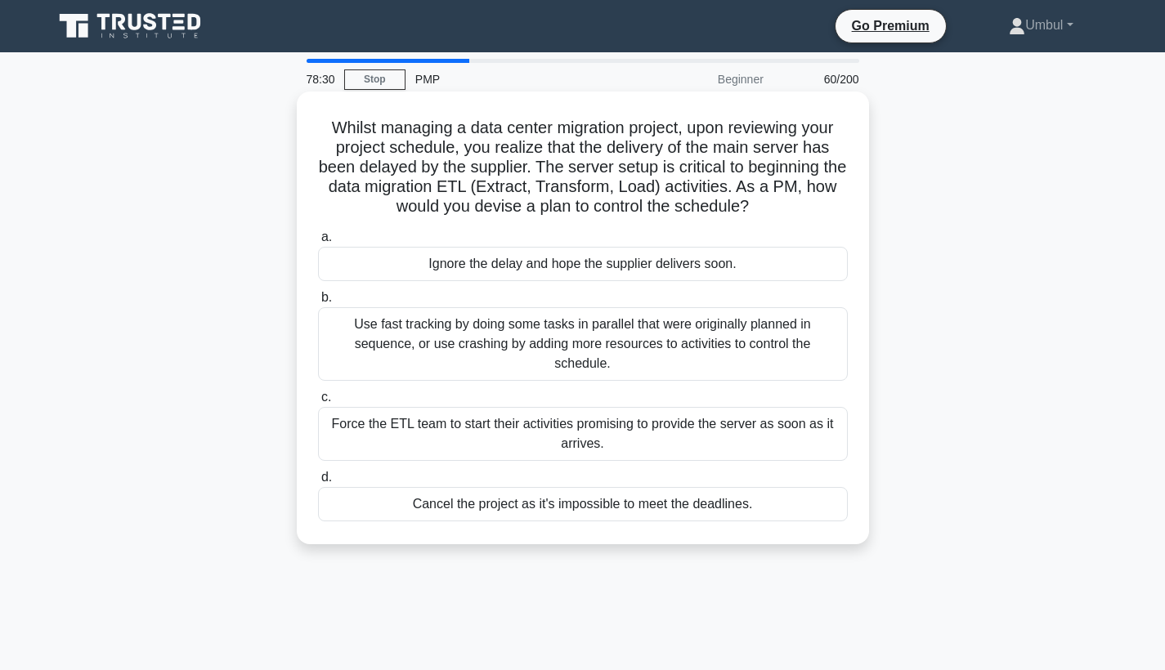
click at [602, 361] on div "Use fast tracking by doing some tasks in parallel that were originally planned …" at bounding box center [583, 344] width 530 height 74
click at [318, 303] on input "b. Use fast tracking by doing some tasks in parallel that were originally plann…" at bounding box center [318, 298] width 0 height 11
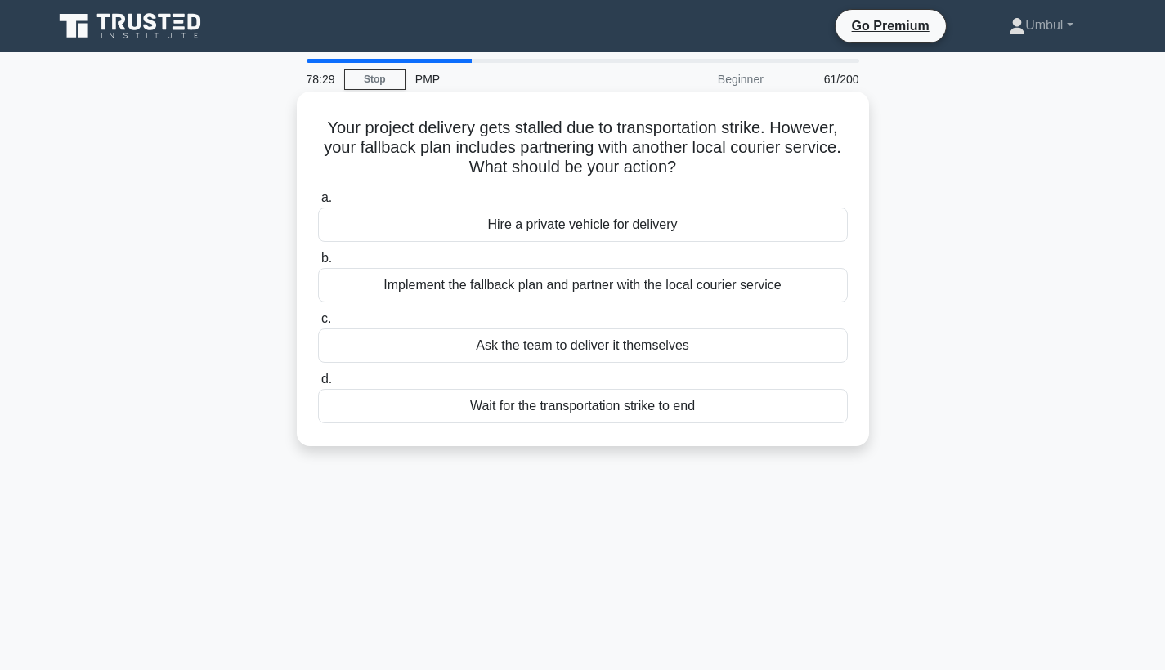
click at [631, 293] on div "Implement the fallback plan and partner with the local courier service" at bounding box center [583, 285] width 530 height 34
click at [318, 264] on input "b. Implement the fallback plan and partner with the local courier service" at bounding box center [318, 258] width 0 height 11
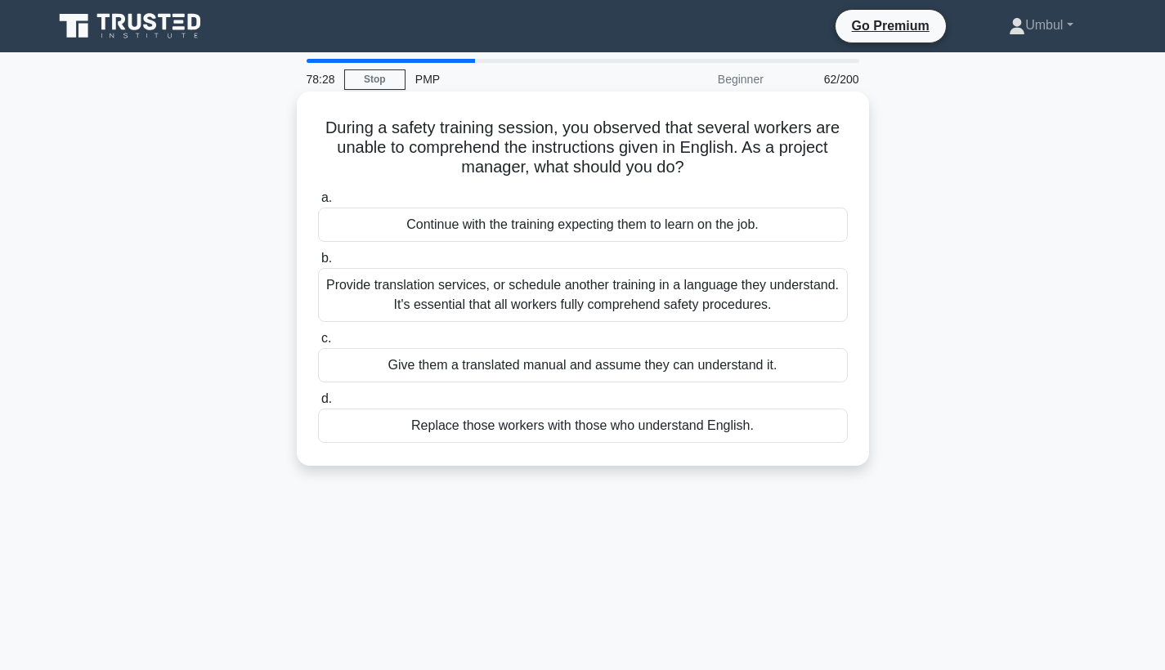
click at [610, 299] on div "Provide translation services, or schedule another training in a language they u…" at bounding box center [583, 295] width 530 height 54
click at [318, 264] on input "b. Provide translation services, or schedule another training in a language the…" at bounding box center [318, 258] width 0 height 11
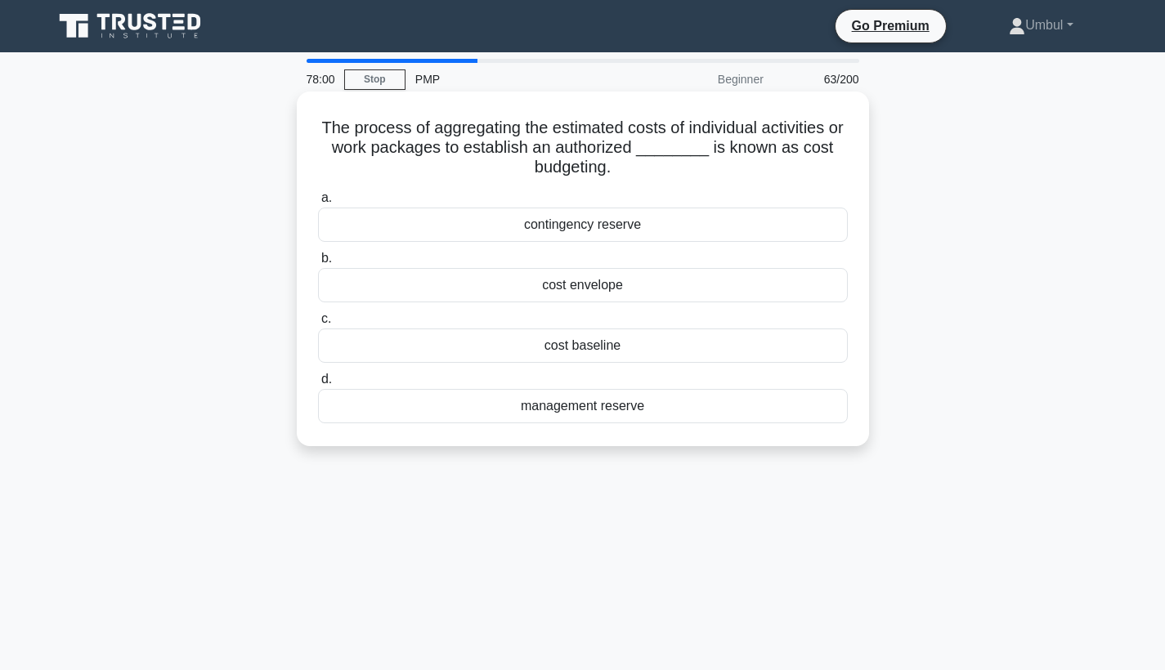
click at [631, 224] on div "contingency reserve" at bounding box center [583, 225] width 530 height 34
click at [318, 203] on input "a. contingency reserve" at bounding box center [318, 198] width 0 height 11
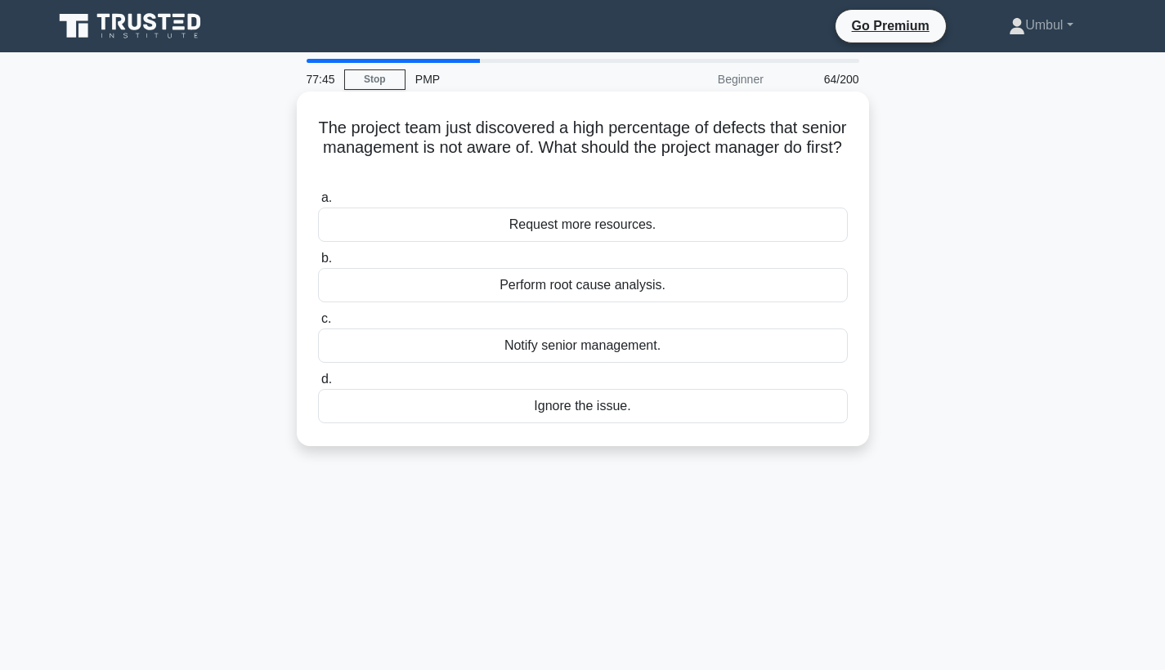
click at [637, 280] on div "Perform root cause analysis." at bounding box center [583, 285] width 530 height 34
click at [318, 264] on input "b. Perform root cause analysis." at bounding box center [318, 258] width 0 height 11
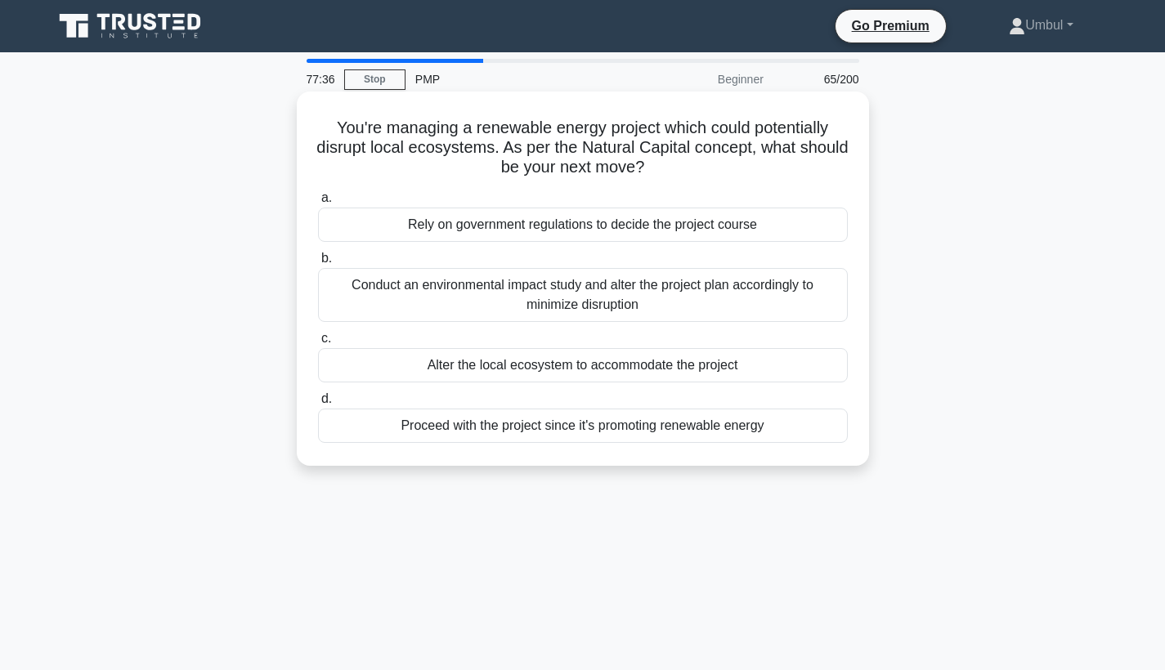
click at [641, 303] on div "Conduct an environmental impact study and alter the project plan accordingly to…" at bounding box center [583, 295] width 530 height 54
click at [318, 264] on input "b. Conduct an environmental impact study and alter the project plan accordingly…" at bounding box center [318, 258] width 0 height 11
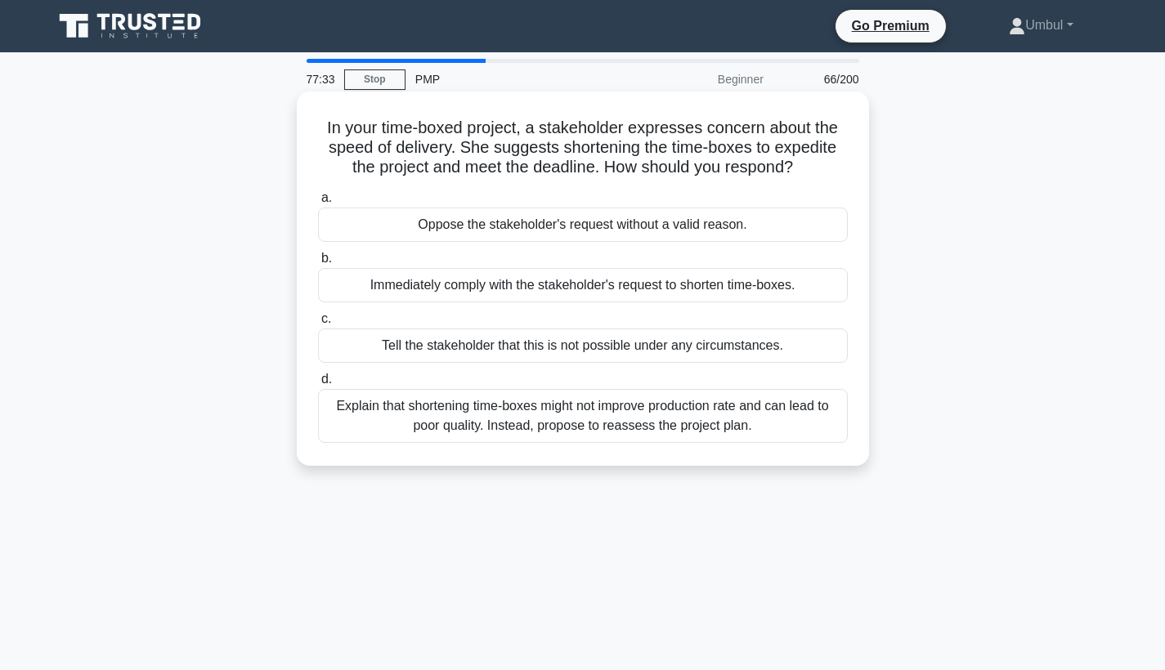
click at [624, 407] on div "Explain that shortening time-boxes might not improve production rate and can le…" at bounding box center [583, 416] width 530 height 54
click at [318, 385] on input "d. Explain that shortening time-boxes might not improve production rate and can…" at bounding box center [318, 379] width 0 height 11
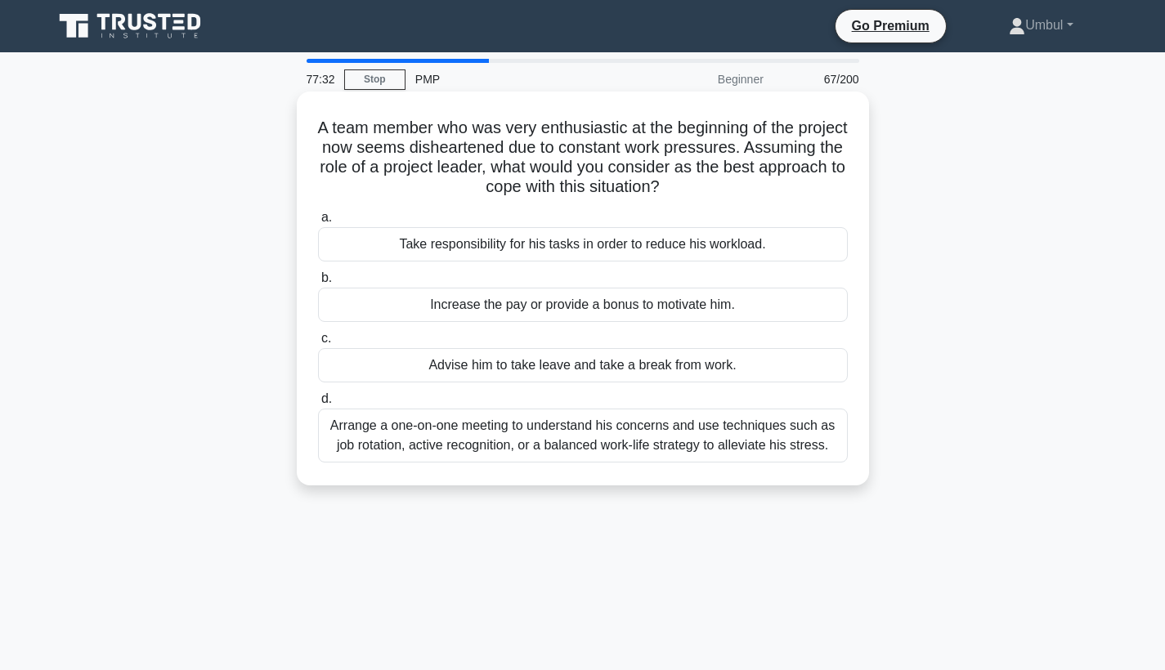
click at [627, 433] on div "Arrange a one-on-one meeting to understand his concerns and use techniques such…" at bounding box center [583, 436] width 530 height 54
click at [318, 405] on input "d. Arrange a one-on-one meeting to understand his concerns and use techniques s…" at bounding box center [318, 399] width 0 height 11
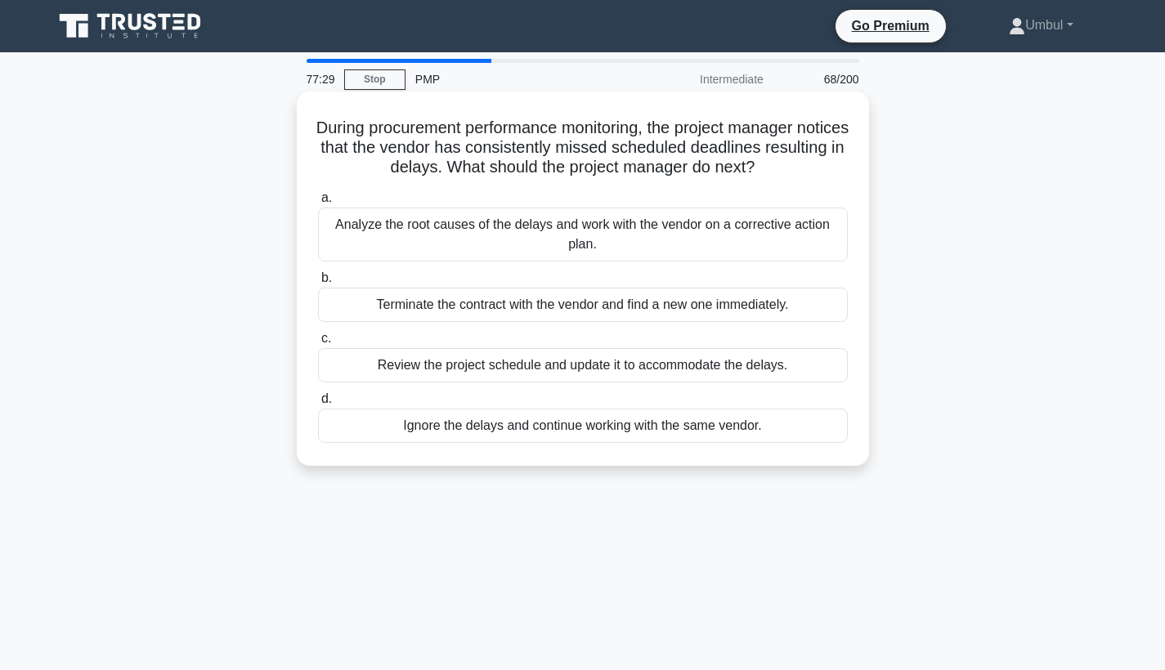
click at [653, 238] on div "Analyze the root causes of the delays and work with the vendor on a corrective …" at bounding box center [583, 235] width 530 height 54
click at [318, 203] on input "a. Analyze the root causes of the delays and work with the vendor on a correcti…" at bounding box center [318, 198] width 0 height 11
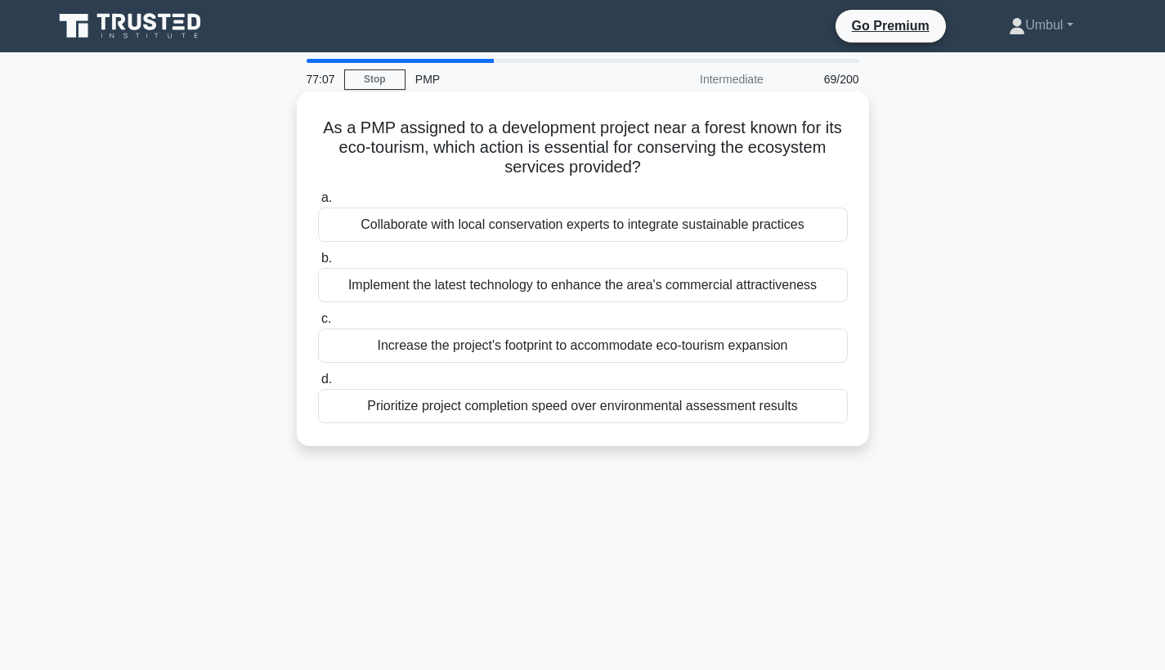
click at [677, 233] on div "Collaborate with local conservation experts to integrate sustainable practices" at bounding box center [583, 225] width 530 height 34
click at [318, 203] on input "a. Collaborate with local conservation experts to integrate sustainable practic…" at bounding box center [318, 198] width 0 height 11
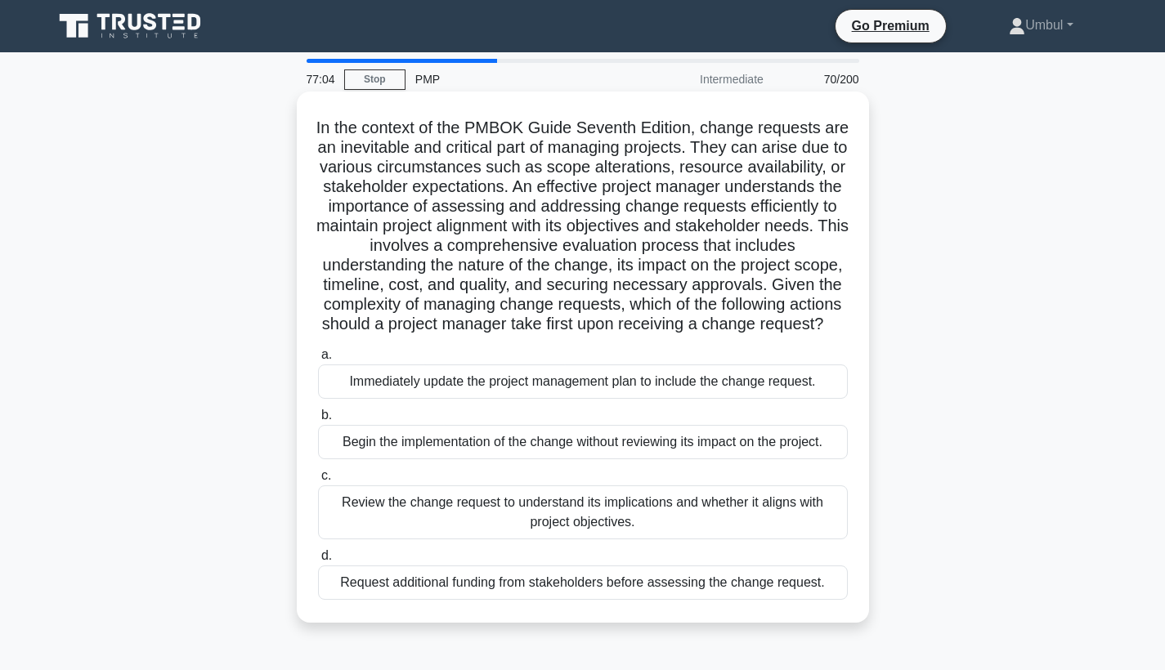
click at [594, 509] on div "Review the change request to understand its implications and whether it aligns …" at bounding box center [583, 512] width 530 height 54
click at [318, 481] on input "c. Review the change request to understand its implications and whether it alig…" at bounding box center [318, 476] width 0 height 11
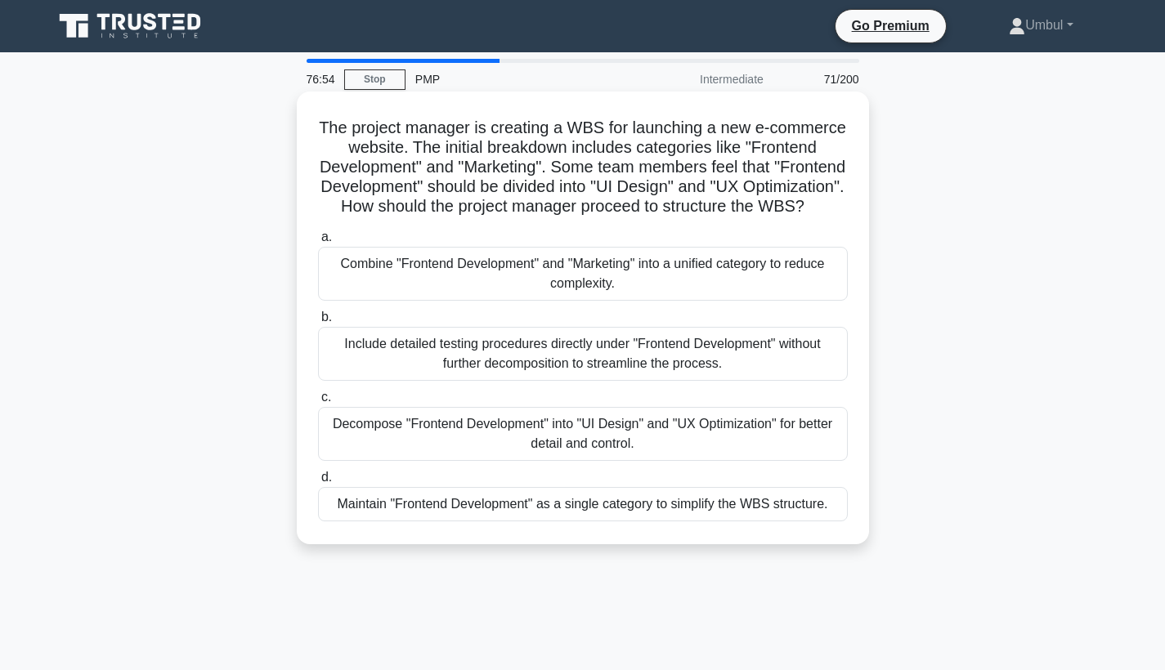
click at [604, 422] on div "Decompose "Frontend Development" into "UI Design" and "UX Optimization" for bet…" at bounding box center [583, 434] width 530 height 54
click at [318, 403] on input "c. Decompose "Frontend Development" into "UI Design" and "UX Optimization" for …" at bounding box center [318, 397] width 0 height 11
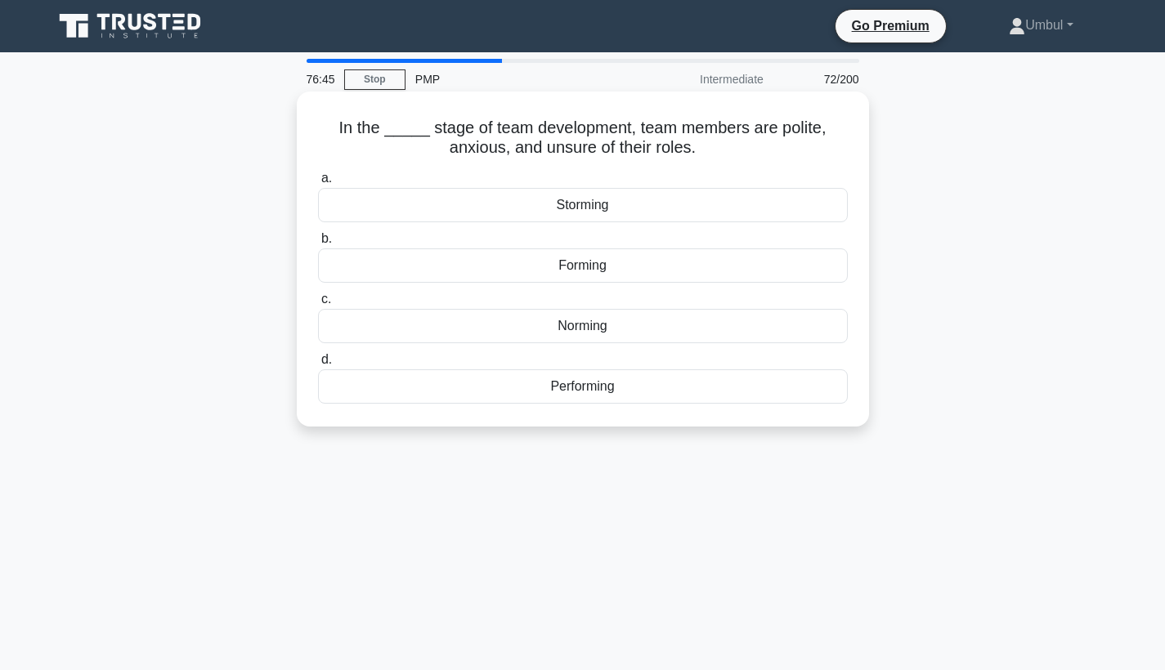
click at [646, 281] on div "Forming" at bounding box center [583, 265] width 530 height 34
click at [318, 244] on input "b. Forming" at bounding box center [318, 239] width 0 height 11
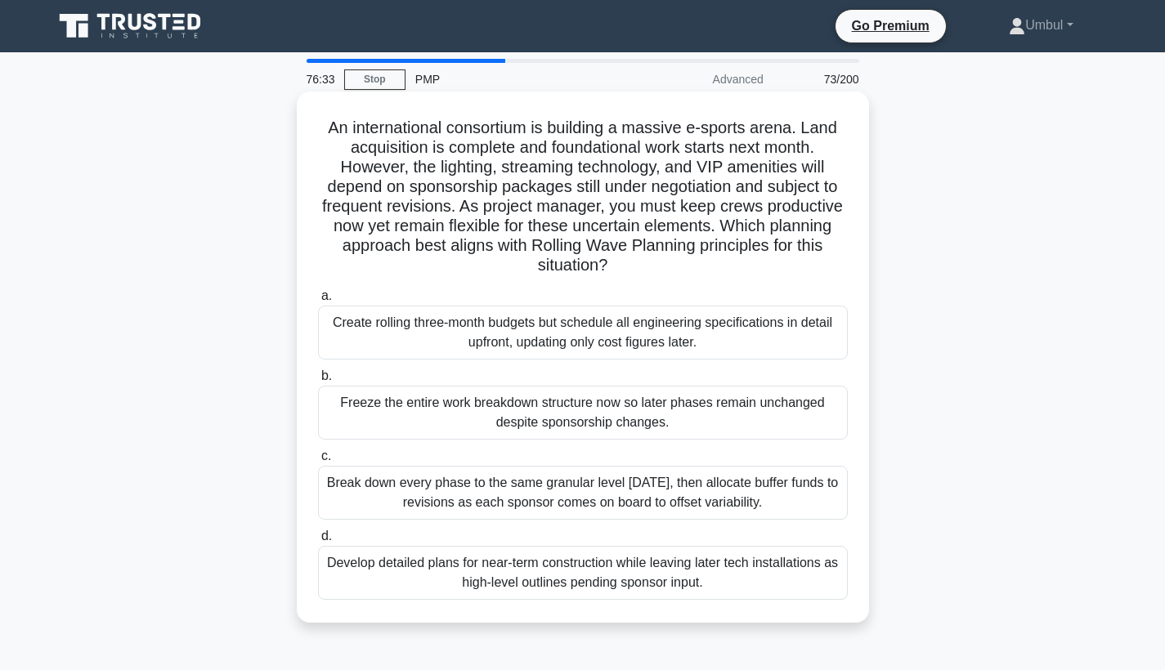
click at [757, 574] on div "Develop detailed plans for near-term construction while leaving later tech inst…" at bounding box center [583, 573] width 530 height 54
click at [318, 542] on input "d. Develop detailed plans for near-term construction while leaving later tech i…" at bounding box center [318, 536] width 0 height 11
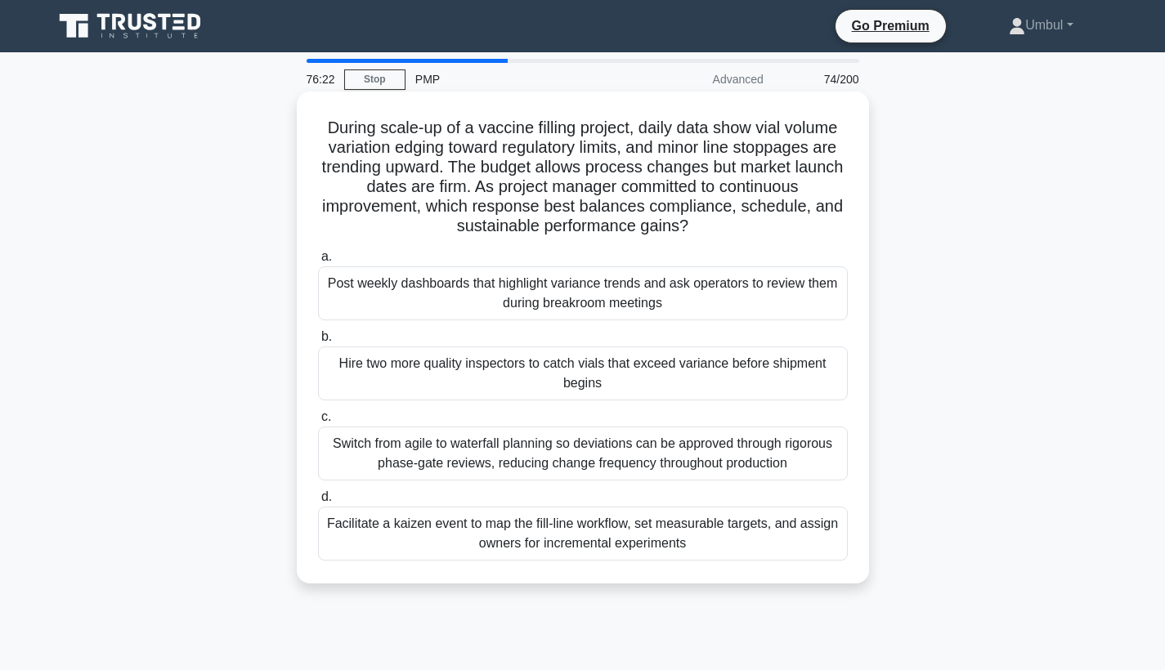
click at [730, 465] on div "Switch from agile to waterfall planning so deviations can be approved through r…" at bounding box center [583, 454] width 530 height 54
click at [318, 422] on input "c. Switch from agile to waterfall planning so deviations can be approved throug…" at bounding box center [318, 417] width 0 height 11
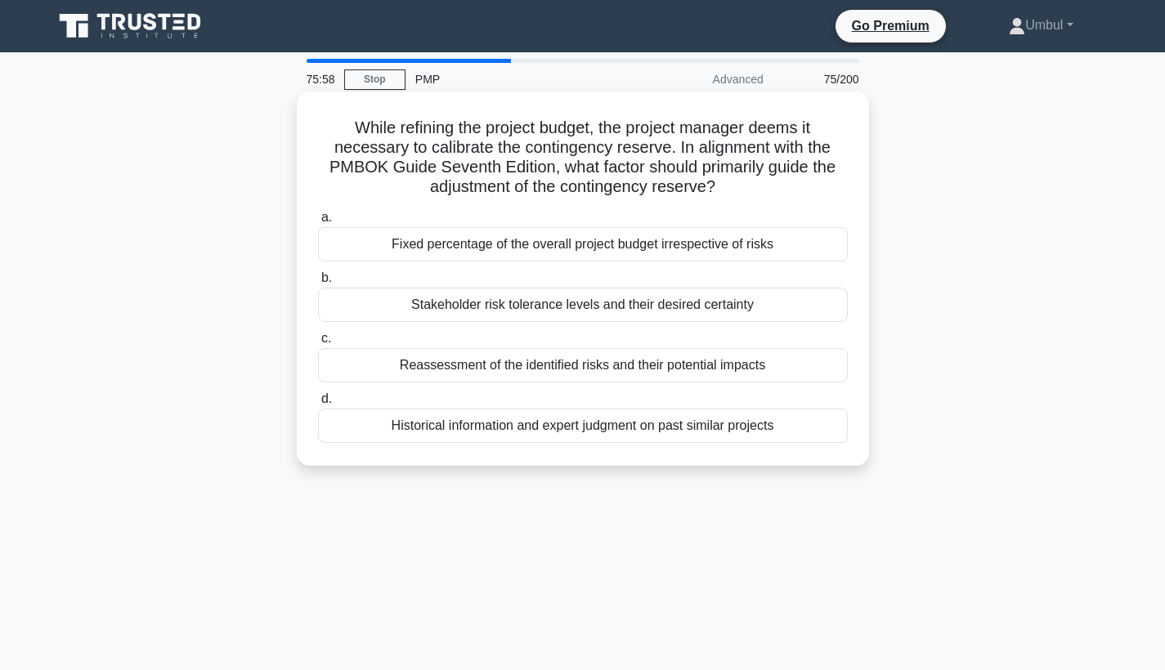
click at [703, 370] on div "Reassessment of the identified risks and their potential impacts" at bounding box center [583, 365] width 530 height 34
click at [318, 344] on input "c. Reassessment of the identified risks and their potential impacts" at bounding box center [318, 338] width 0 height 11
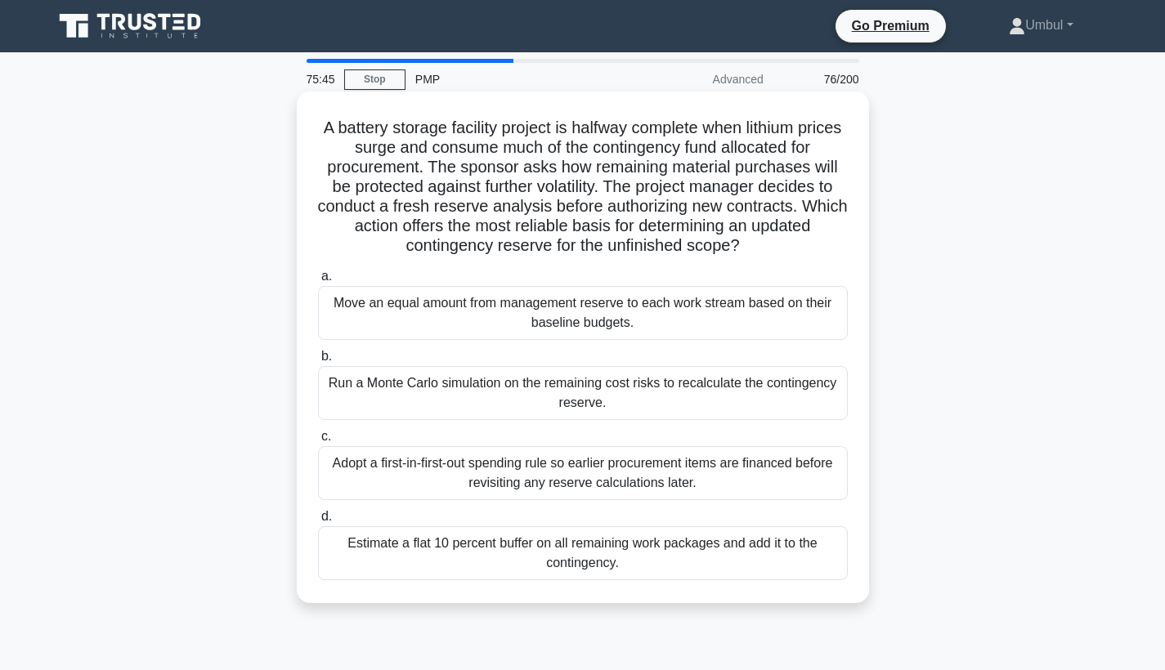
click at [735, 482] on div "Adopt a first-in-first-out spending rule so earlier procurement items are finan…" at bounding box center [583, 473] width 530 height 54
click at [318, 442] on input "c. Adopt a first-in-first-out spending rule so earlier procurement items are fi…" at bounding box center [318, 436] width 0 height 11
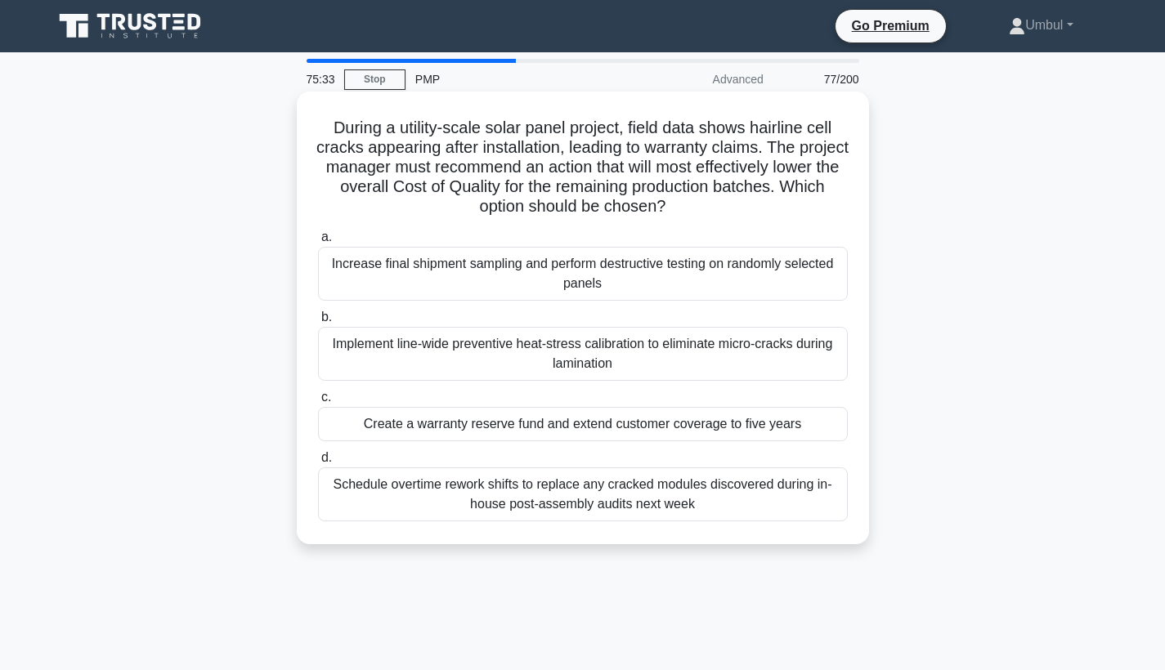
click at [686, 520] on div "Schedule overtime rework shifts to replace any cracked modules discovered durin…" at bounding box center [583, 494] width 530 height 54
click at [318, 463] on input "d. Schedule overtime rework shifts to replace any cracked modules discovered du…" at bounding box center [318, 458] width 0 height 11
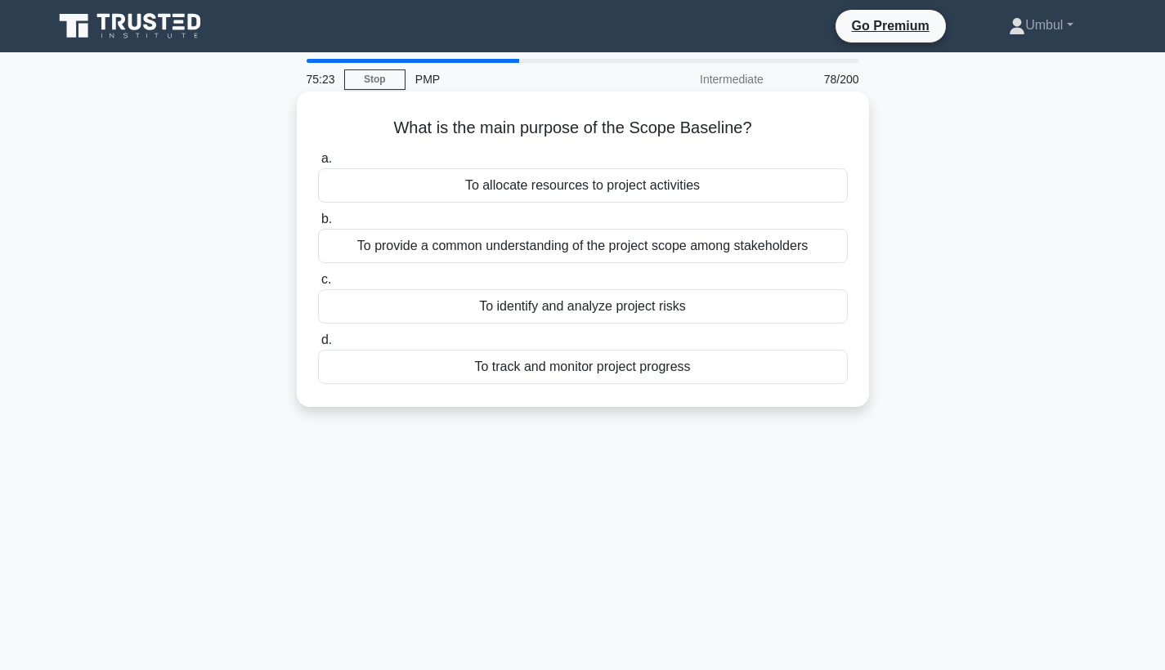
click at [730, 254] on div "To provide a common understanding of the project scope among stakeholders" at bounding box center [583, 246] width 530 height 34
click at [318, 225] on input "b. To provide a common understanding of the project scope among stakeholders" at bounding box center [318, 219] width 0 height 11
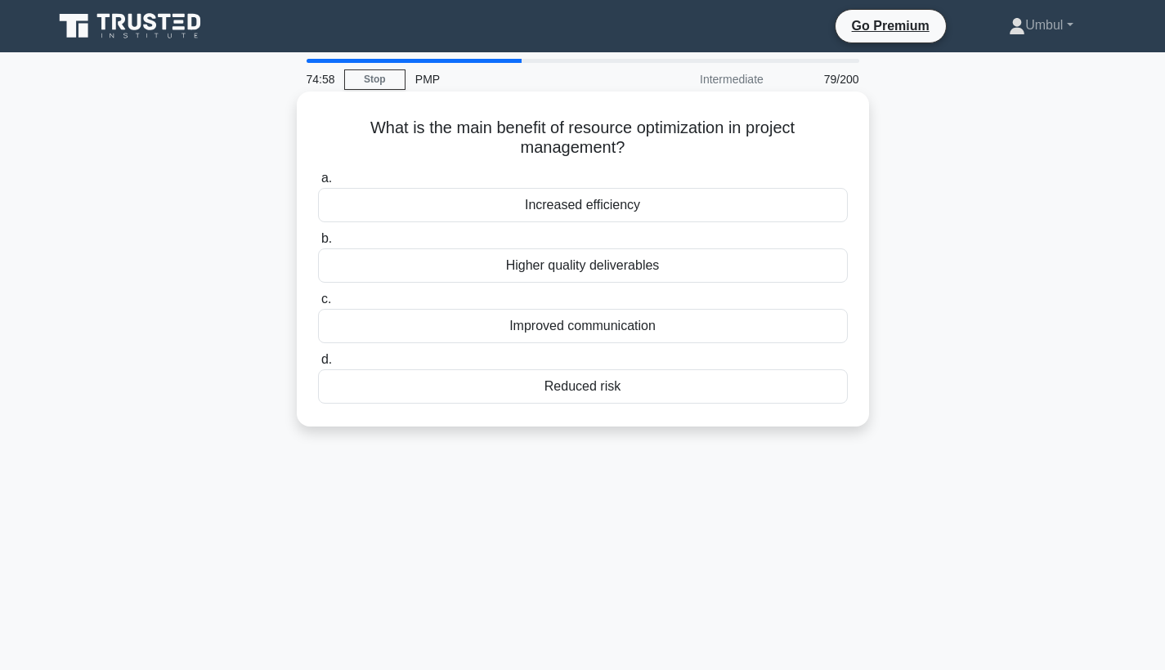
click at [626, 397] on div "Reduced risk" at bounding box center [583, 386] width 530 height 34
click at [318, 365] on input "d. Reduced risk" at bounding box center [318, 360] width 0 height 11
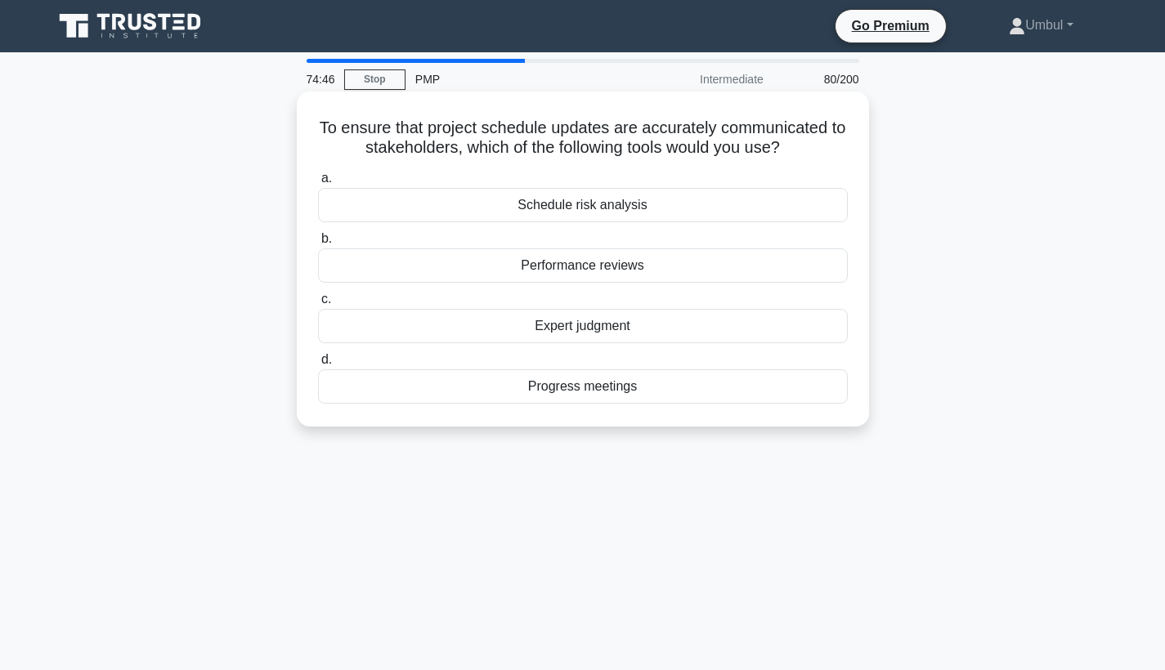
click at [616, 382] on div "Progress meetings" at bounding box center [583, 386] width 530 height 34
click at [318, 365] on input "d. Progress meetings" at bounding box center [318, 360] width 0 height 11
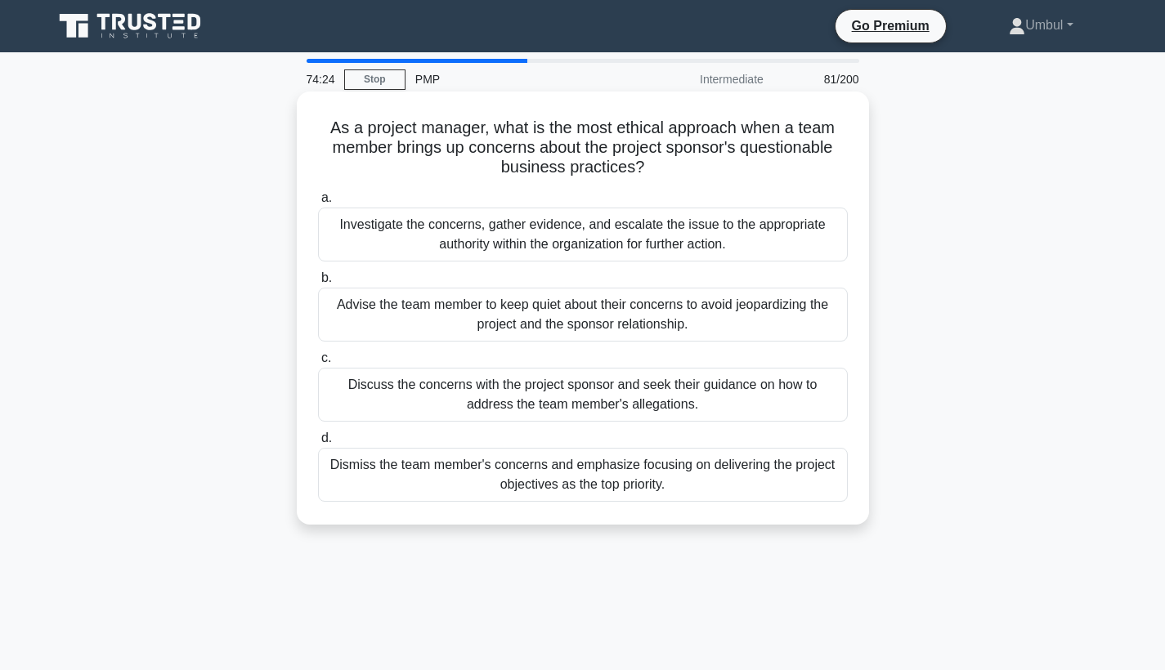
click at [646, 244] on div "Investigate the concerns, gather evidence, and escalate the issue to the approp…" at bounding box center [583, 235] width 530 height 54
click at [318, 203] on input "a. Investigate the concerns, gather evidence, and escalate the issue to the app…" at bounding box center [318, 198] width 0 height 11
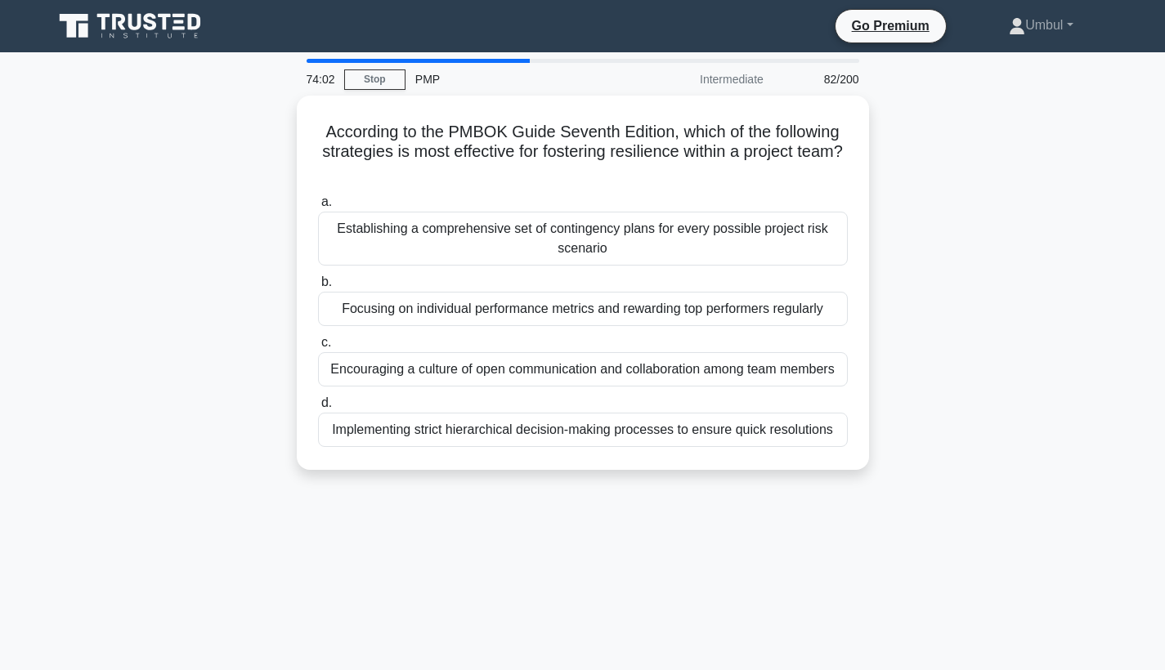
click at [646, 244] on div "Establishing a comprehensive set of contingency plans for every possible projec…" at bounding box center [583, 239] width 530 height 54
click at [318, 208] on input "a. Establishing a comprehensive set of contingency plans for every possible pro…" at bounding box center [318, 202] width 0 height 11
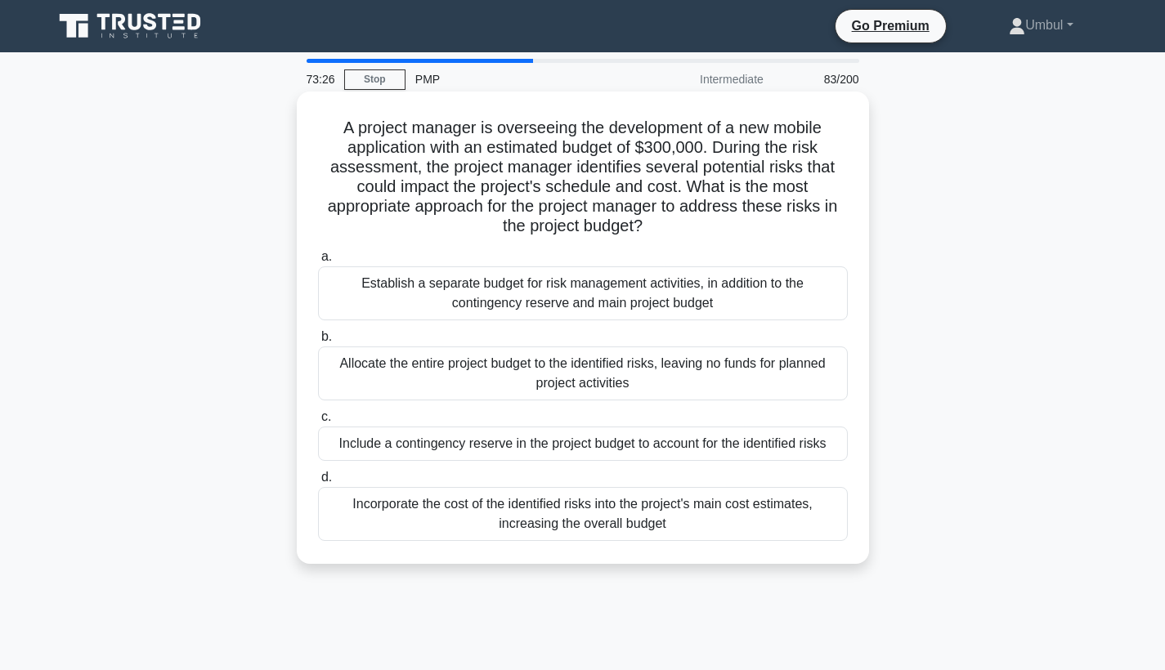
click at [657, 440] on div "Include a contingency reserve in the project budget to account for the identifi…" at bounding box center [583, 444] width 530 height 34
click at [318, 422] on input "c. Include a contingency reserve in the project budget to account for the ident…" at bounding box center [318, 417] width 0 height 11
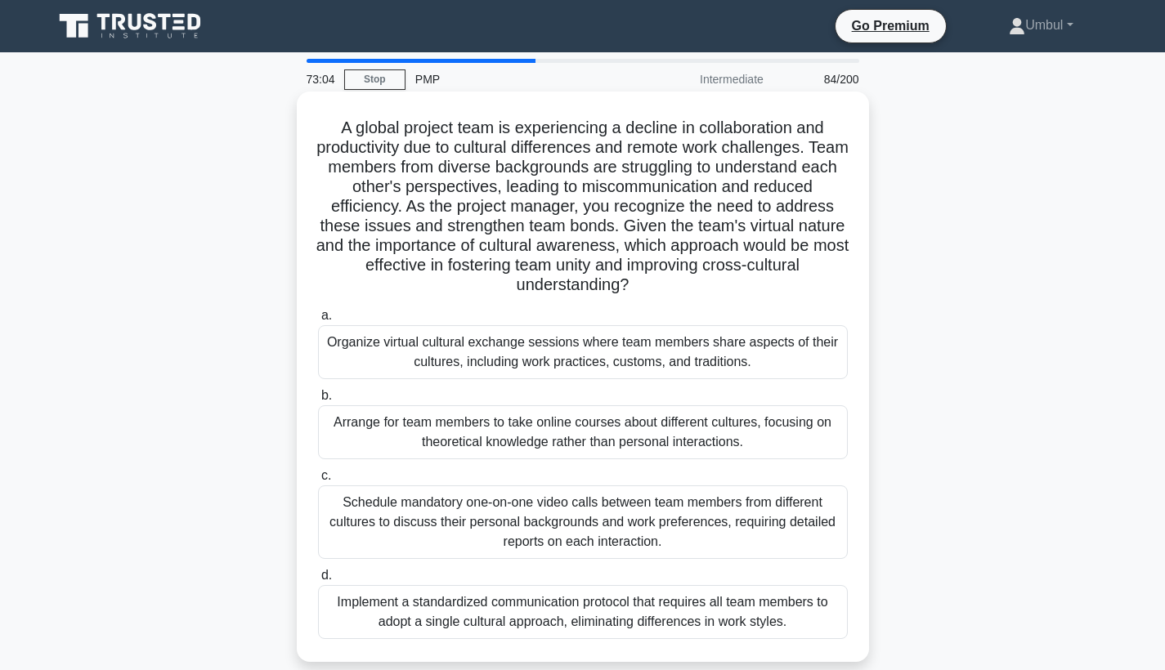
click at [577, 616] on div "Implement a standardized communication protocol that requires all team members …" at bounding box center [583, 612] width 530 height 54
click at [318, 581] on input "d. Implement a standardized communication protocol that requires all team membe…" at bounding box center [318, 575] width 0 height 11
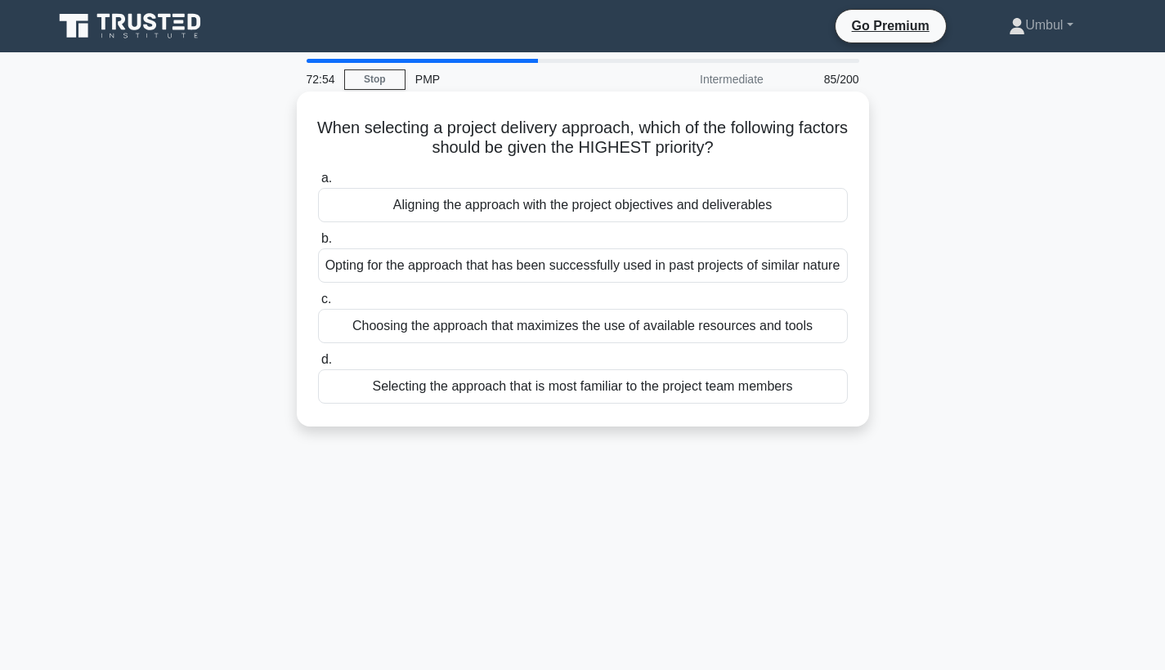
click at [686, 283] on div "Opting for the approach that has been successfully used in past projects of sim…" at bounding box center [583, 265] width 530 height 34
click at [318, 244] on input "b. Opting for the approach that has been successfully used in past projects of …" at bounding box center [318, 239] width 0 height 11
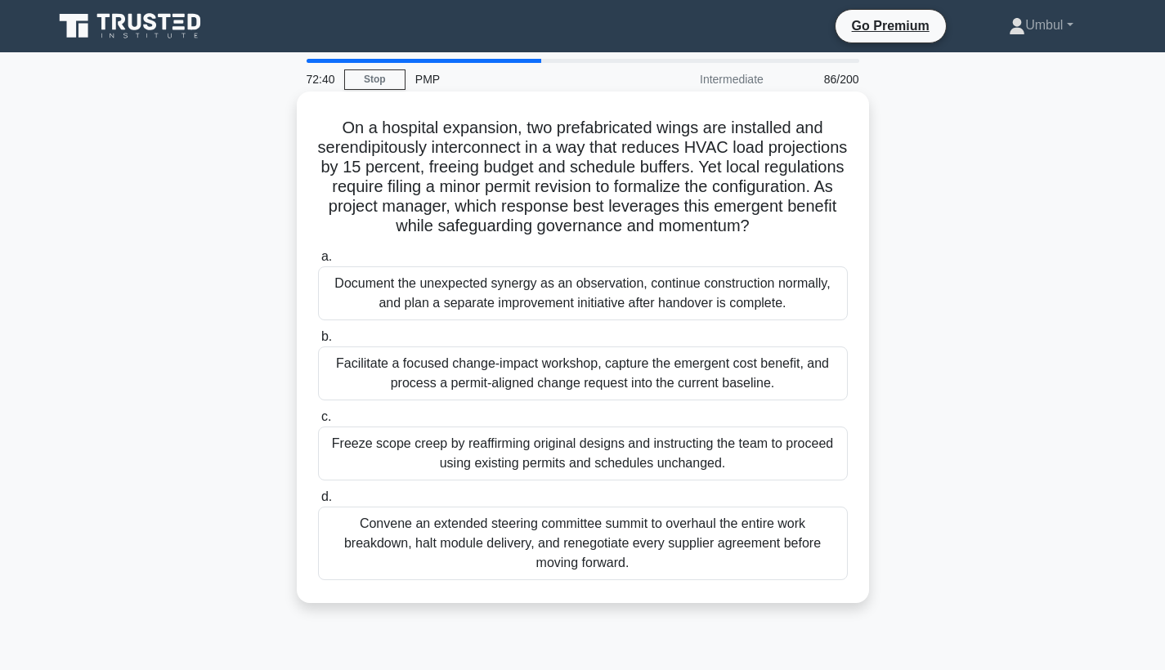
click at [641, 295] on div "Document the unexpected synergy as an observation, continue construction normal…" at bounding box center [583, 293] width 530 height 54
click at [318, 262] on input "a. Document the unexpected synergy as an observation, continue construction nor…" at bounding box center [318, 257] width 0 height 11
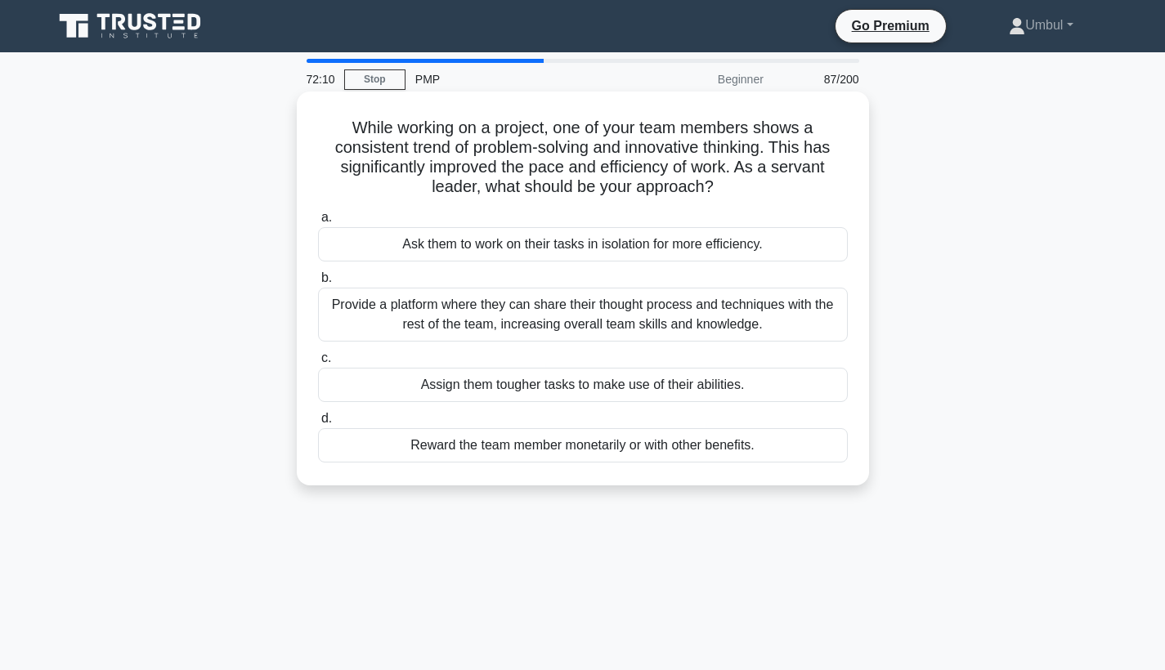
click at [606, 443] on div "Reward the team member monetarily or with other benefits." at bounding box center [583, 445] width 530 height 34
click at [318, 424] on input "d. Reward the team member monetarily or with other benefits." at bounding box center [318, 419] width 0 height 11
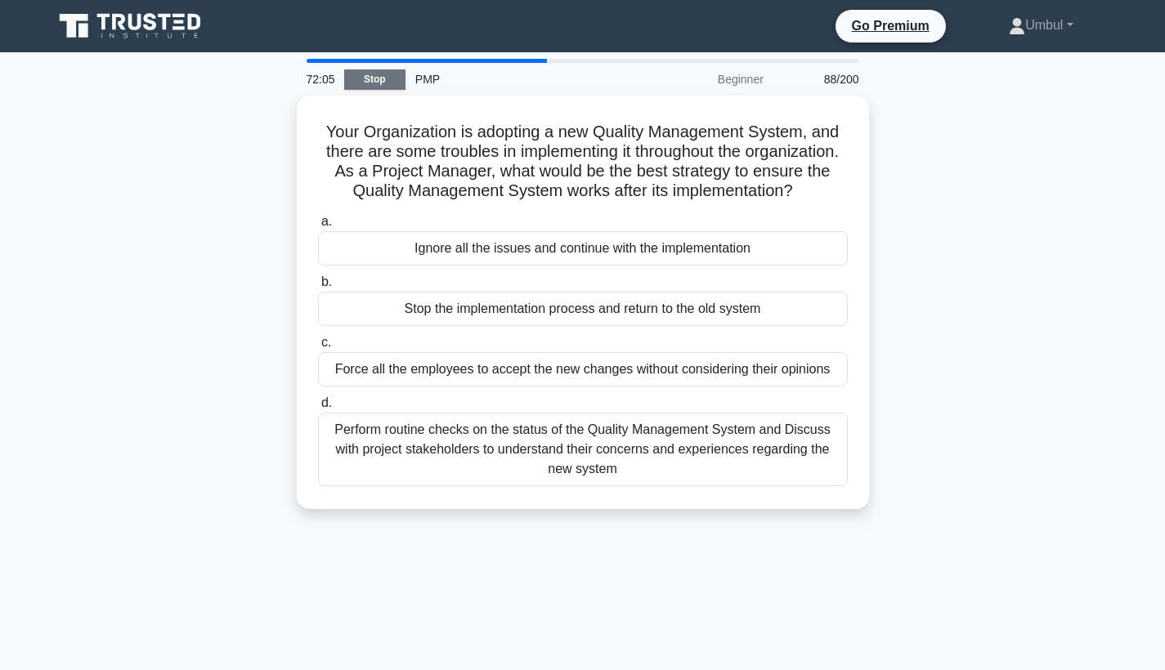
click at [382, 83] on link "Stop" at bounding box center [374, 79] width 61 height 20
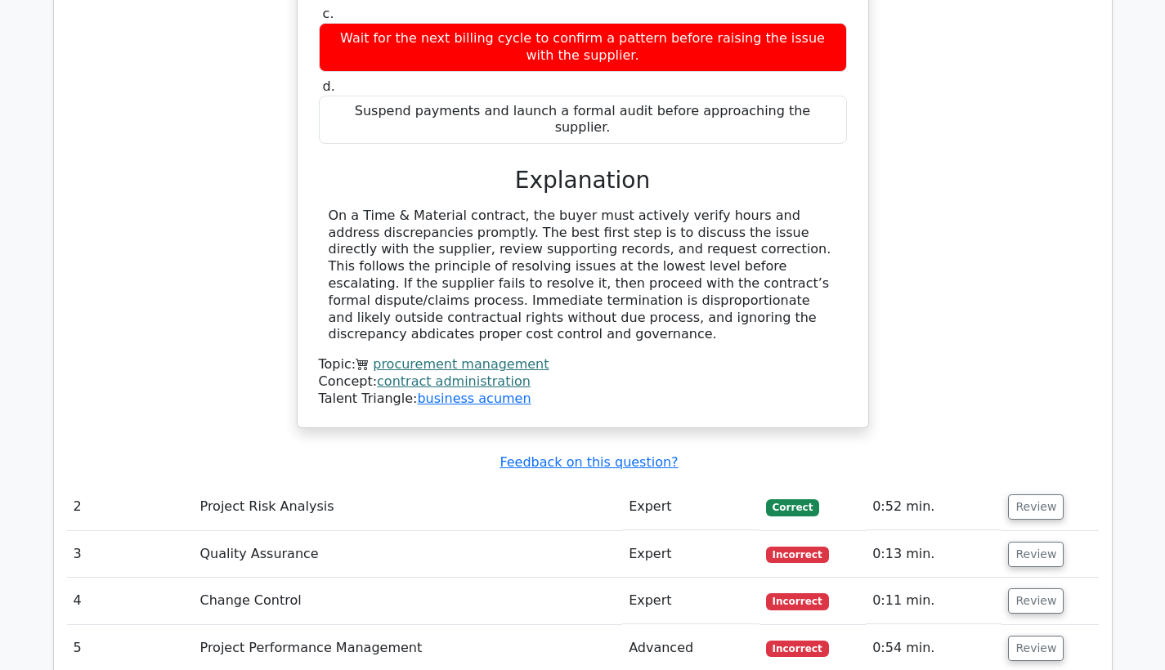
scroll to position [2931, 0]
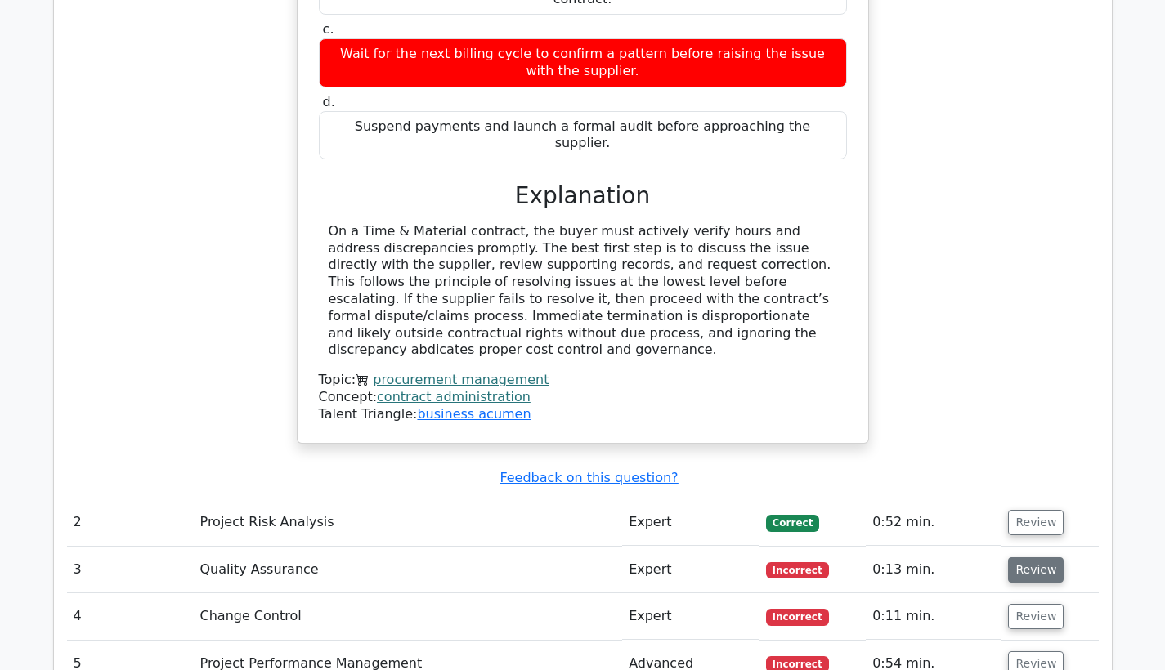
click at [1019, 557] on button "Review" at bounding box center [1036, 569] width 56 height 25
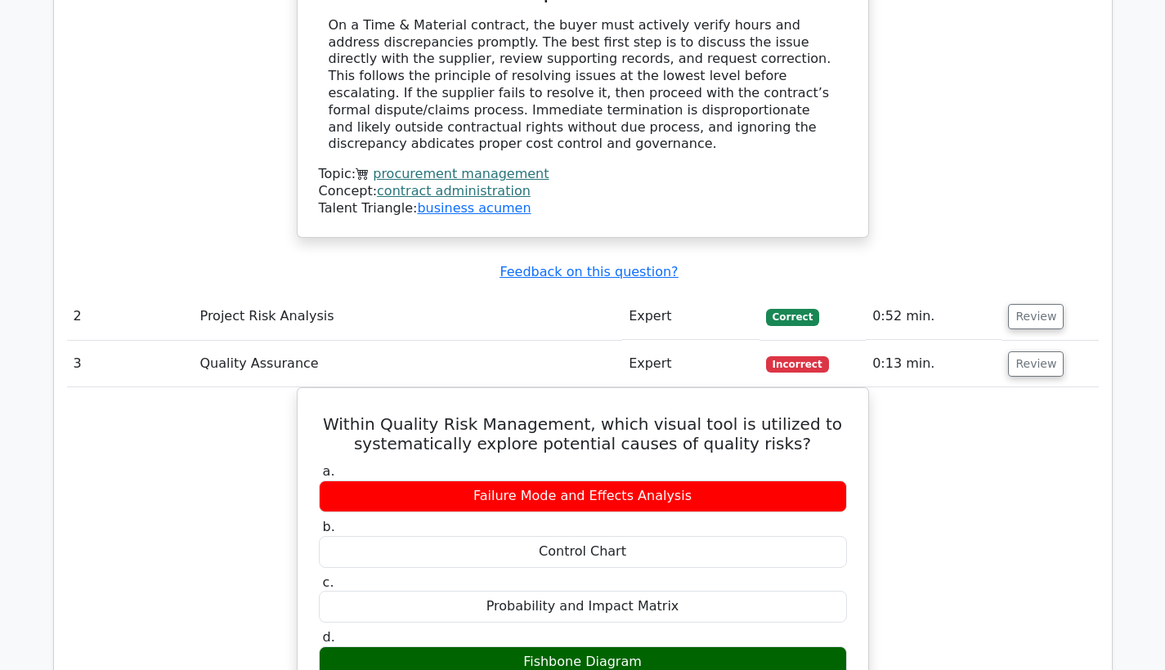
scroll to position [3120, 0]
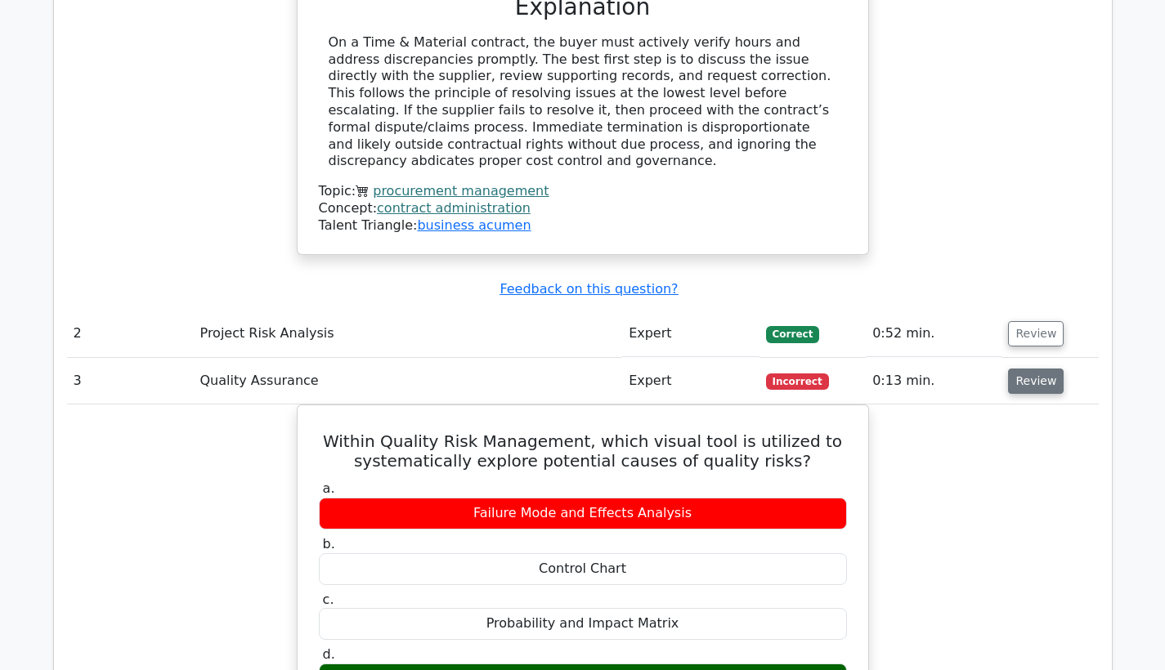
click at [1038, 369] on button "Review" at bounding box center [1036, 381] width 56 height 25
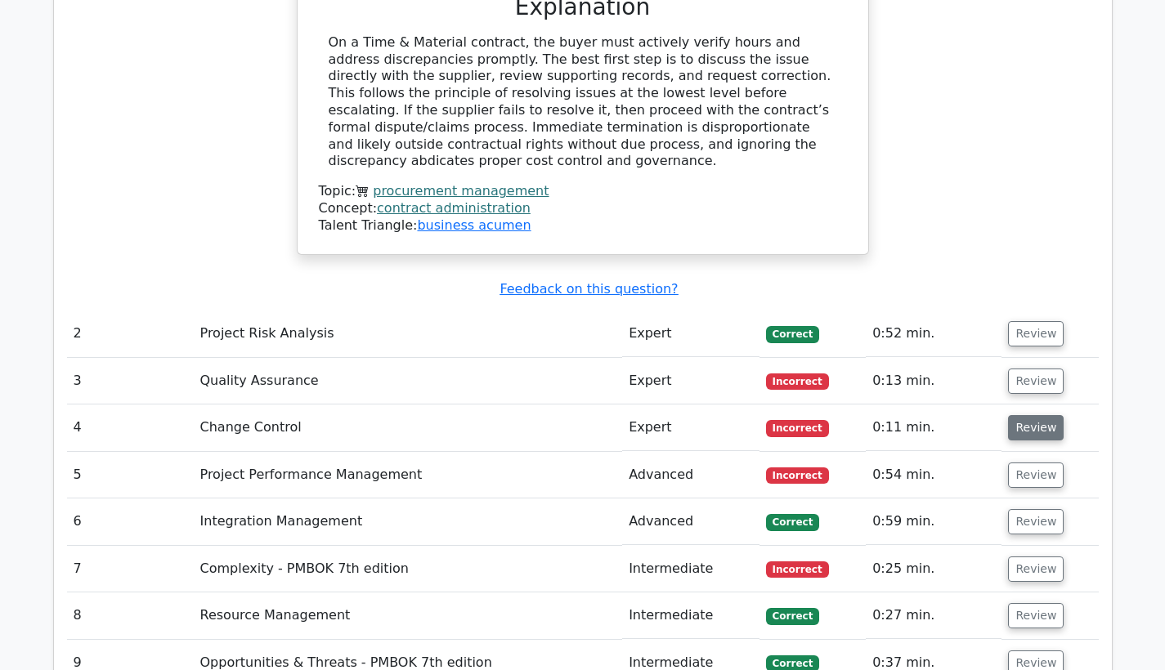
click at [1038, 415] on button "Review" at bounding box center [1036, 427] width 56 height 25
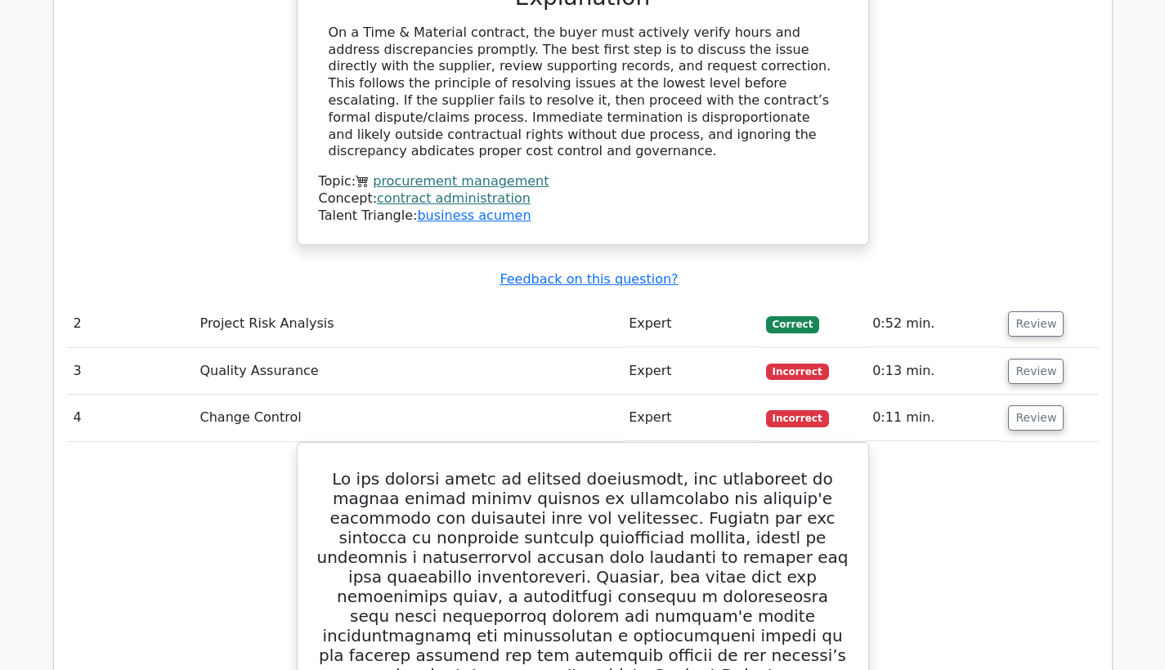
scroll to position [3088, 0]
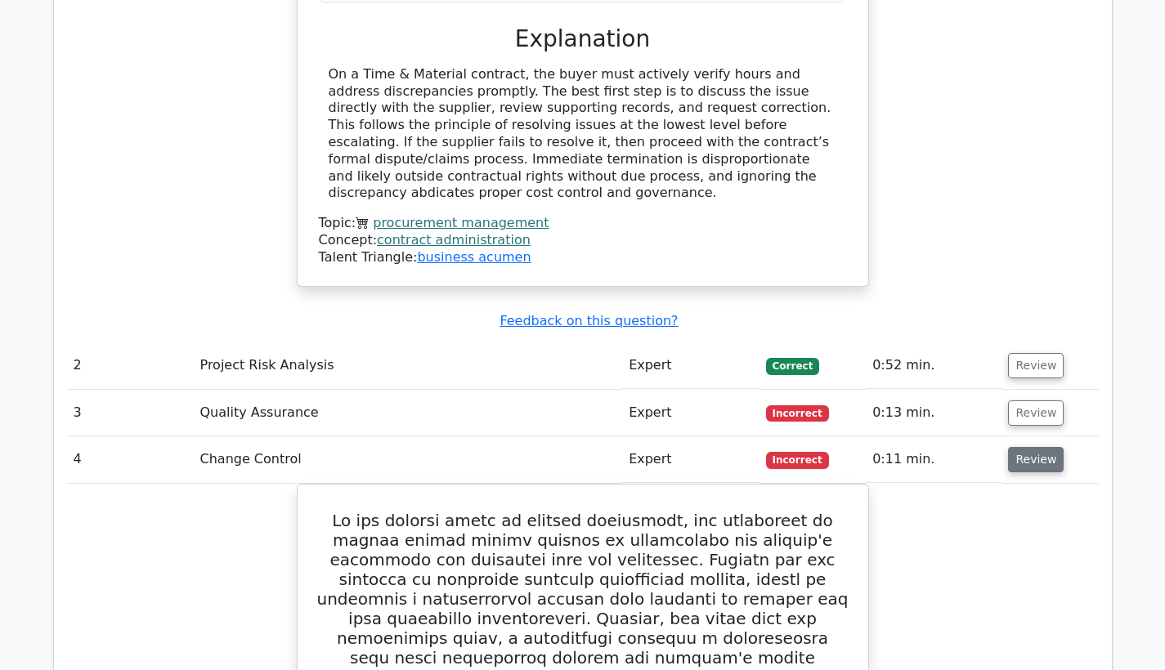
click at [1017, 447] on button "Review" at bounding box center [1036, 459] width 56 height 25
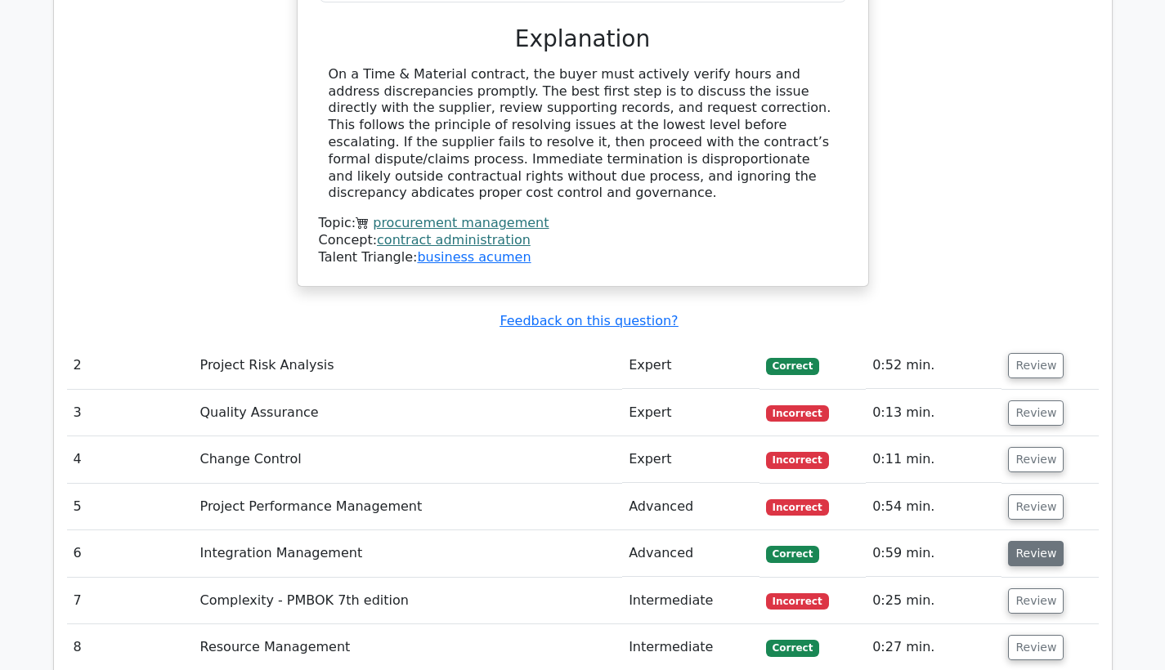
click at [1035, 541] on button "Review" at bounding box center [1036, 553] width 56 height 25
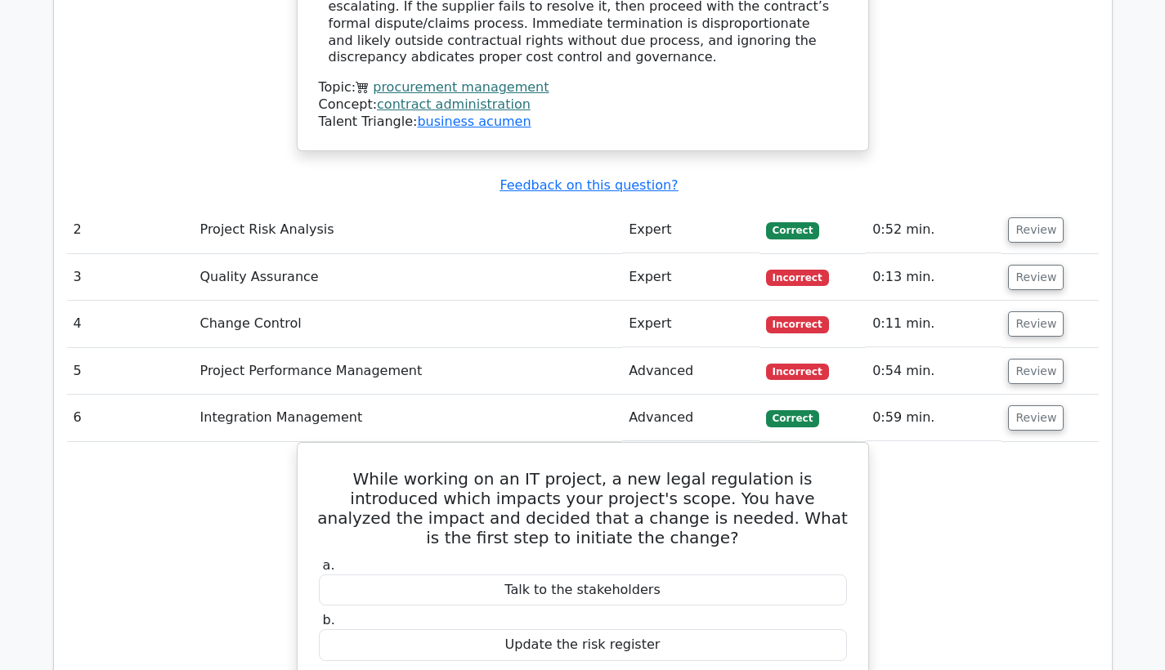
scroll to position [3315, 0]
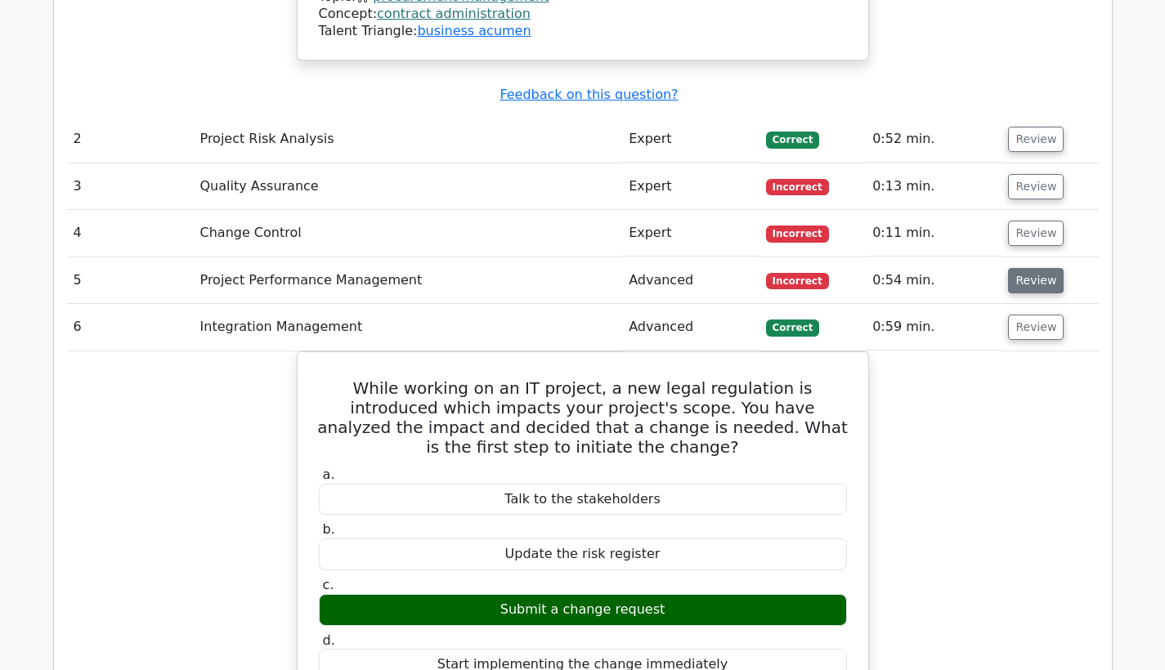
click at [1035, 268] on button "Review" at bounding box center [1036, 280] width 56 height 25
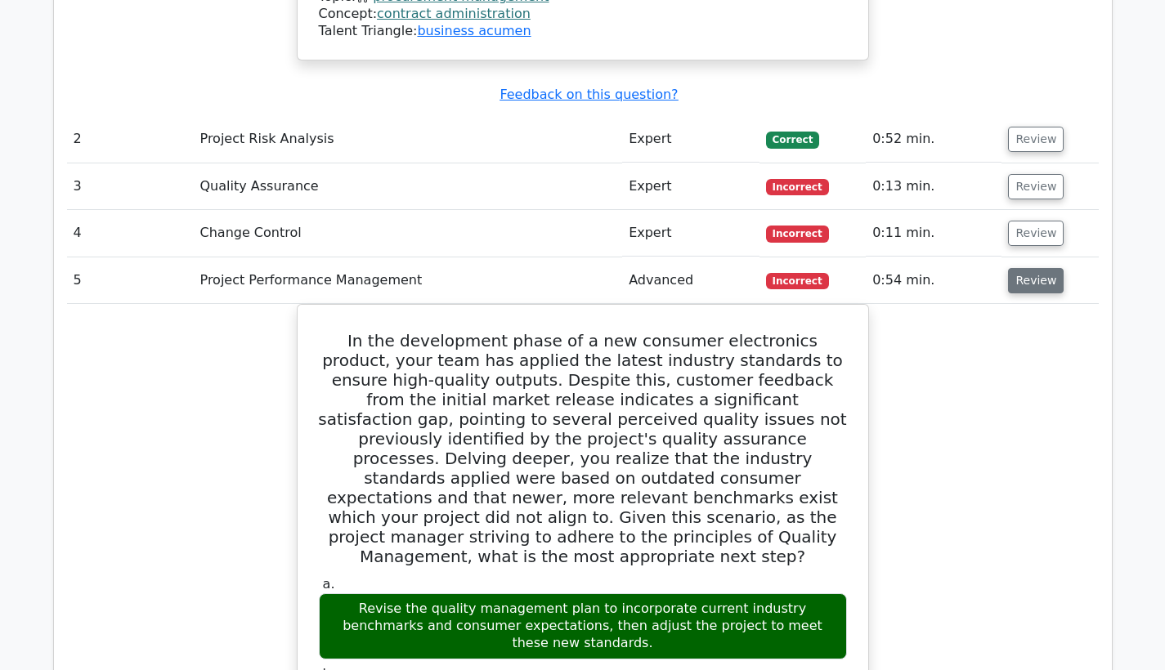
click at [1035, 268] on button "Review" at bounding box center [1036, 280] width 56 height 25
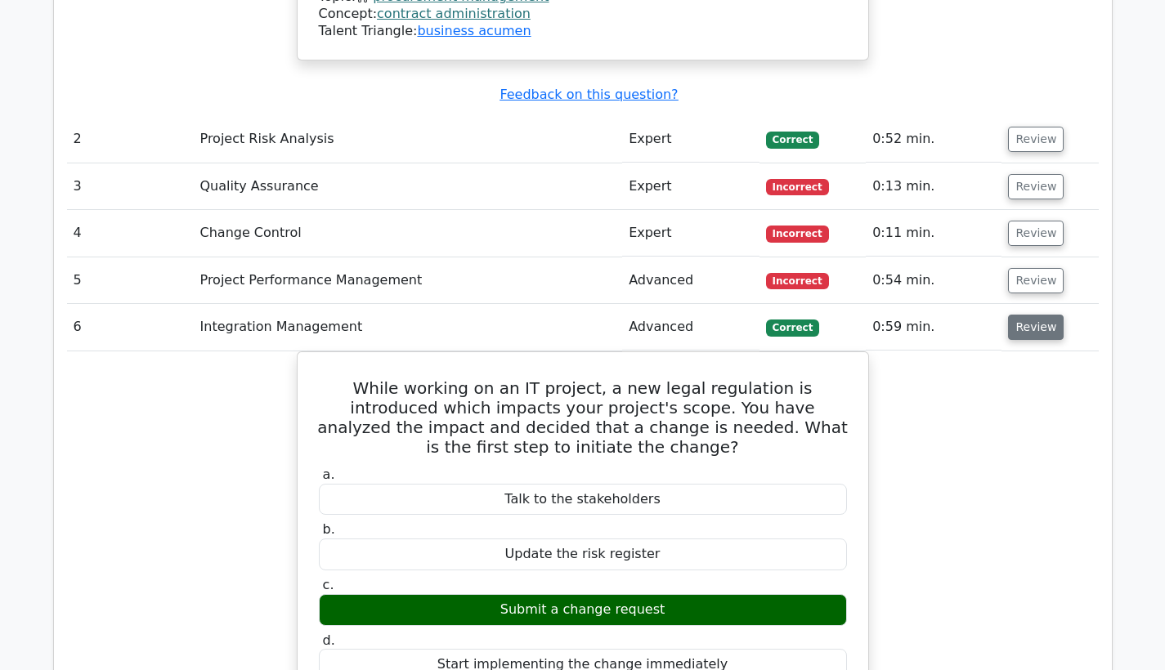
click at [1015, 315] on button "Review" at bounding box center [1036, 327] width 56 height 25
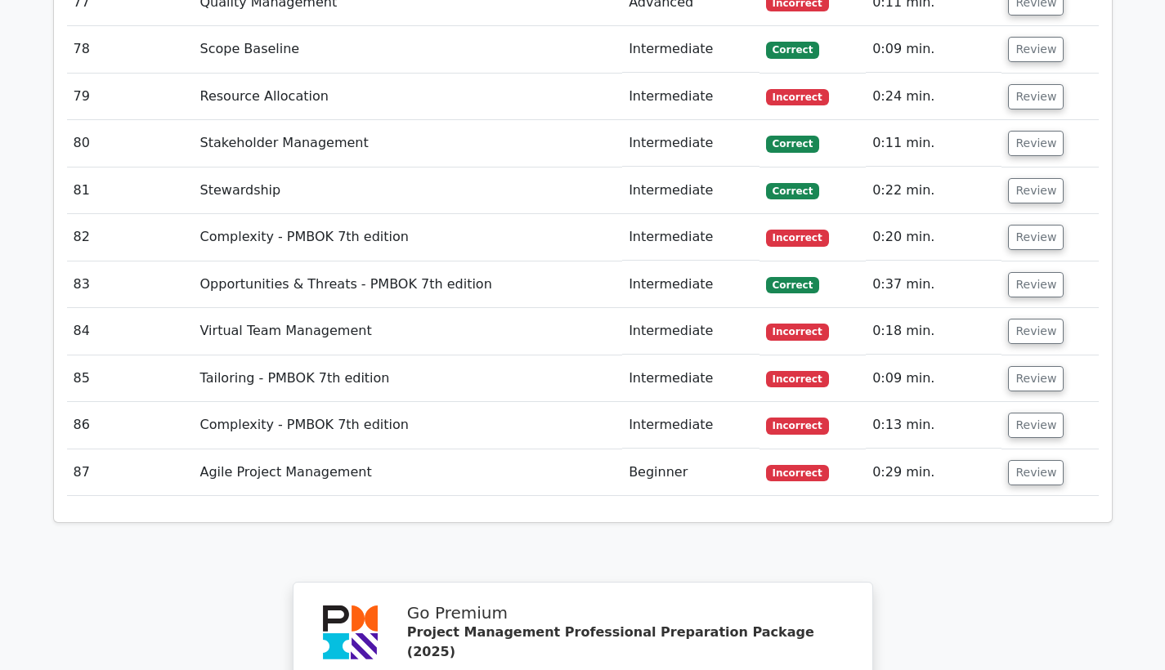
scroll to position [6941, 0]
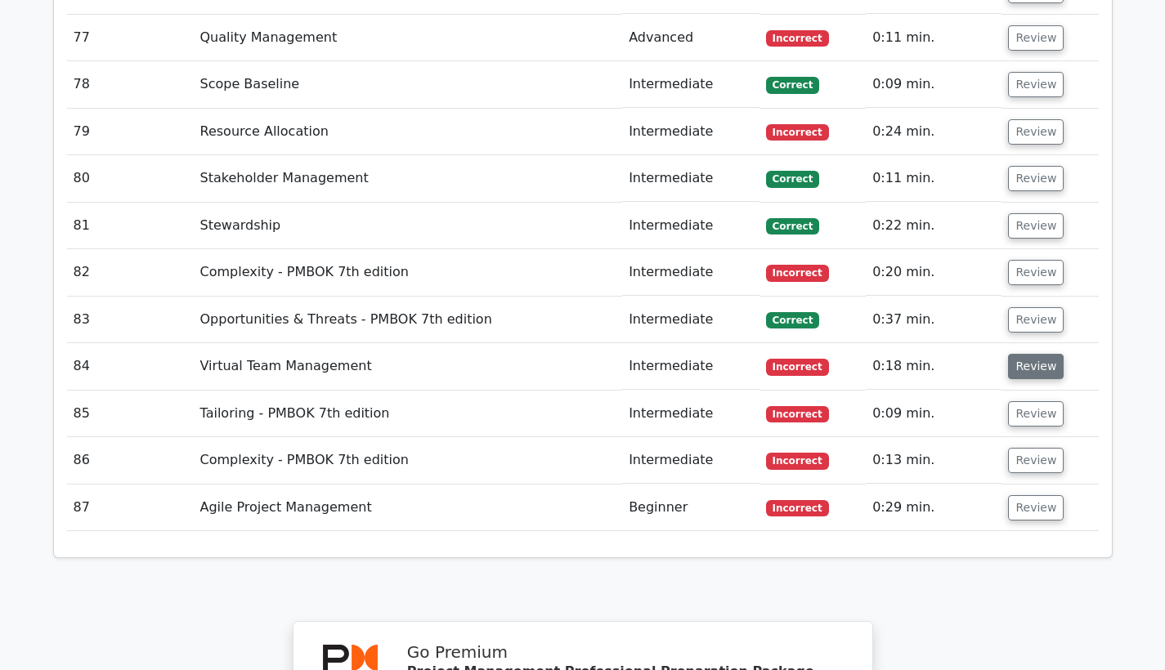
click at [1023, 354] on button "Review" at bounding box center [1036, 366] width 56 height 25
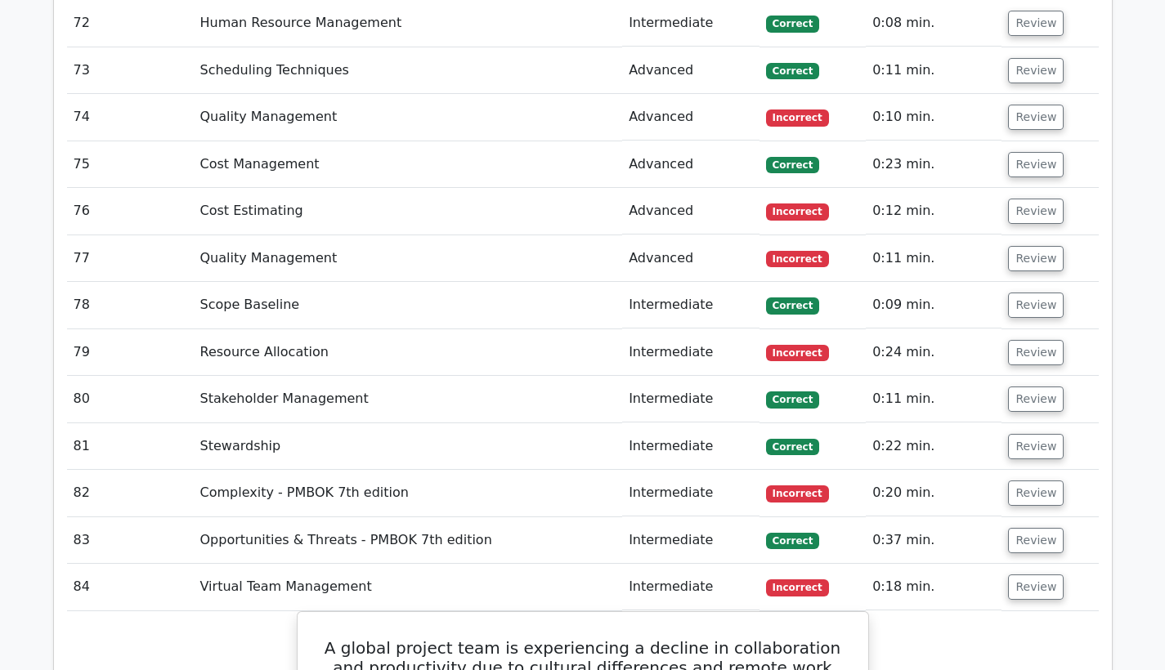
scroll to position [6758, 0]
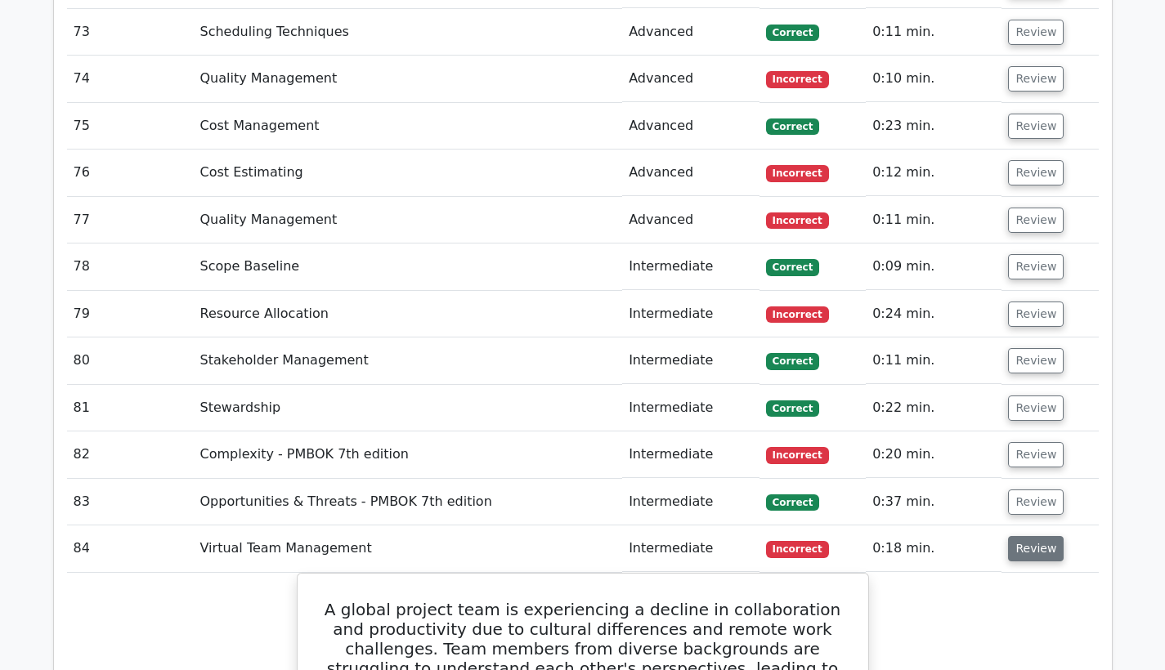
click at [1048, 536] on button "Review" at bounding box center [1036, 548] width 56 height 25
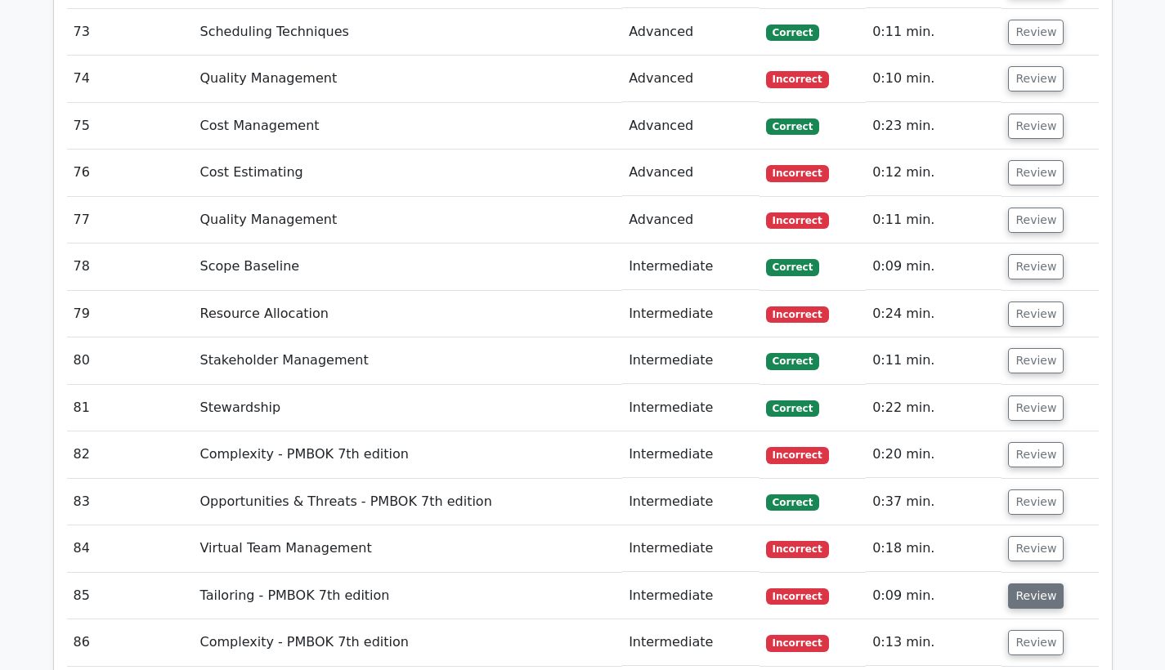
click at [1008, 583] on button "Review" at bounding box center [1036, 595] width 56 height 25
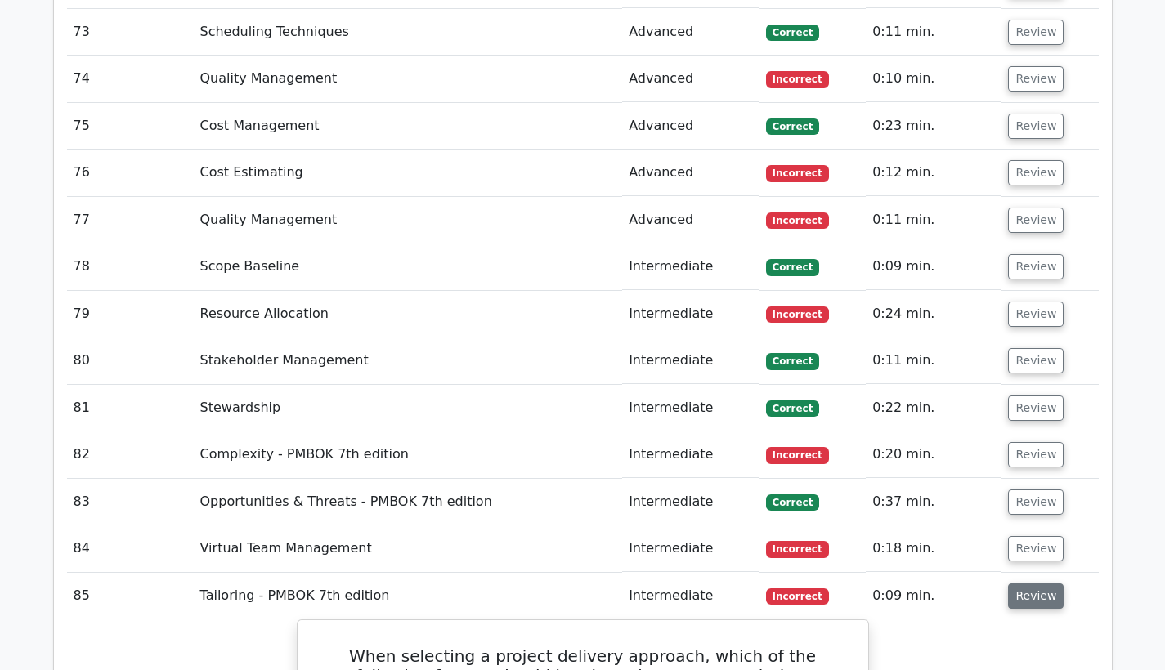
click at [1026, 583] on button "Review" at bounding box center [1036, 595] width 56 height 25
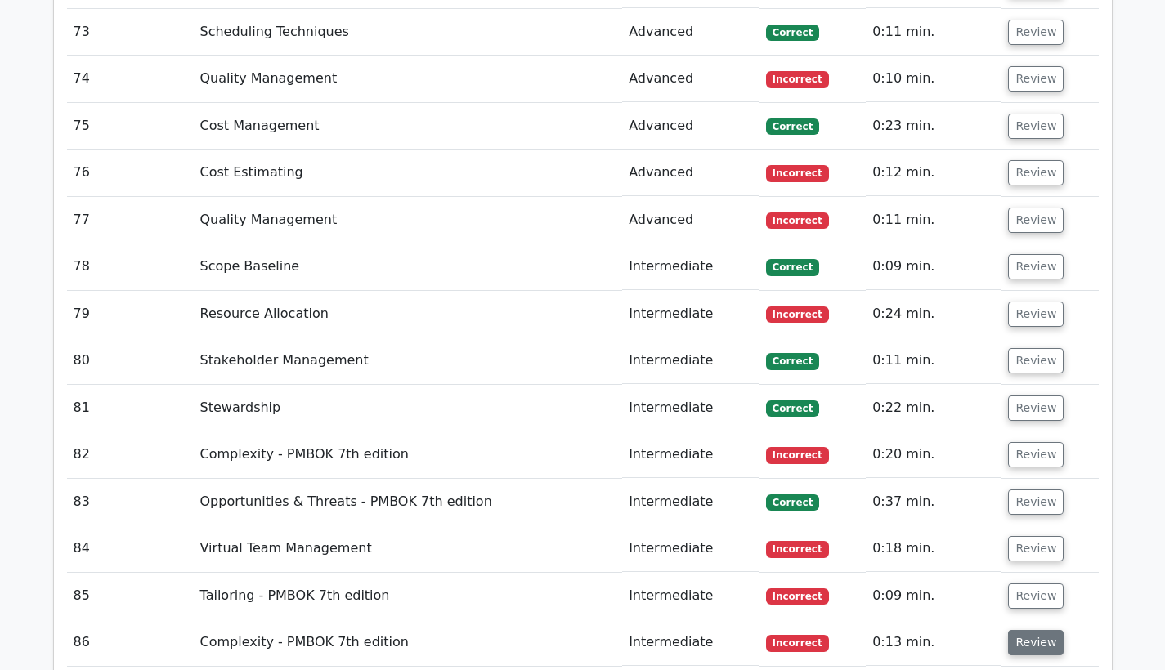
click at [1011, 630] on button "Review" at bounding box center [1036, 642] width 56 height 25
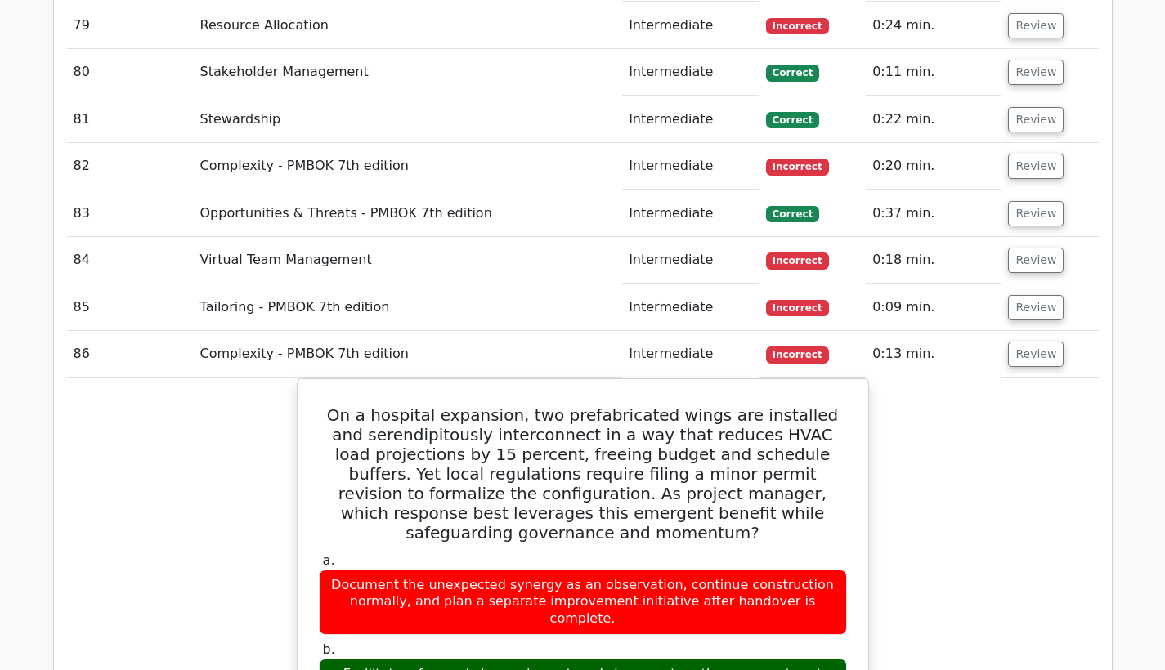
scroll to position [6996, 0]
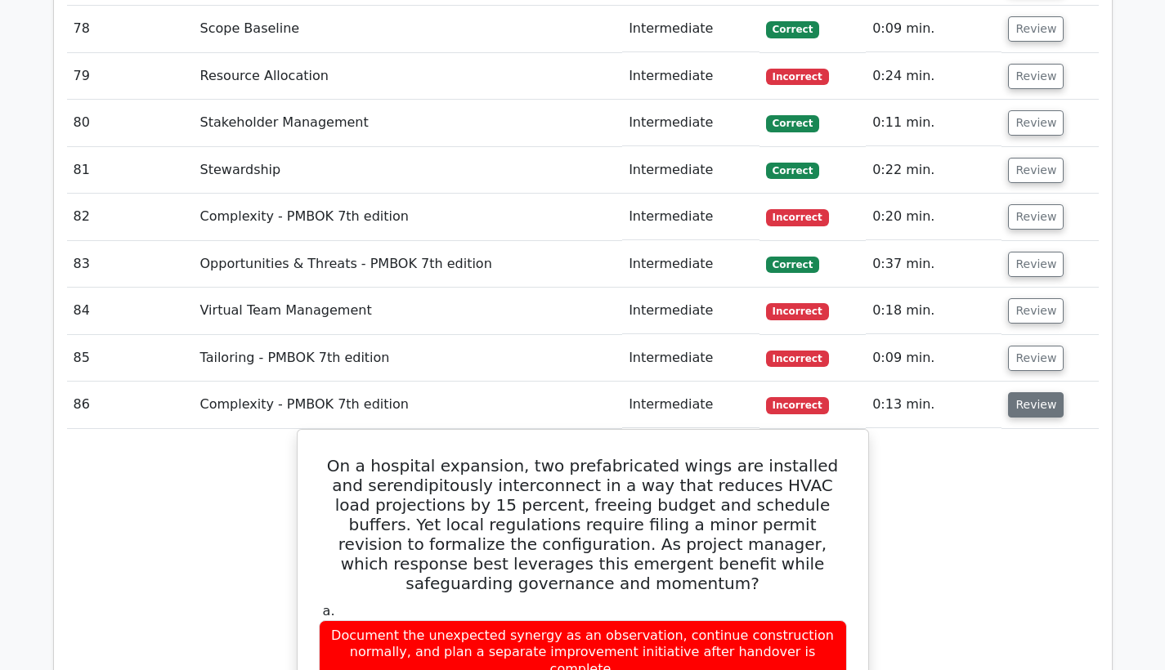
click at [1013, 392] on button "Review" at bounding box center [1036, 404] width 56 height 25
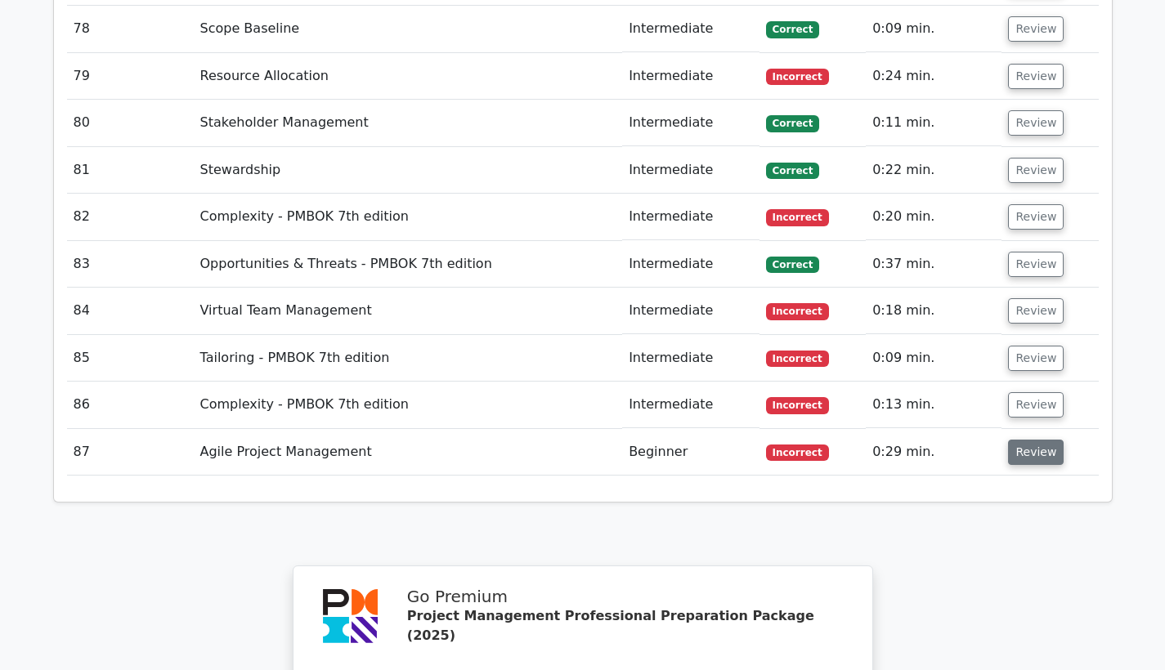
click at [1008, 440] on button "Review" at bounding box center [1036, 452] width 56 height 25
